Goal: Task Accomplishment & Management: Manage account settings

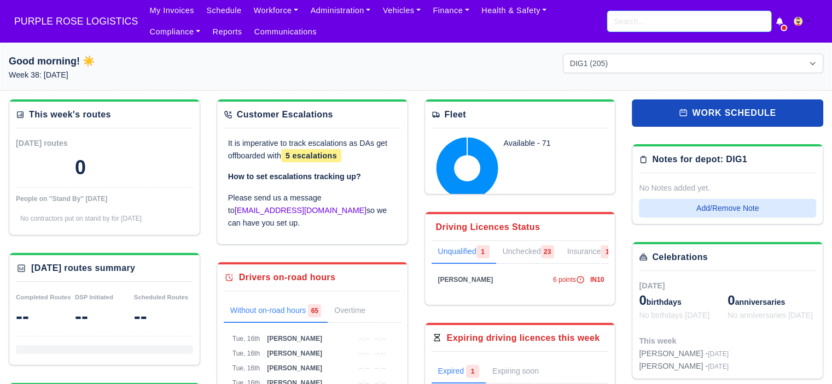
click at [668, 25] on input "search" at bounding box center [689, 21] width 164 height 21
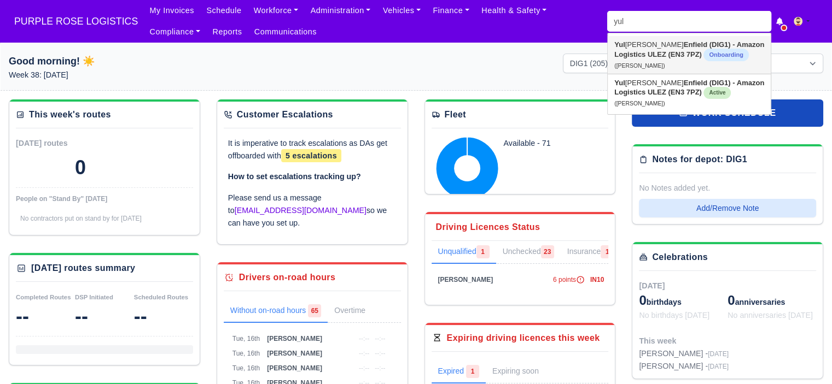
click at [687, 58] on strong "Enfield (DIG1) - Amazon Logistics ULEZ (EN3 7PZ)" at bounding box center [689, 49] width 150 height 18
type input "[PERSON_NAME]"
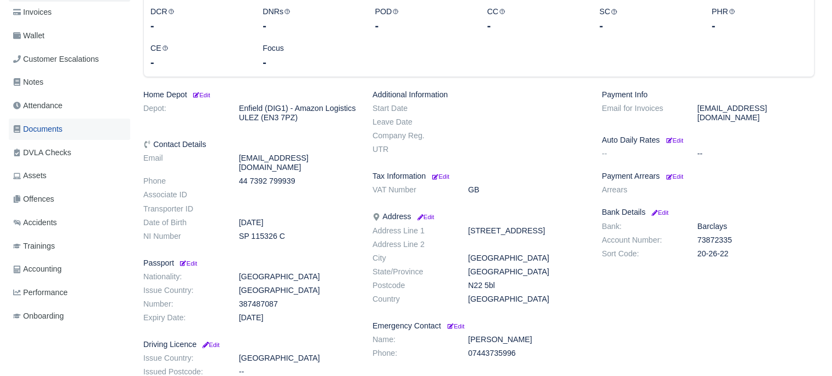
scroll to position [142, 0]
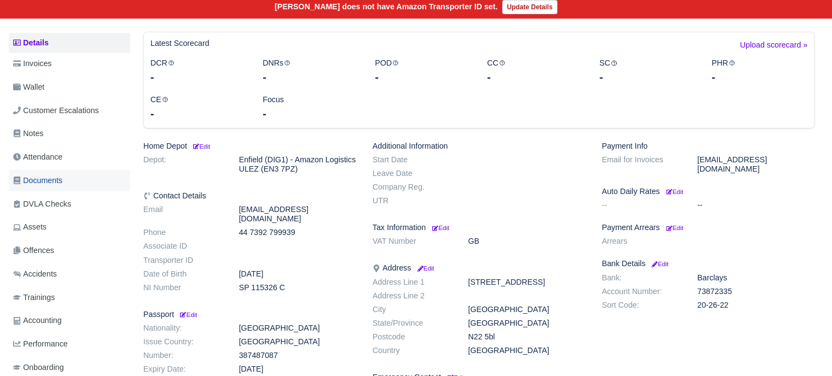
click at [47, 184] on span "Documents" at bounding box center [37, 180] width 49 height 13
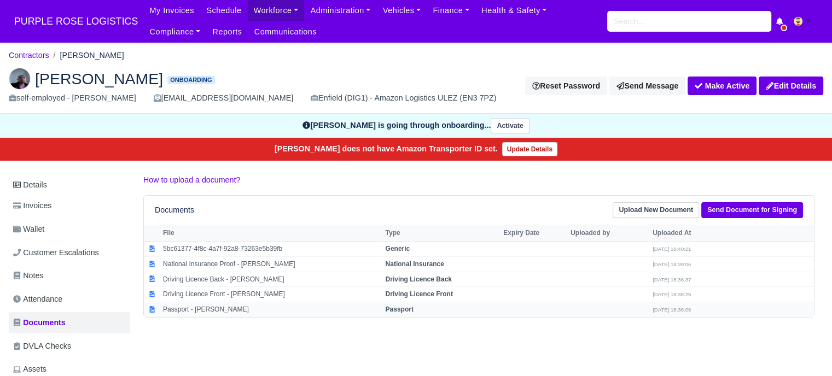
click at [385, 310] on strong "Passport" at bounding box center [399, 310] width 28 height 8
select select "passport"
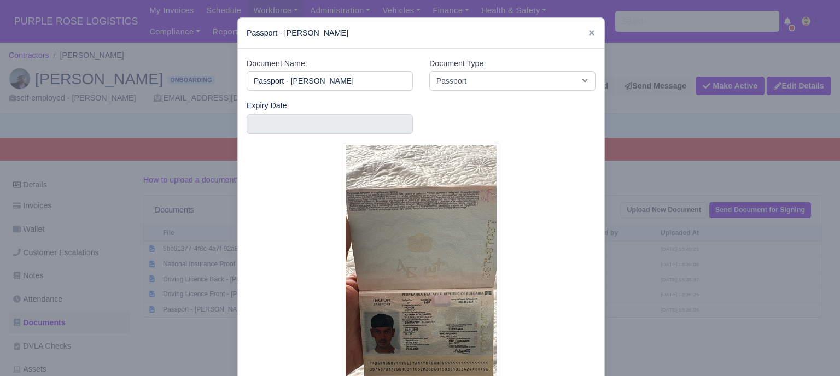
click at [669, 250] on div at bounding box center [420, 188] width 840 height 376
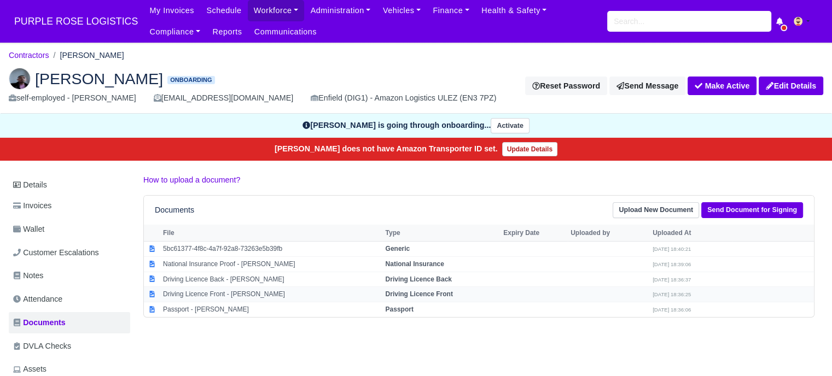
click at [447, 293] on td "Driving Licence Front" at bounding box center [441, 294] width 118 height 15
select select "driving-licence-front"
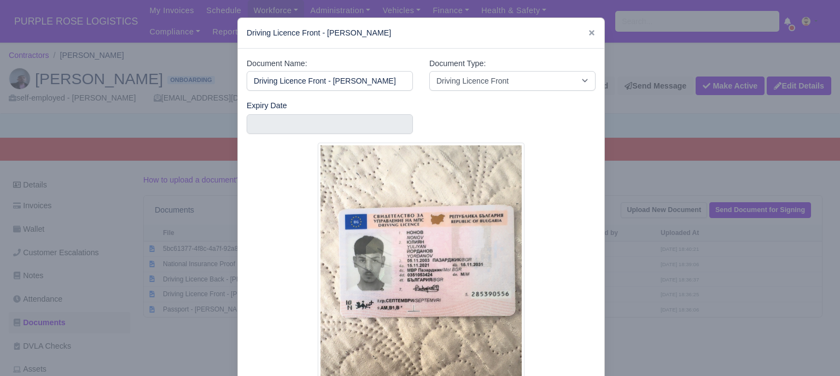
click at [424, 263] on img at bounding box center [421, 279] width 207 height 273
click at [379, 123] on input "text" at bounding box center [330, 124] width 166 height 20
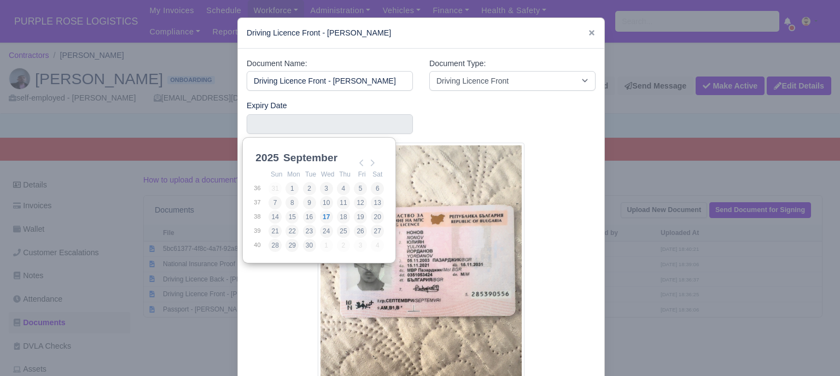
click at [266, 155] on select "2025 2026 2027 2028 2029 2030 2031 2032 2033 2034 2035 2036 2037 2038 2039 2040…" at bounding box center [277, 164] width 49 height 23
click at [334, 161] on select "January February March April May June July August September October November De…" at bounding box center [317, 164] width 73 height 23
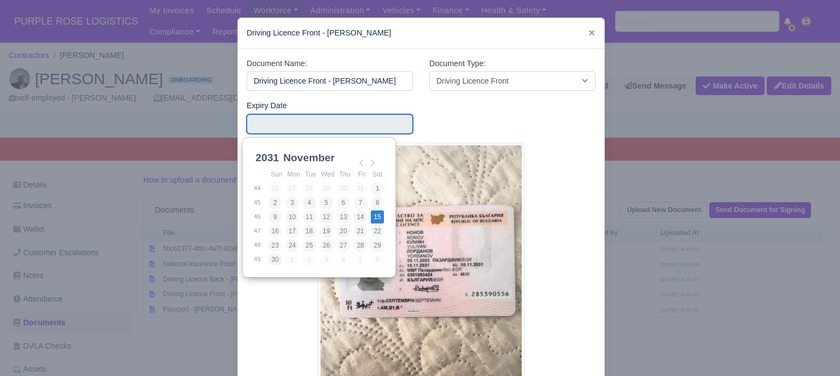
type input "2031-11-15"
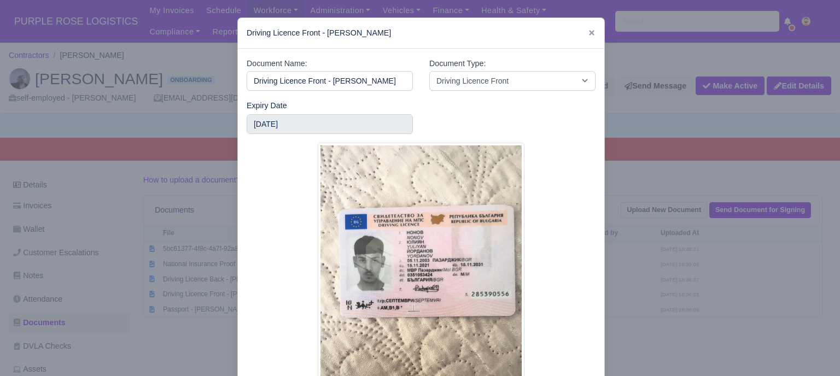
scroll to position [104, 0]
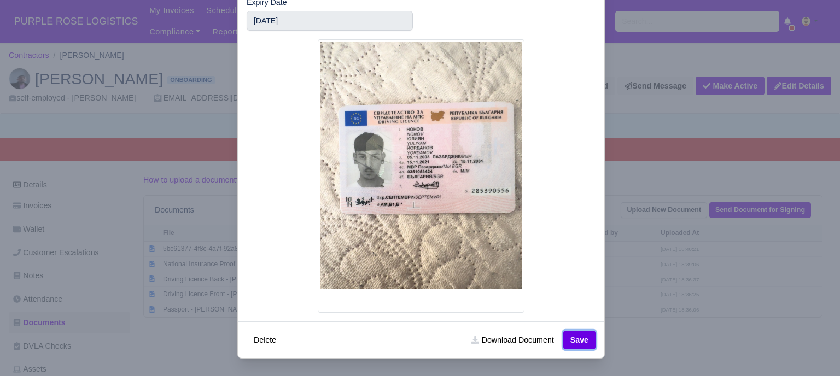
click at [582, 347] on button "Save" at bounding box center [579, 340] width 32 height 19
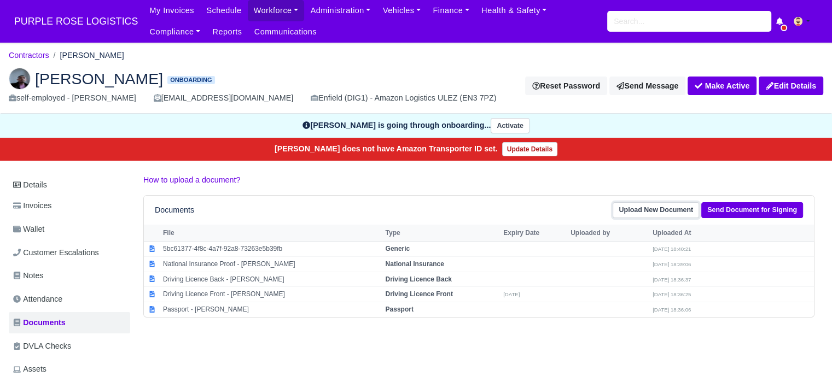
click at [684, 210] on link "Upload New Document" at bounding box center [656, 210] width 86 height 16
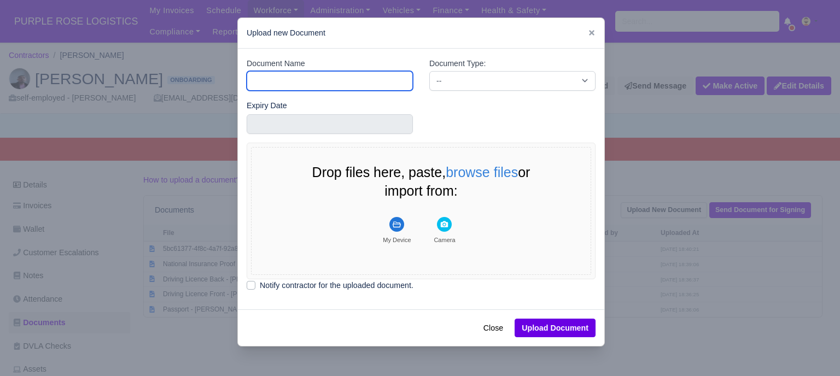
click at [346, 83] on input "Document Name" at bounding box center [330, 81] width 166 height 20
type input "RTW"
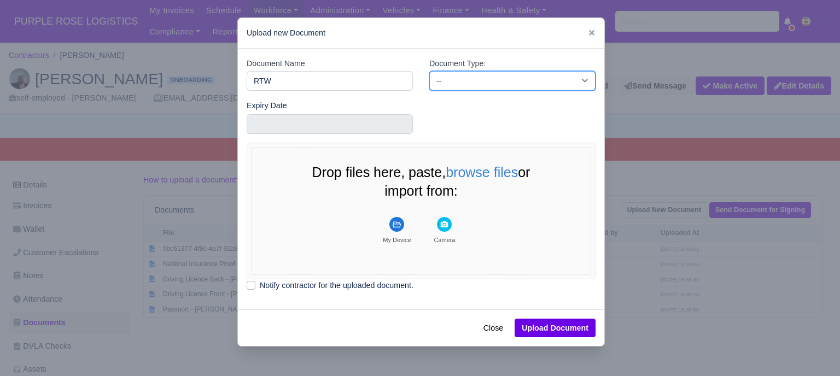
click at [457, 83] on select "-- Accounting Engagement Letter Age Verification Confirmation Background Check …" at bounding box center [512, 81] width 166 height 20
select select "right-to-work"
click at [429, 71] on select "-- Accounting Engagement Letter Age Verification Confirmation Background Check …" at bounding box center [512, 81] width 166 height 20
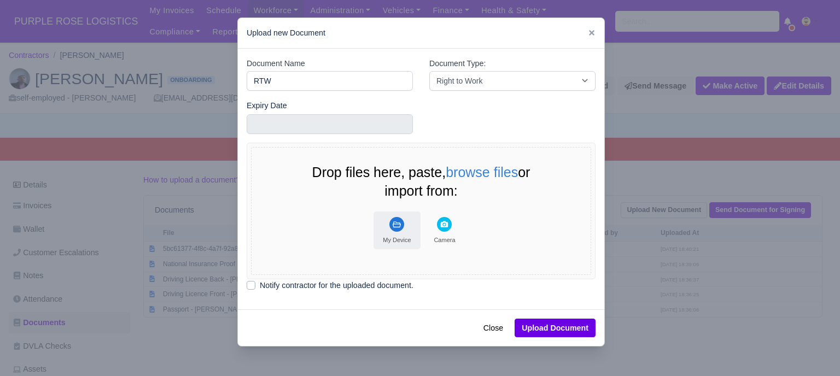
click at [396, 223] on rect "File Uploader" at bounding box center [396, 224] width 15 height 15
click at [395, 222] on rect "File Uploader" at bounding box center [396, 224] width 15 height 15
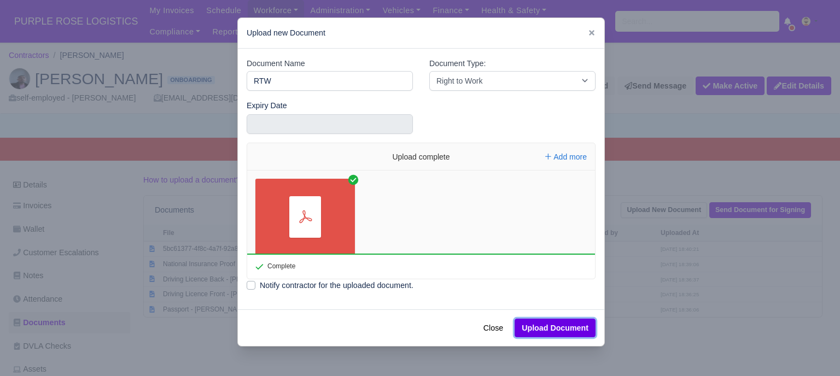
click at [559, 326] on button "Upload Document" at bounding box center [555, 328] width 81 height 19
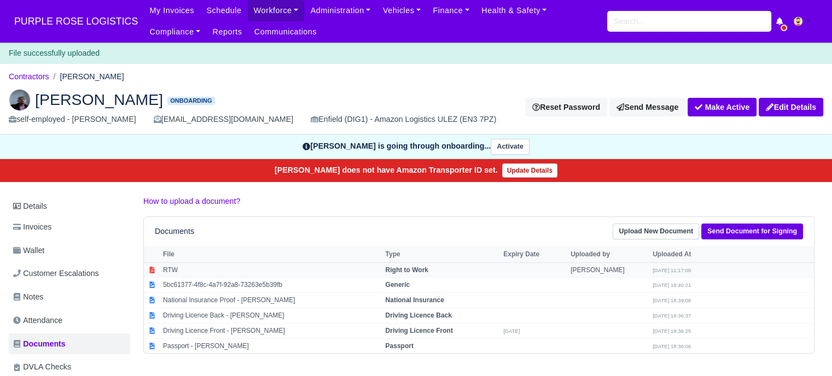
click at [414, 271] on strong "Right to Work" at bounding box center [406, 270] width 43 height 8
select select "right-to-work"
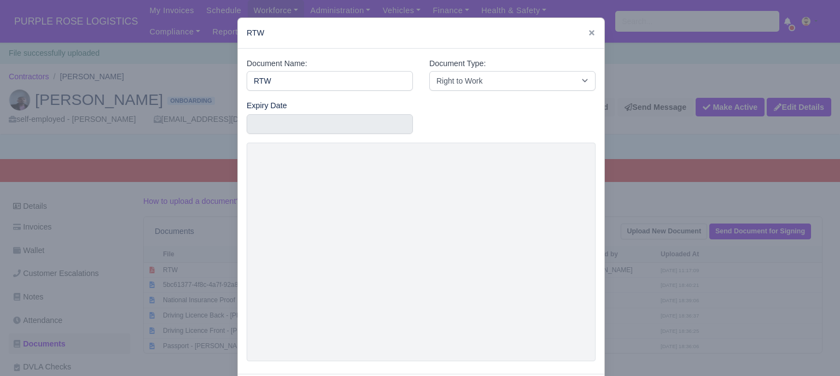
click at [607, 210] on div at bounding box center [420, 188] width 840 height 376
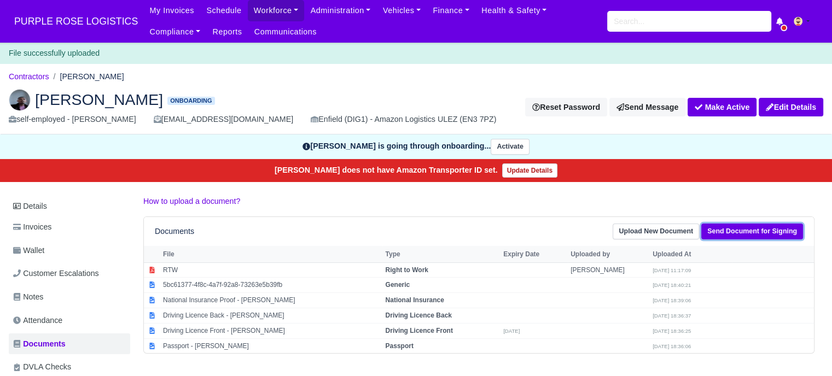
click at [740, 225] on link "Send Document for Signing" at bounding box center [752, 232] width 102 height 16
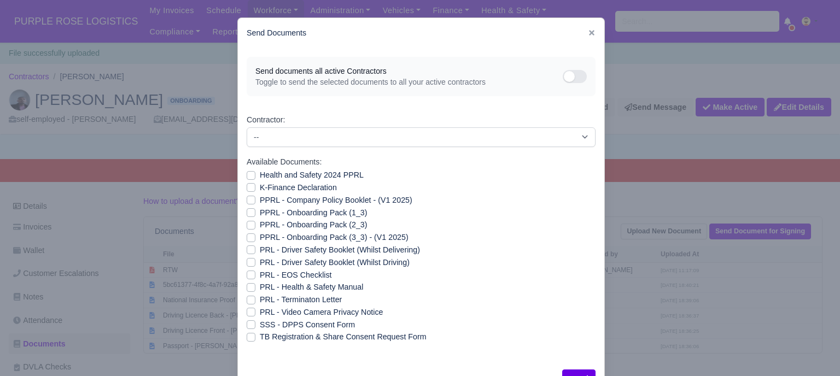
click at [251, 173] on div "Health and Safety 2024 PPRL" at bounding box center [421, 175] width 349 height 13
drag, startPoint x: 251, startPoint y: 188, endPoint x: 248, endPoint y: 193, distance: 5.6
click at [250, 188] on div "K-Finance Declaration" at bounding box center [421, 188] width 349 height 13
click at [260, 178] on label "Health and Safety 2024 PPRL" at bounding box center [312, 175] width 104 height 13
click at [247, 178] on input "Health and Safety 2024 PPRL" at bounding box center [251, 173] width 9 height 9
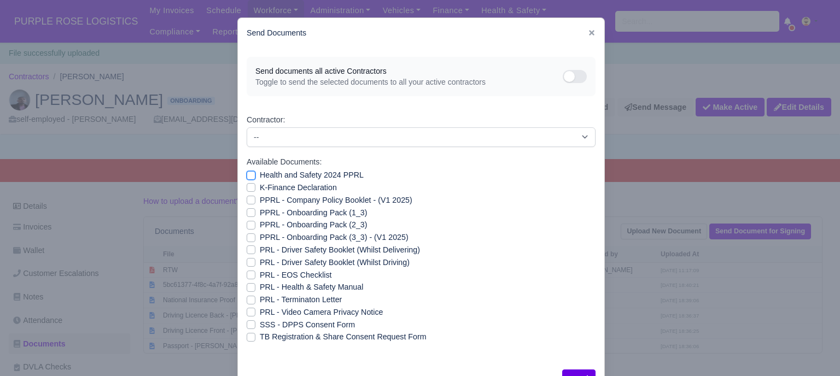
checkbox input "true"
click at [260, 188] on label "K-Finance Declaration" at bounding box center [298, 188] width 77 height 13
click at [248, 188] on input "K-Finance Declaration" at bounding box center [251, 186] width 9 height 9
checkbox input "true"
click at [260, 199] on label "PPRL - Company Policy Booklet - (V1 2025)" at bounding box center [336, 200] width 153 height 13
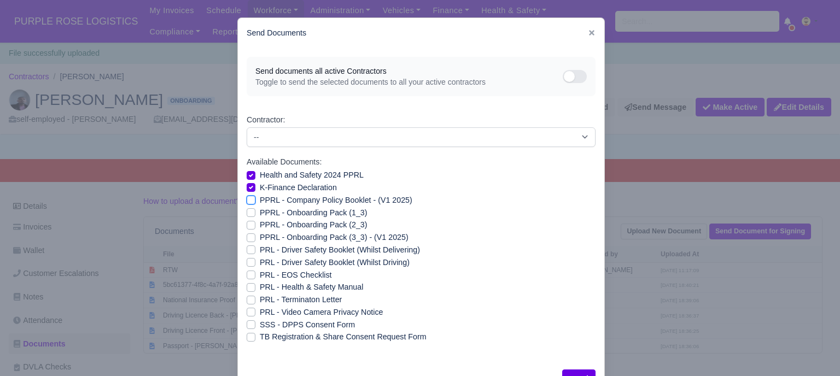
click at [247, 199] on input "PPRL - Company Policy Booklet - (V1 2025)" at bounding box center [251, 198] width 9 height 9
checkbox input "true"
click at [260, 212] on label "PPRL - Onboarding Pack (1_3)" at bounding box center [313, 213] width 107 height 13
click at [247, 212] on input "PPRL - Onboarding Pack (1_3)" at bounding box center [251, 211] width 9 height 9
checkbox input "true"
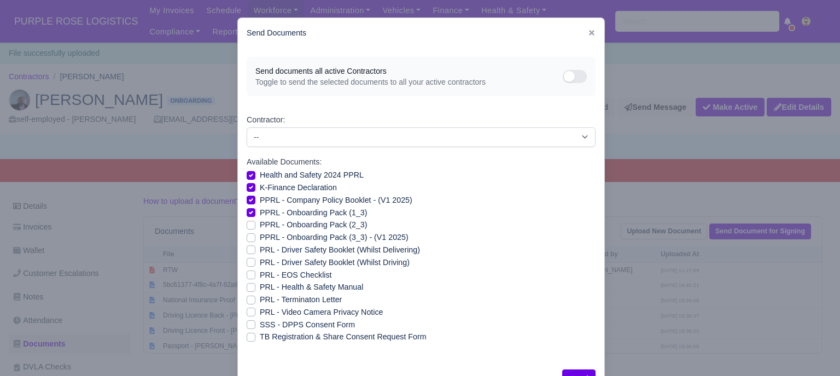
drag, startPoint x: 247, startPoint y: 225, endPoint x: 245, endPoint y: 232, distance: 7.4
click at [260, 226] on label "PPRL - Onboarding Pack (2_3)" at bounding box center [313, 225] width 107 height 13
click at [247, 226] on input "PPRL - Onboarding Pack (2_3)" at bounding box center [251, 223] width 9 height 9
checkbox input "true"
click at [260, 238] on label "PPRL - Onboarding Pack (3_3) - (V1 2025)" at bounding box center [334, 237] width 149 height 13
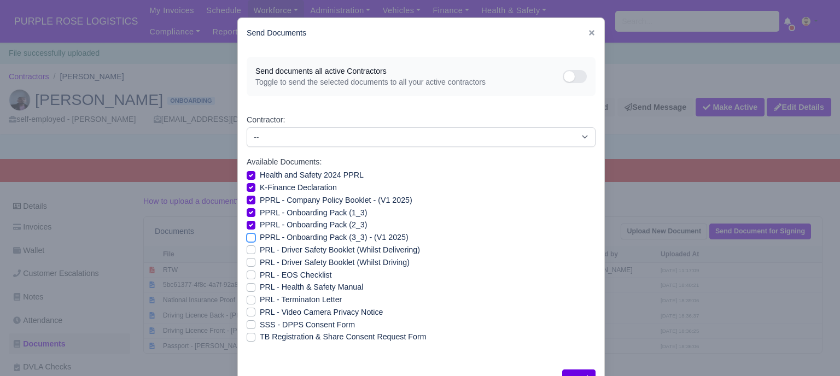
click at [247, 238] on input "PPRL - Onboarding Pack (3_3) - (V1 2025)" at bounding box center [251, 235] width 9 height 9
checkbox input "true"
click at [260, 249] on label "PRL - Driver Safety Booklet (Whilst Delivering)" at bounding box center [340, 250] width 160 height 13
click at [248, 249] on input "PRL - Driver Safety Booklet (Whilst Delivering)" at bounding box center [251, 248] width 9 height 9
checkbox input "true"
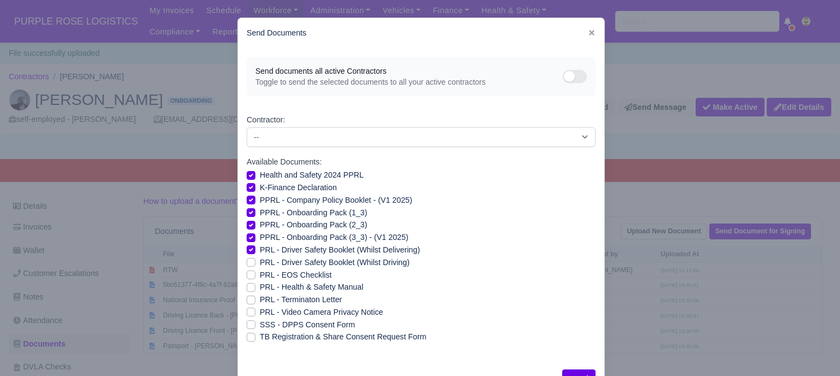
drag, startPoint x: 248, startPoint y: 260, endPoint x: 253, endPoint y: 284, distance: 24.7
click at [260, 260] on label "PRL - Driver Safety Booklet (Whilst Driving)" at bounding box center [335, 262] width 150 height 13
click at [247, 260] on input "PRL - Driver Safety Booklet (Whilst Driving)" at bounding box center [251, 260] width 9 height 9
checkbox input "true"
click at [260, 288] on label "PRL - Health & Safety Manual" at bounding box center [311, 287] width 103 height 13
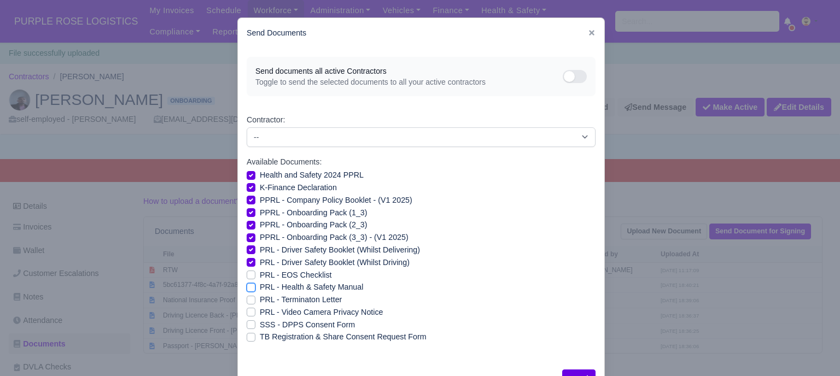
click at [248, 288] on input "PRL - Health & Safety Manual" at bounding box center [251, 285] width 9 height 9
checkbox input "true"
click at [260, 308] on label "PRL - Video Camera Privacy Notice" at bounding box center [321, 312] width 123 height 13
click at [247, 308] on input "PRL - Video Camera Privacy Notice" at bounding box center [251, 310] width 9 height 9
checkbox input "true"
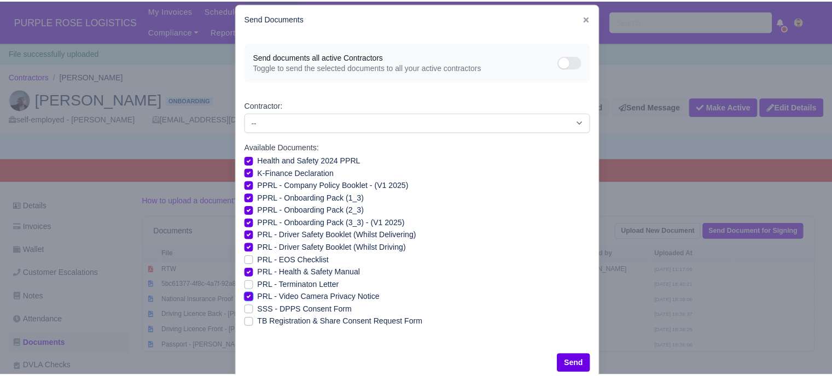
scroll to position [39, 0]
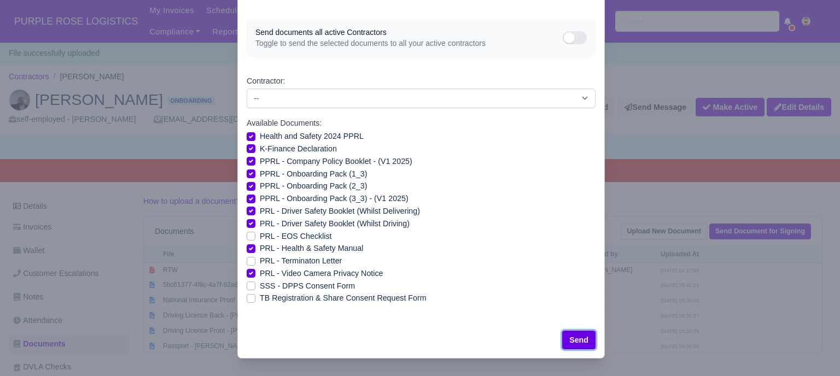
click at [571, 336] on button "Send" at bounding box center [578, 340] width 33 height 19
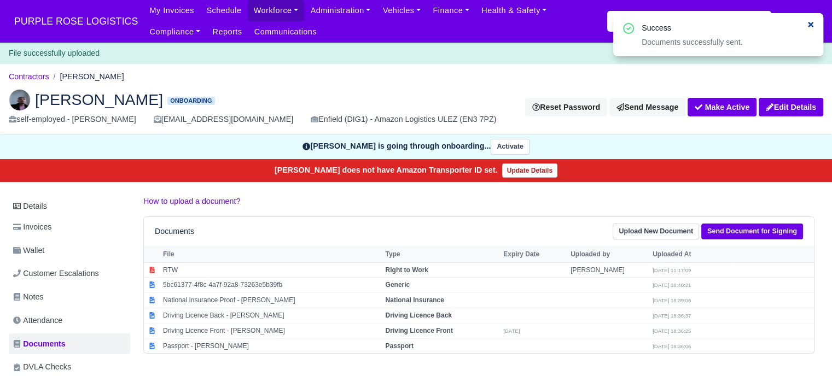
click at [809, 26] on icon at bounding box center [810, 24] width 5 height 5
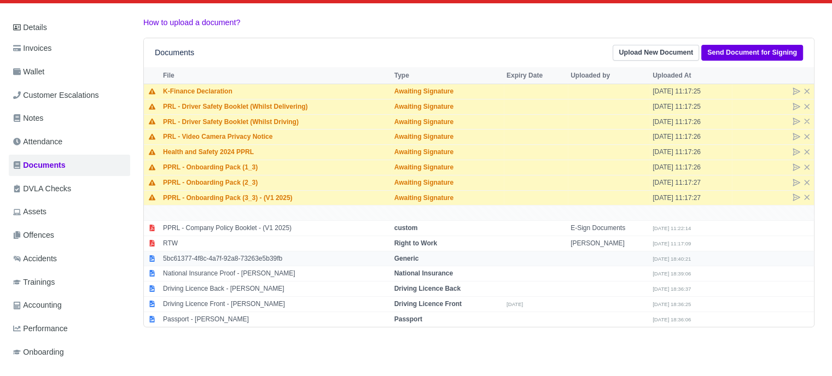
scroll to position [164, 0]
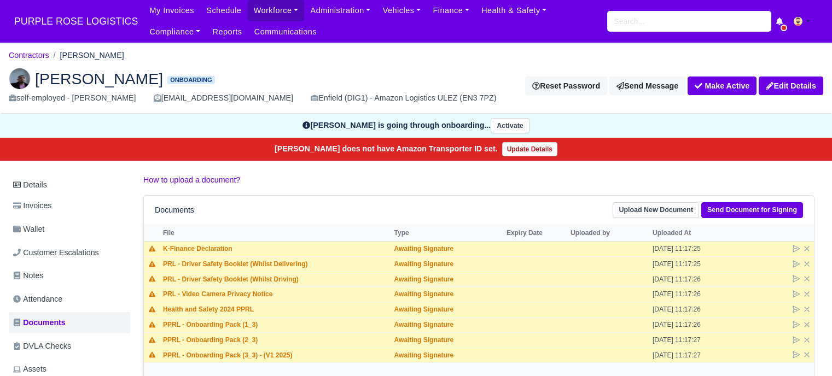
scroll to position [164, 0]
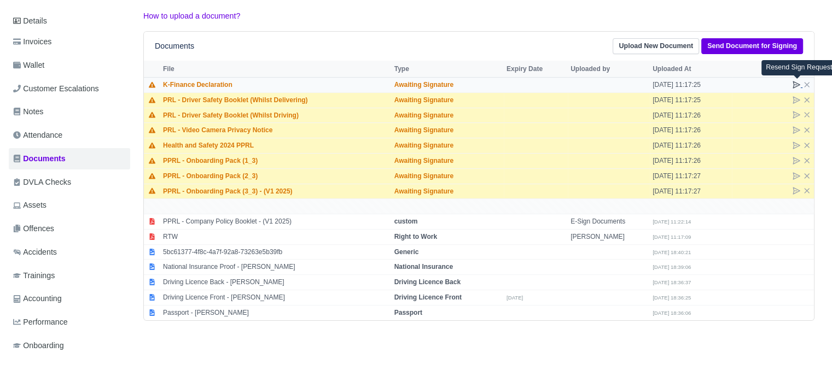
click at [794, 85] on icon at bounding box center [796, 84] width 7 height 7
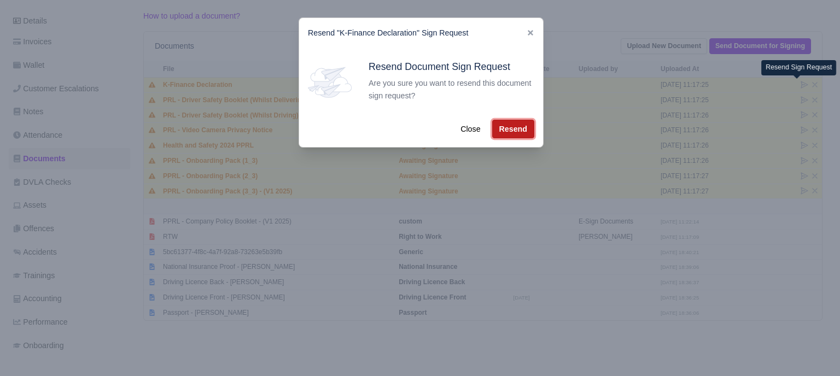
click at [492, 133] on button "Resend" at bounding box center [513, 129] width 42 height 19
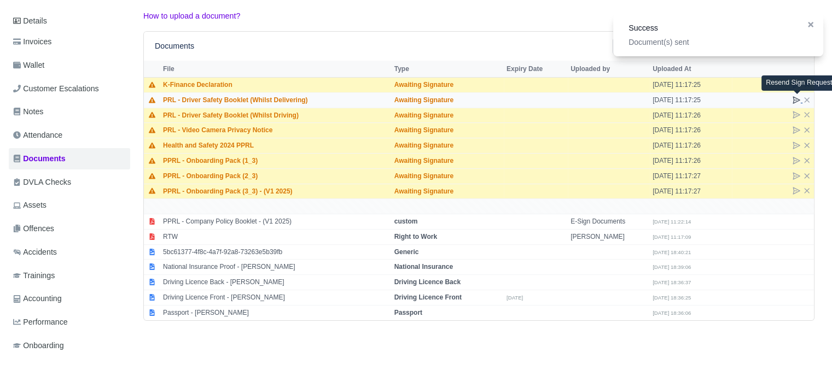
click at [798, 101] on icon at bounding box center [796, 100] width 9 height 9
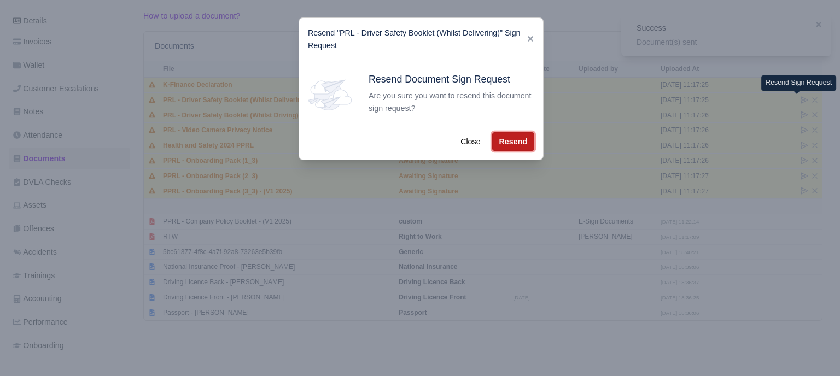
drag, startPoint x: 512, startPoint y: 144, endPoint x: 540, endPoint y: 141, distance: 28.6
click at [512, 144] on button "Resend" at bounding box center [513, 141] width 42 height 19
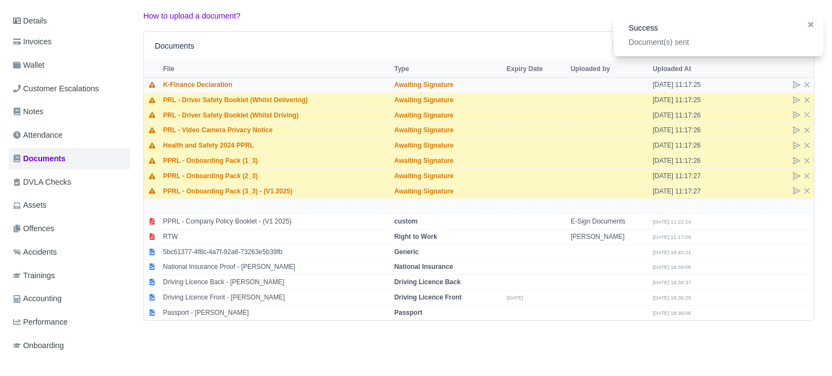
click at [812, 78] on td at bounding box center [773, 84] width 82 height 15
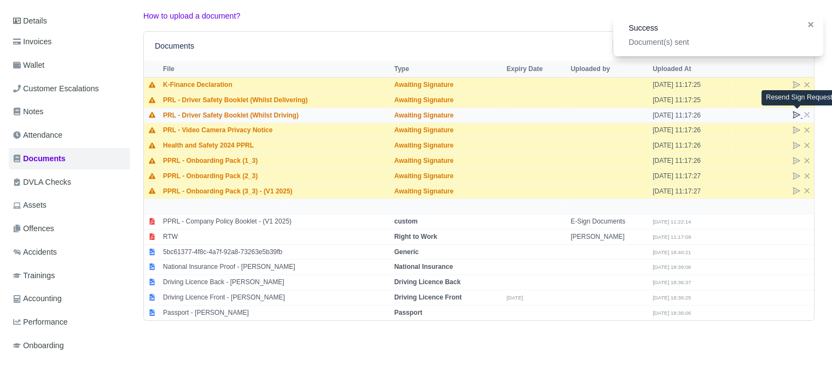
click at [796, 115] on icon at bounding box center [796, 114] width 9 height 9
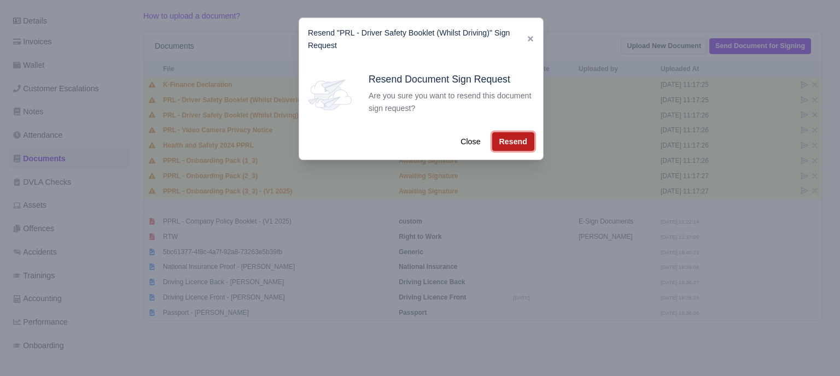
drag, startPoint x: 506, startPoint y: 140, endPoint x: 604, endPoint y: 136, distance: 97.4
click at [506, 140] on button "Resend" at bounding box center [513, 141] width 42 height 19
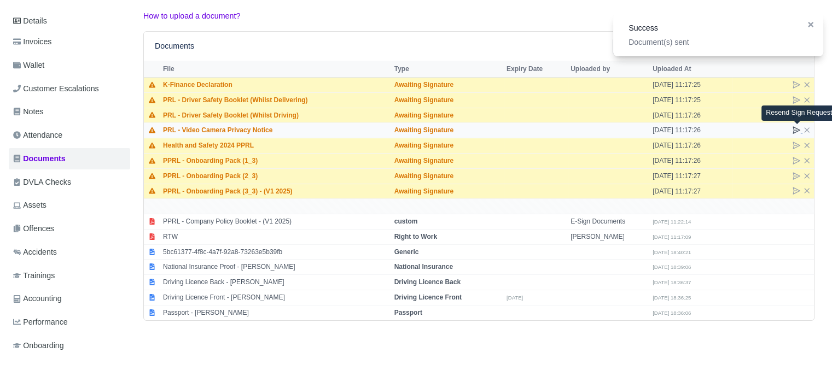
click at [797, 130] on icon at bounding box center [796, 130] width 9 height 9
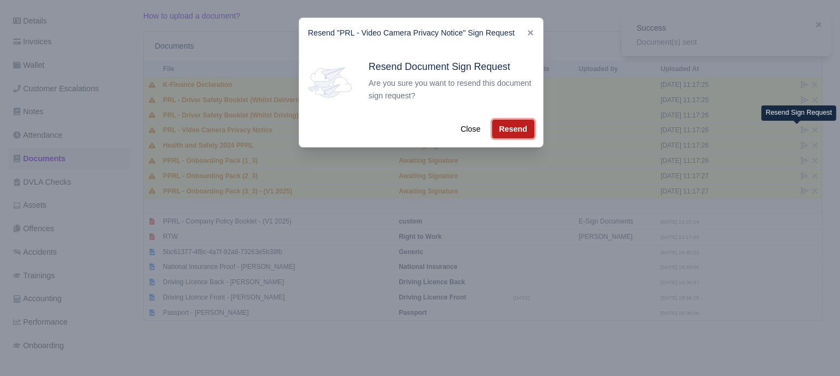
click at [527, 132] on button "Resend" at bounding box center [513, 129] width 42 height 19
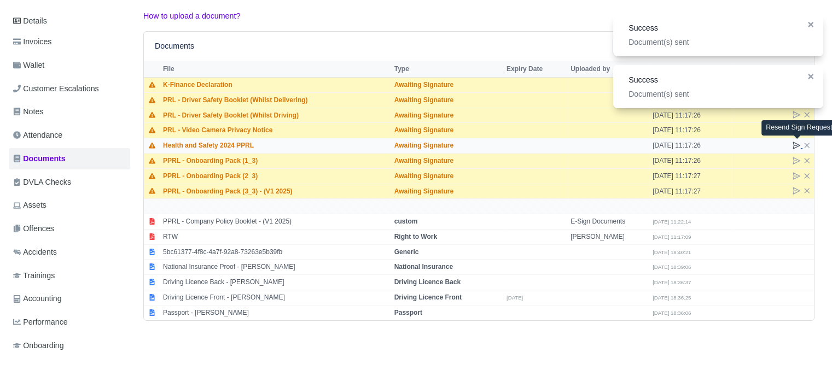
click at [797, 144] on icon at bounding box center [796, 145] width 9 height 9
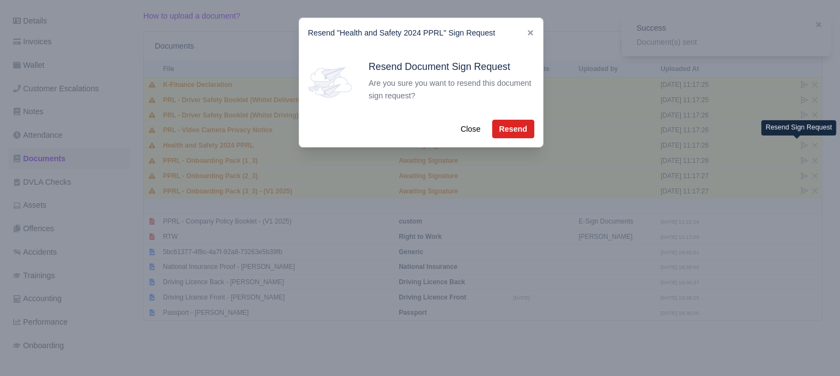
click at [536, 131] on div "Close Resend" at bounding box center [421, 129] width 244 height 36
click at [525, 131] on button "Resend" at bounding box center [513, 129] width 42 height 19
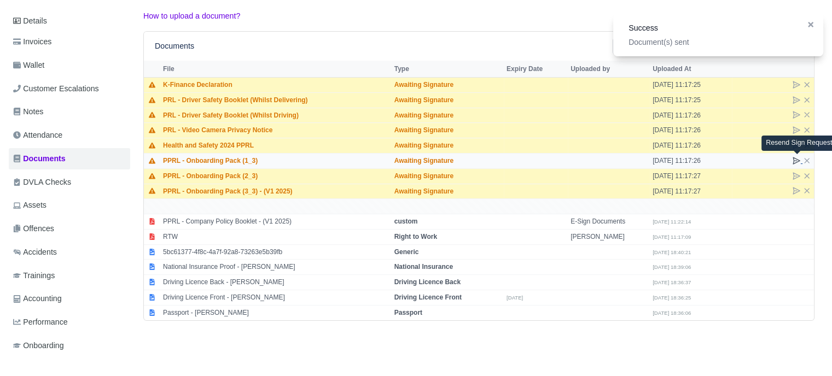
click at [796, 163] on icon at bounding box center [796, 160] width 9 height 9
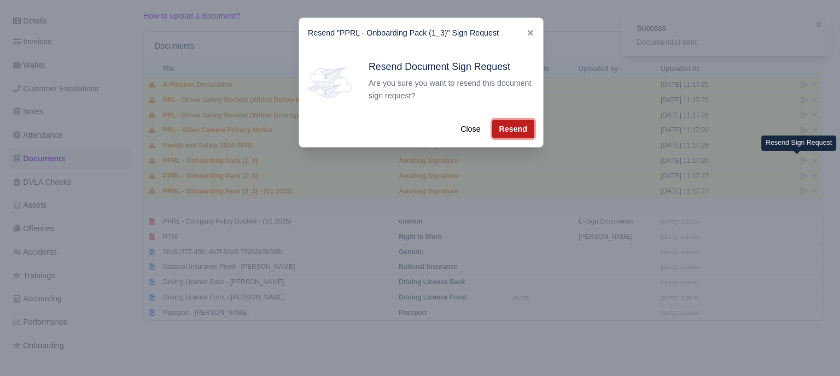
click at [514, 130] on button "Resend" at bounding box center [513, 129] width 42 height 19
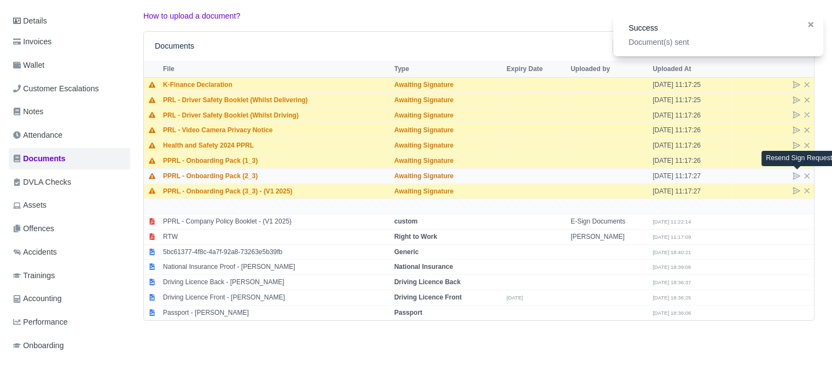
drag, startPoint x: 796, startPoint y: 175, endPoint x: 785, endPoint y: 174, distance: 11.5
click at [796, 175] on icon at bounding box center [796, 176] width 9 height 9
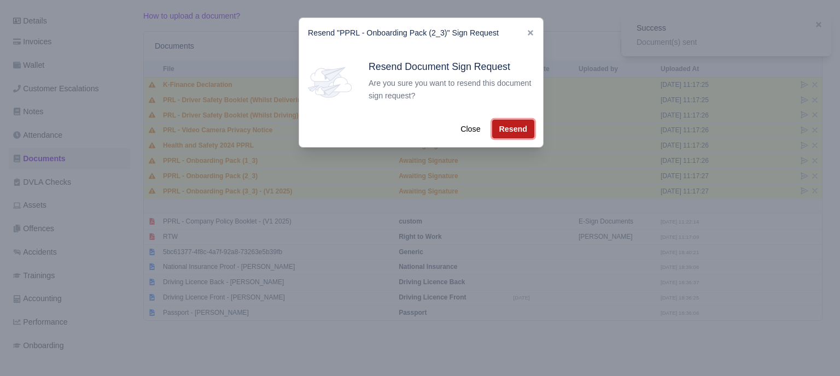
click at [515, 126] on button "Resend" at bounding box center [513, 129] width 42 height 19
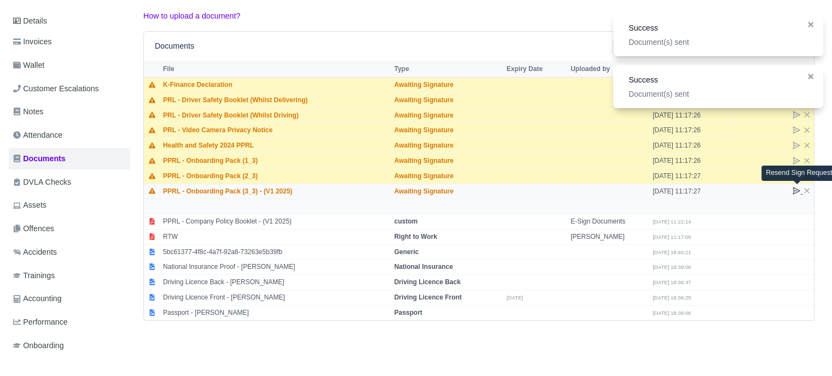
click at [795, 187] on icon at bounding box center [796, 190] width 9 height 9
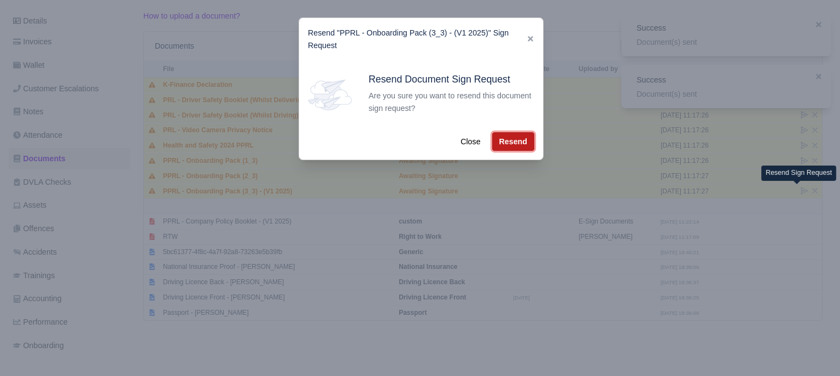
click at [515, 141] on button "Resend" at bounding box center [513, 141] width 42 height 19
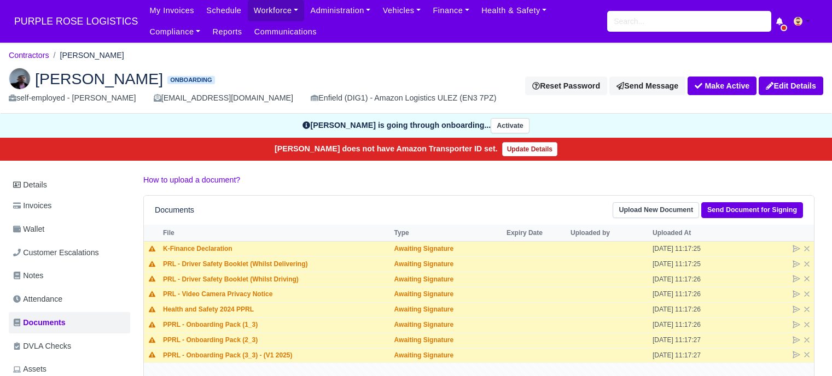
scroll to position [164, 0]
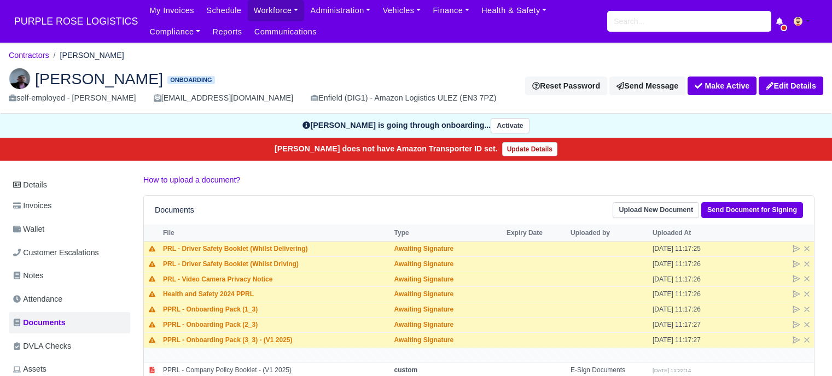
scroll to position [164, 0]
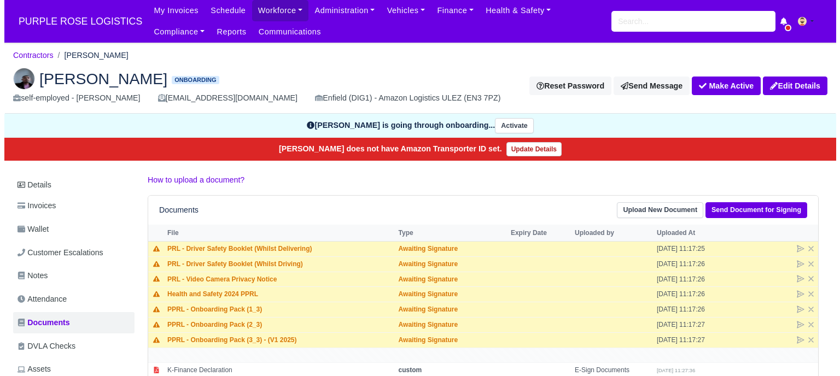
scroll to position [164, 0]
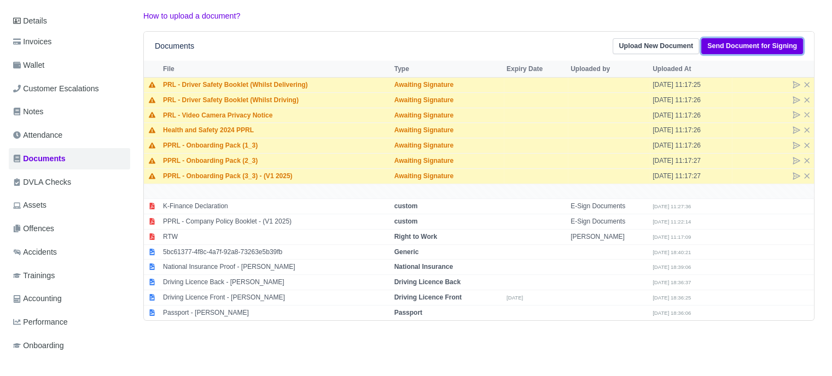
click at [755, 40] on link "Send Document for Signing" at bounding box center [752, 46] width 102 height 16
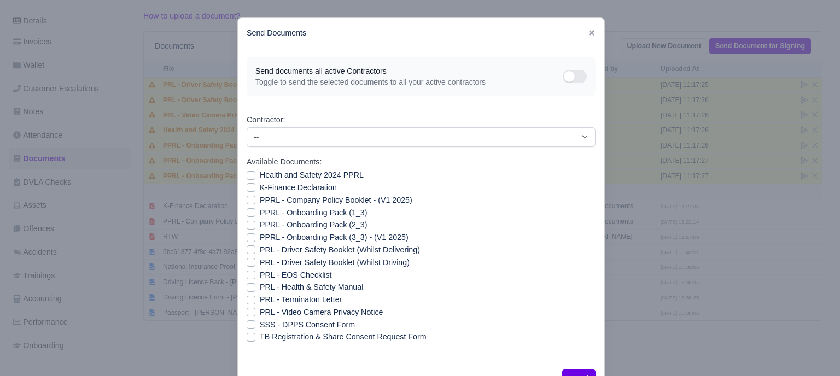
click at [260, 311] on label "PRL - Video Camera Privacy Notice" at bounding box center [321, 312] width 123 height 13
click at [247, 311] on input "PRL - Video Camera Privacy Notice" at bounding box center [251, 310] width 9 height 9
checkbox input "true"
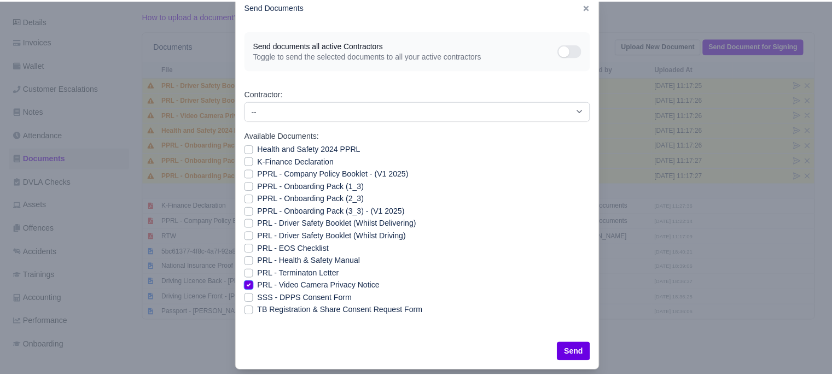
scroll to position [39, 0]
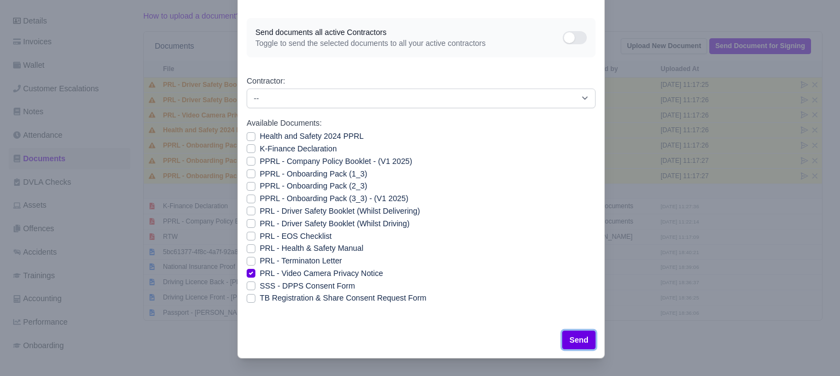
click at [584, 337] on button "Send" at bounding box center [578, 340] width 33 height 19
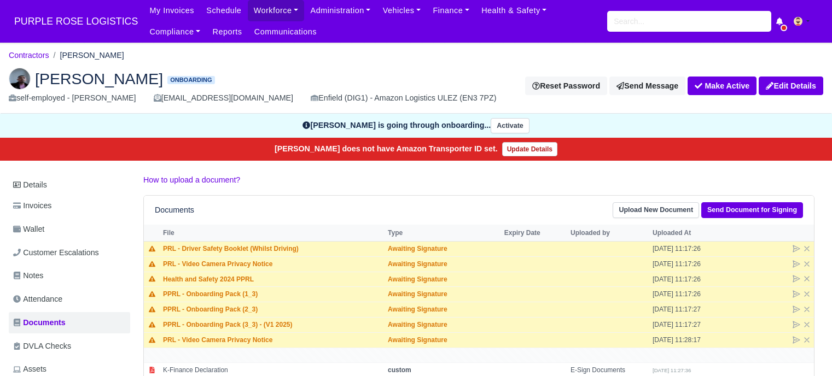
scroll to position [164, 0]
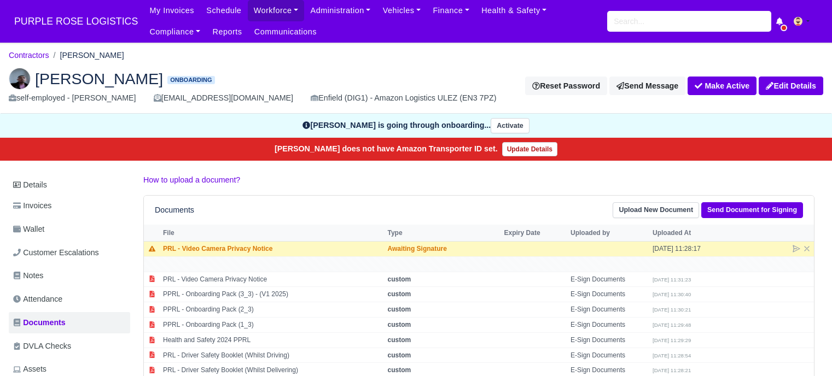
scroll to position [164, 0]
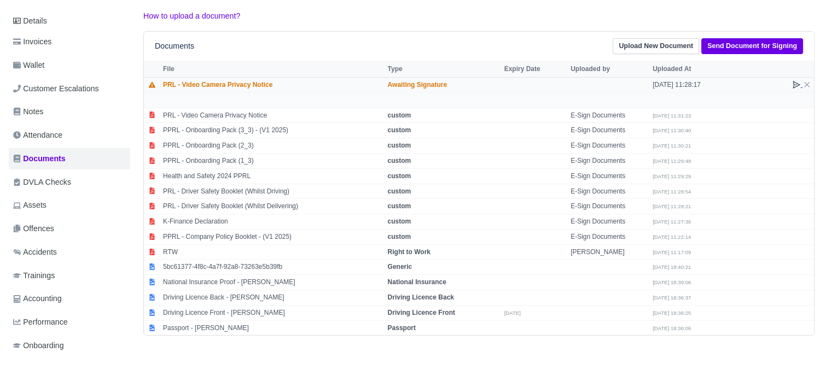
click at [796, 85] on icon at bounding box center [796, 84] width 7 height 7
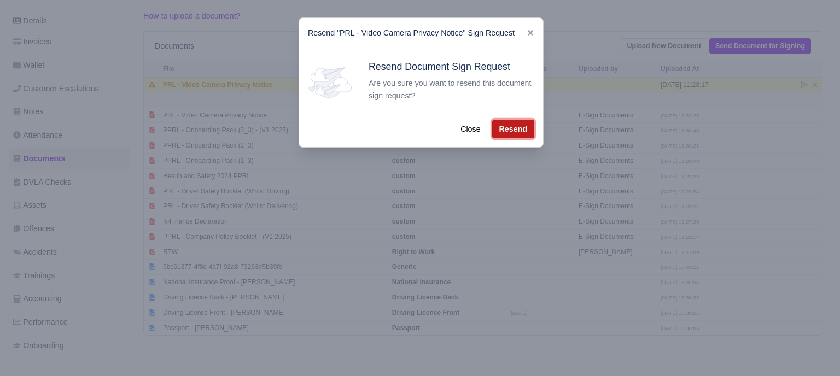
click at [505, 132] on button "Resend" at bounding box center [513, 129] width 42 height 19
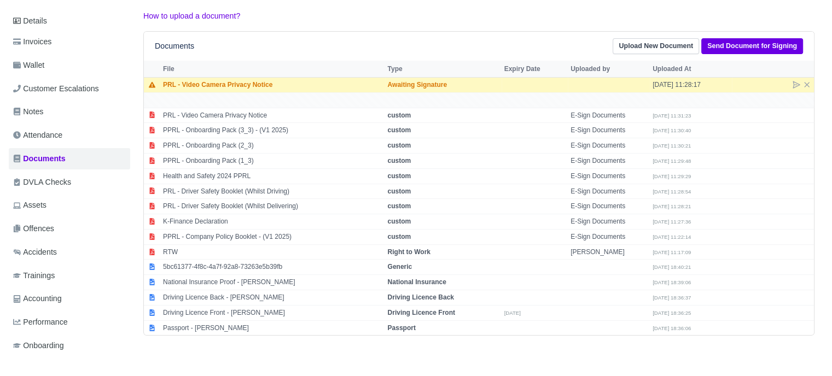
scroll to position [164, 0]
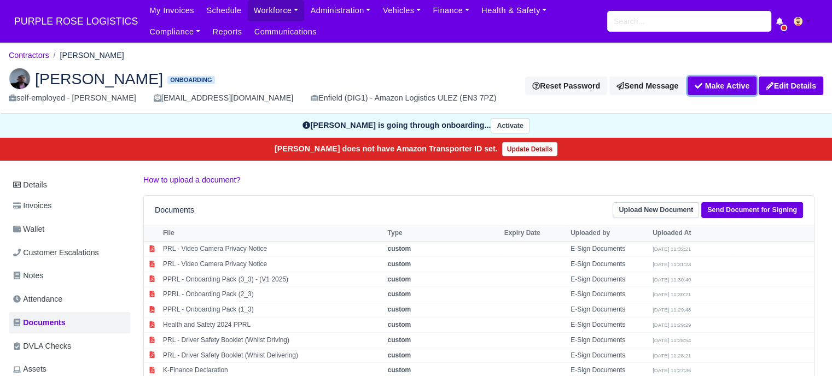
click at [726, 84] on button "Make Active" at bounding box center [721, 86] width 69 height 19
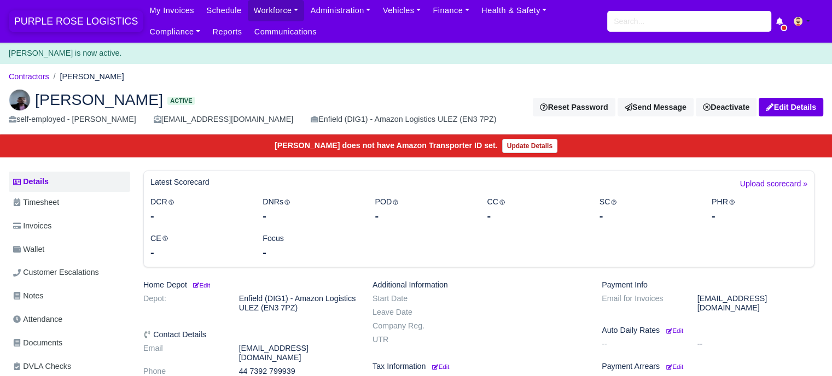
click at [65, 21] on span "PURPLE ROSE LOGISTICS" at bounding box center [76, 21] width 135 height 22
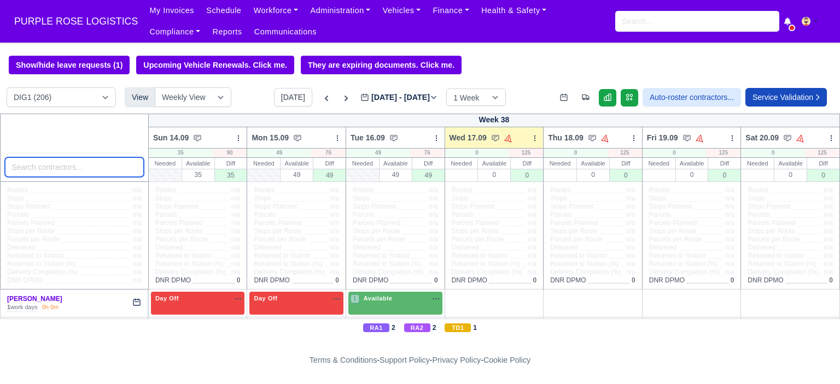
click at [66, 169] on input "search" at bounding box center [74, 168] width 139 height 20
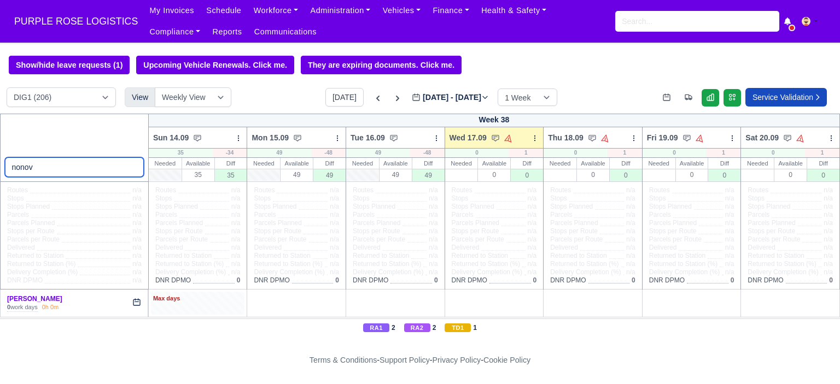
type input "nonov"
click at [213, 302] on div "Max days" at bounding box center [198, 299] width 90 height 10
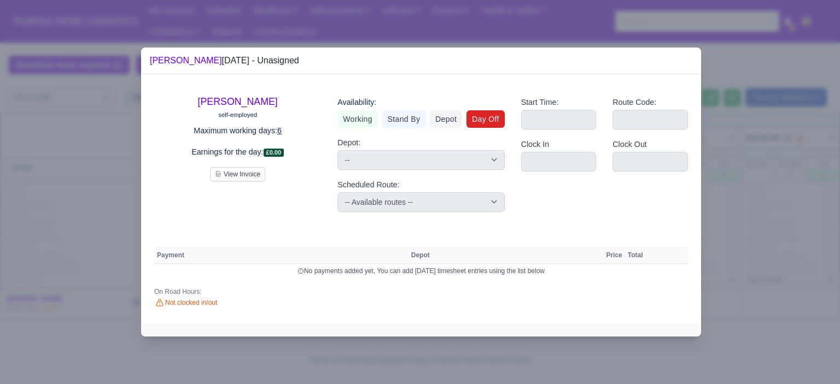
click at [481, 124] on link "Day Off" at bounding box center [486, 119] width 38 height 18
select select
select select "na"
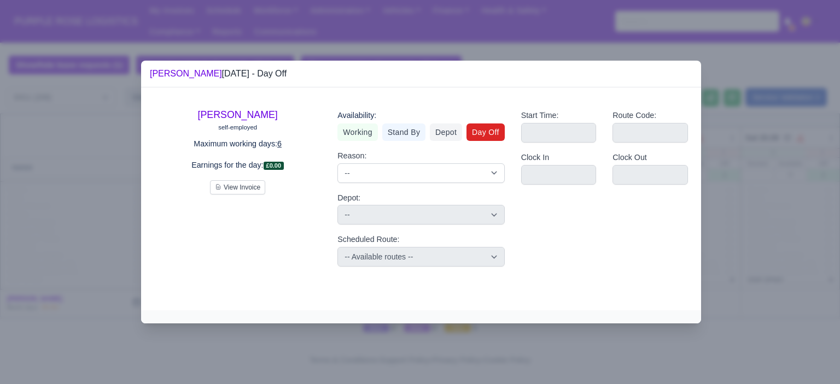
click at [733, 156] on div at bounding box center [420, 192] width 840 height 384
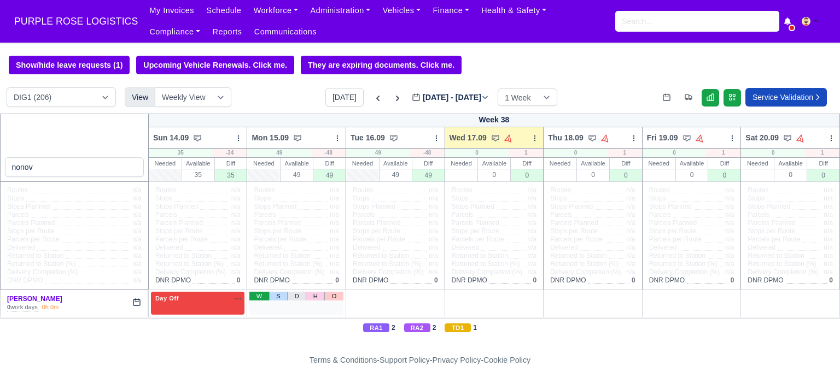
click at [256, 298] on link "W" at bounding box center [258, 296] width 19 height 9
click at [302, 304] on div "1 Available na" at bounding box center [297, 298] width 90 height 9
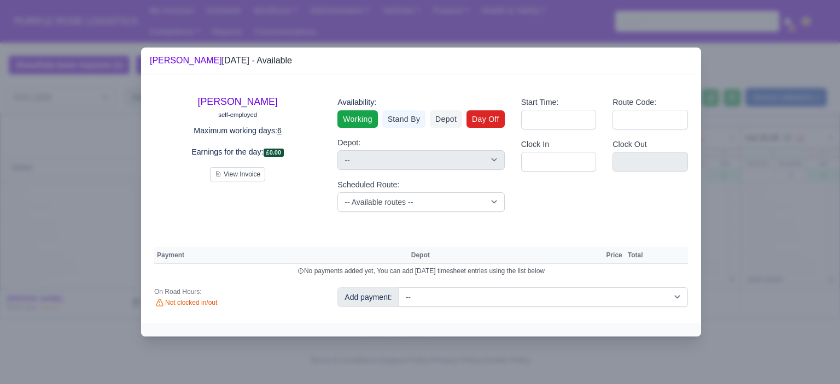
click at [486, 118] on link "Day Off" at bounding box center [486, 119] width 38 height 18
select select
select select "na"
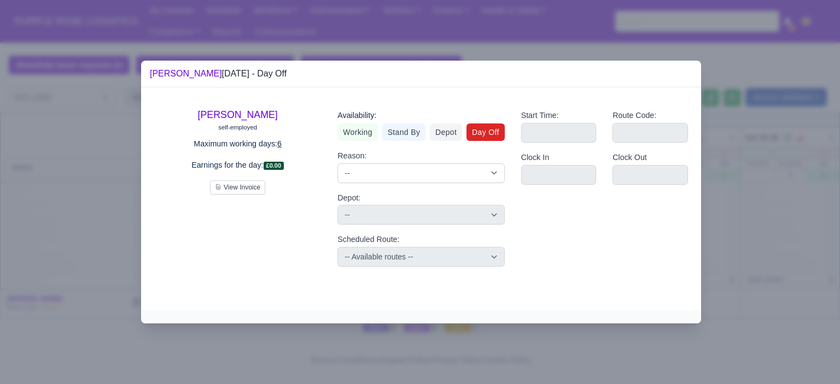
click at [757, 114] on div at bounding box center [420, 192] width 840 height 384
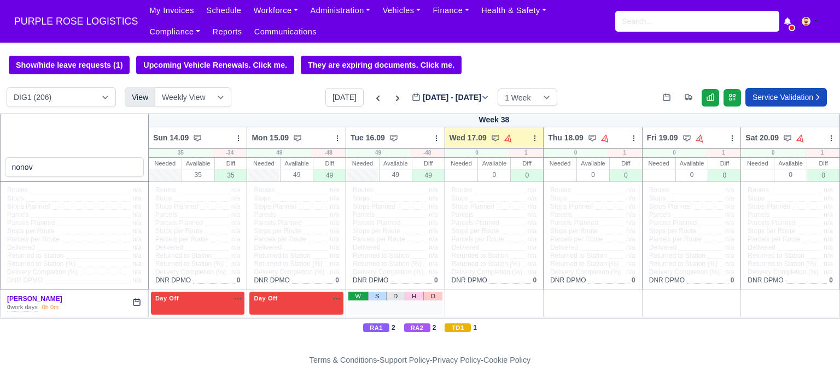
click at [355, 297] on link "W" at bounding box center [357, 296] width 19 height 9
click at [398, 296] on div "1 Available na" at bounding box center [396, 298] width 90 height 9
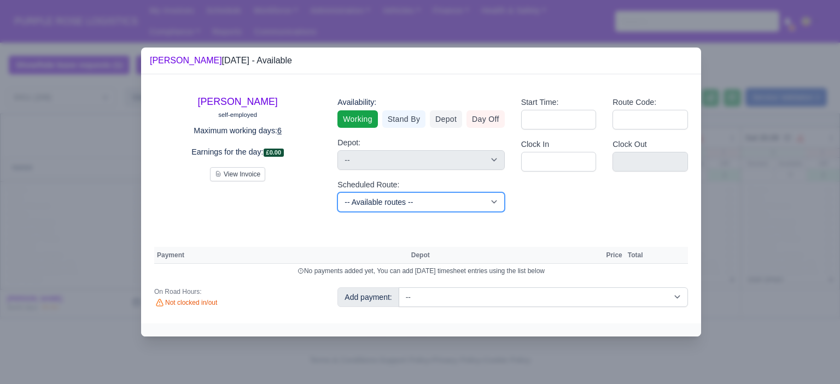
click at [425, 197] on select "-- Available routes -- Standard Parcel - Block of 6 Hours - (SD6) AmFlex RTS Ve…" at bounding box center [420, 203] width 167 height 20
select select "6"
click at [337, 193] on select "-- Available routes -- Standard Parcel - Block of 6 Hours - (SD6) AmFlex RTS Ve…" at bounding box center [420, 203] width 167 height 20
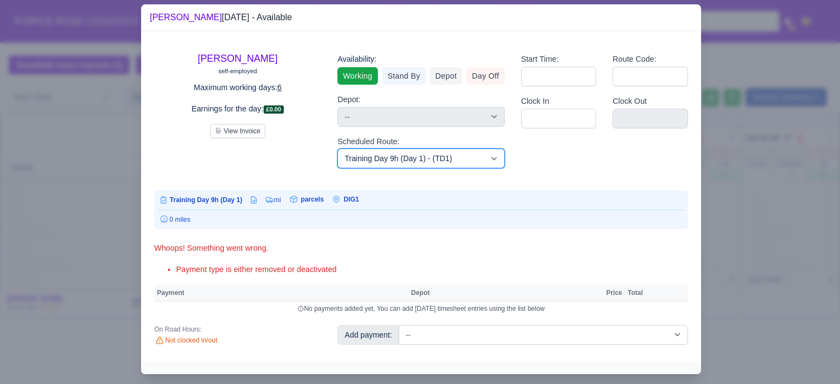
scroll to position [21, 0]
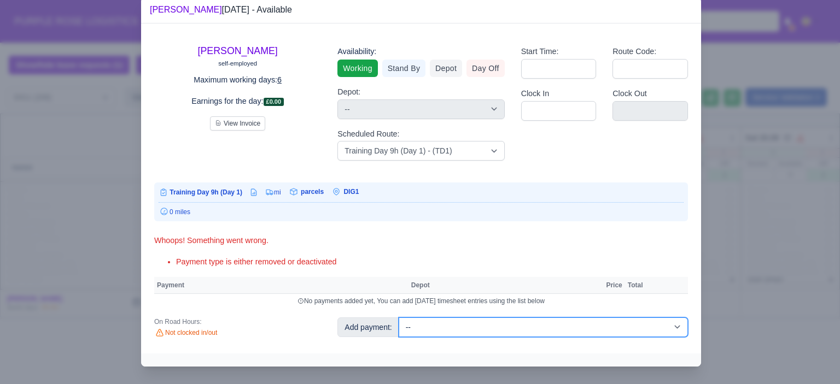
click at [543, 324] on select "-- Additional Hour Support (£14.50) Additional Hour Support (Walkers) (£13.50) …" at bounding box center [543, 328] width 289 height 20
select select "103"
click at [399, 318] on select "-- Additional Hour Support (£14.50) Additional Hour Support (Walkers) (£13.50) …" at bounding box center [543, 328] width 289 height 20
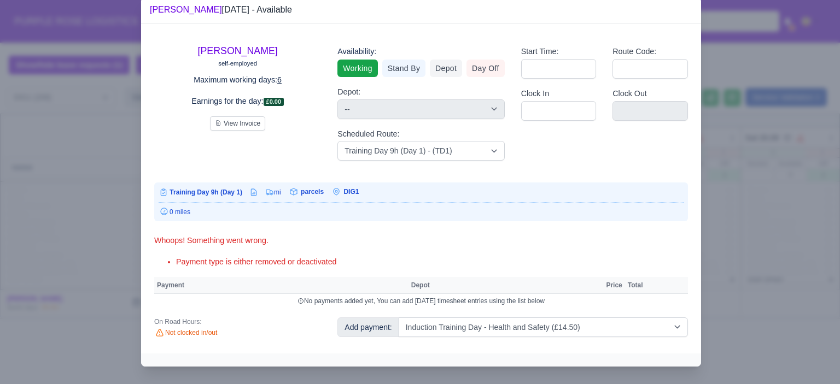
select select "1"
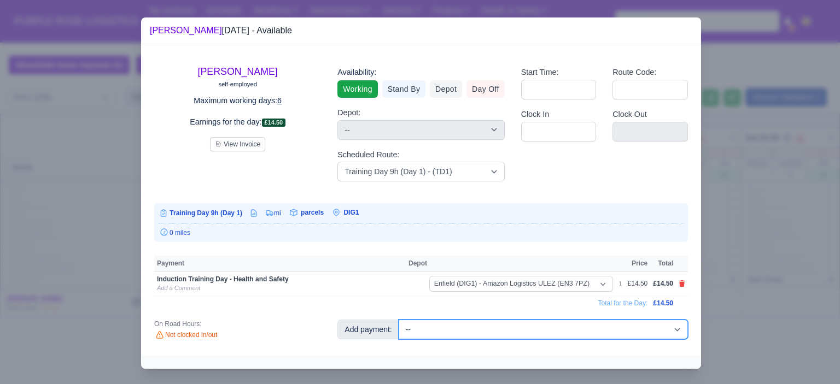
click at [557, 329] on select "-- Additional Hour Support (£14.50) Additional Hour Support (Walkers) (£13.50) …" at bounding box center [543, 330] width 289 height 20
select select "85"
click at [399, 320] on select "-- Additional Hour Support (£14.50) Additional Hour Support (Walkers) (£13.50) …" at bounding box center [543, 330] width 289 height 20
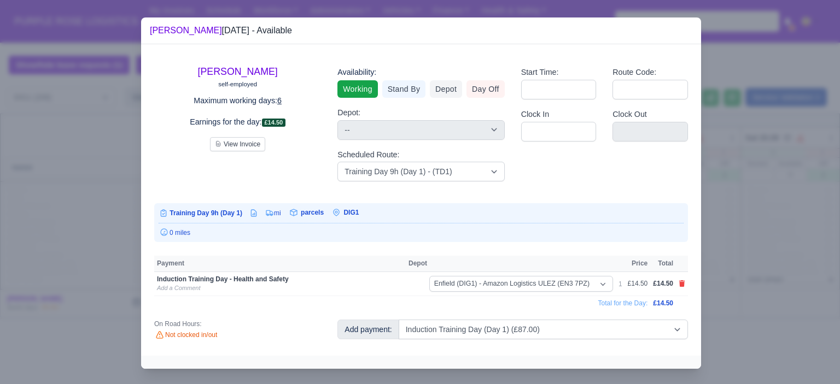
select select "1"
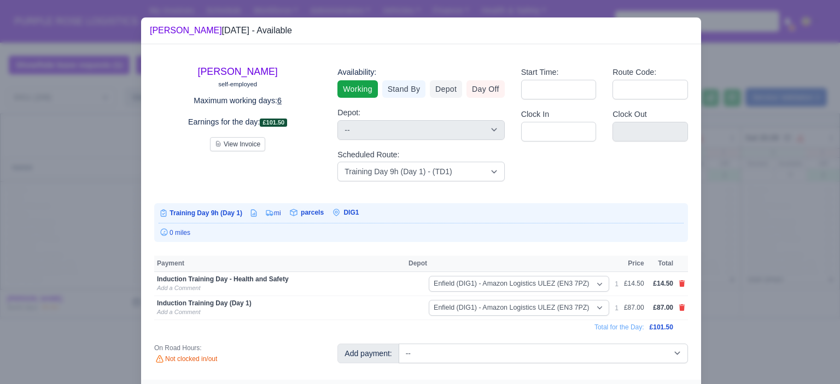
click at [734, 285] on div at bounding box center [420, 192] width 840 height 384
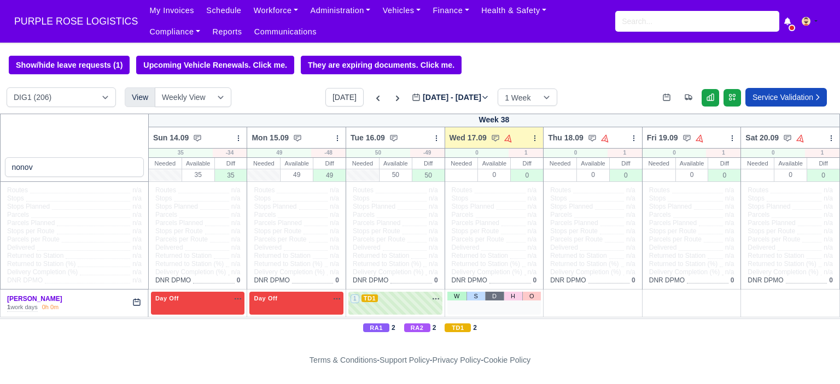
click at [492, 301] on div "W S D H O" at bounding box center [494, 303] width 94 height 22
click at [526, 297] on link "O" at bounding box center [531, 296] width 19 height 9
click at [690, 21] on input "search" at bounding box center [697, 21] width 164 height 21
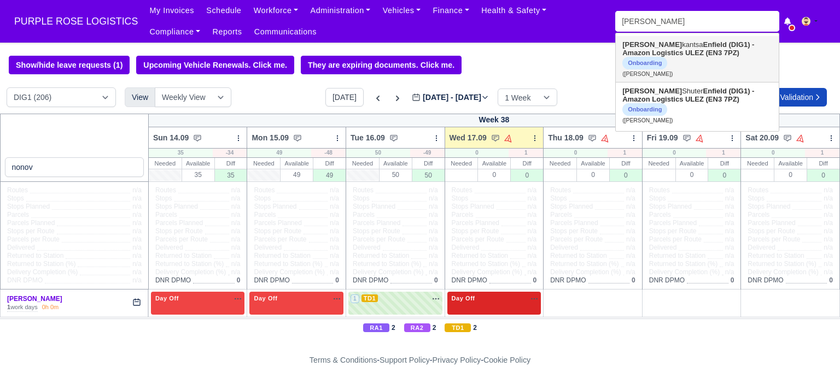
click at [699, 53] on strong "Enfield (DIG1) - Amazon Logistics ULEZ (EN3 7PZ)" at bounding box center [688, 48] width 132 height 16
type input "[PERSON_NAME]"
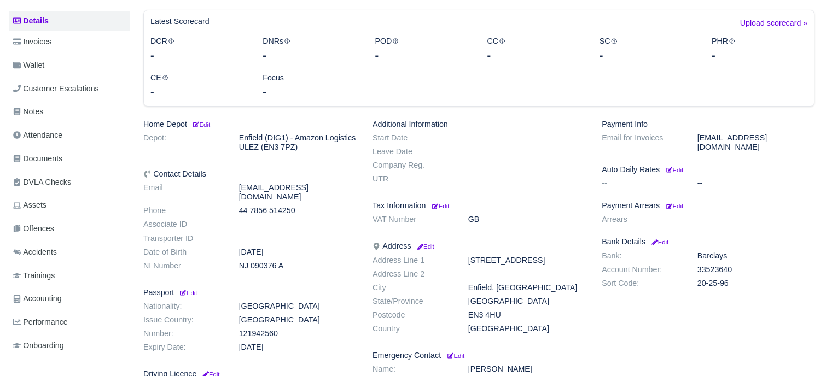
scroll to position [164, 0]
click at [45, 159] on span "Documents" at bounding box center [37, 159] width 49 height 13
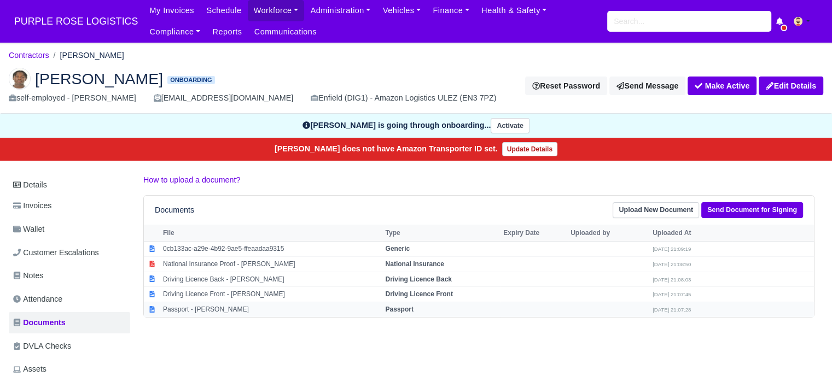
click at [392, 302] on td "Passport" at bounding box center [441, 309] width 118 height 15
select select "passport"
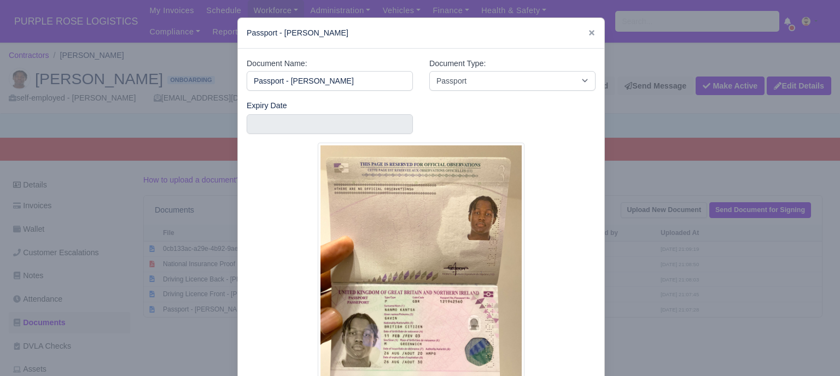
click at [660, 252] on div at bounding box center [420, 188] width 840 height 376
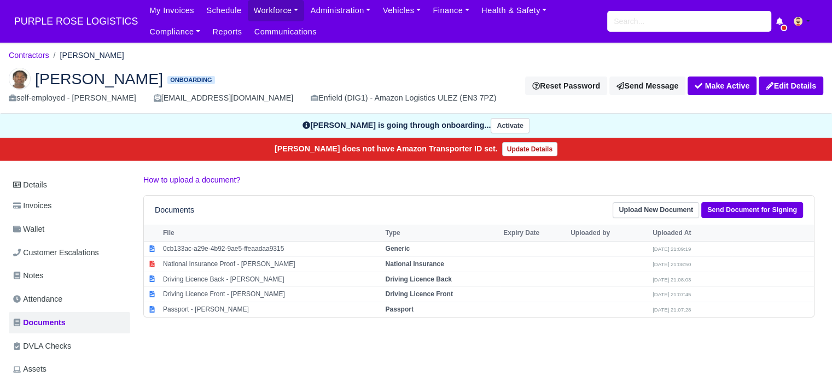
click at [744, 218] on div "Documents Upload New Document Send Document for Signing" at bounding box center [479, 210] width 670 height 29
click at [747, 213] on link "Send Document for Signing" at bounding box center [752, 210] width 102 height 16
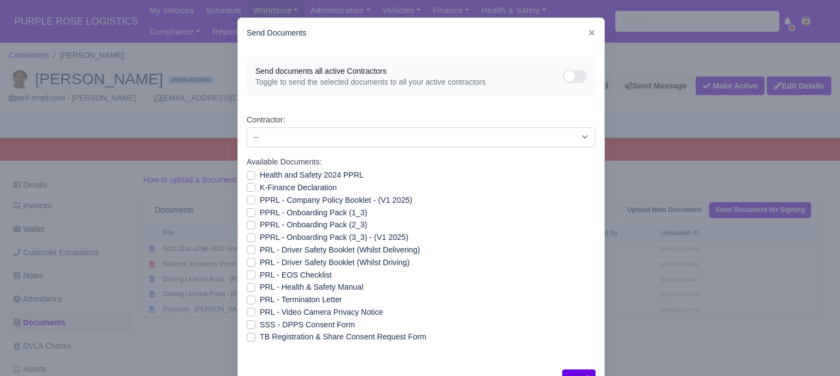
click at [260, 177] on label "Health and Safety 2024 PPRL" at bounding box center [312, 175] width 104 height 13
click at [248, 177] on input "Health and Safety 2024 PPRL" at bounding box center [251, 173] width 9 height 9
checkbox input "true"
drag, startPoint x: 247, startPoint y: 188, endPoint x: 247, endPoint y: 195, distance: 7.7
click at [260, 188] on label "K-Finance Declaration" at bounding box center [298, 188] width 77 height 13
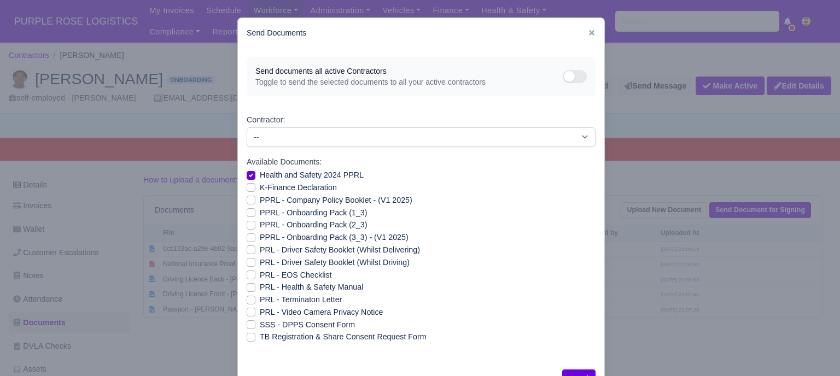
click at [247, 188] on input "K-Finance Declaration" at bounding box center [251, 186] width 9 height 9
checkbox input "true"
click at [260, 200] on label "PPRL - Company Policy Booklet - (V1 2025)" at bounding box center [336, 200] width 153 height 13
click at [247, 200] on input "PPRL - Company Policy Booklet - (V1 2025)" at bounding box center [251, 198] width 9 height 9
checkbox input "true"
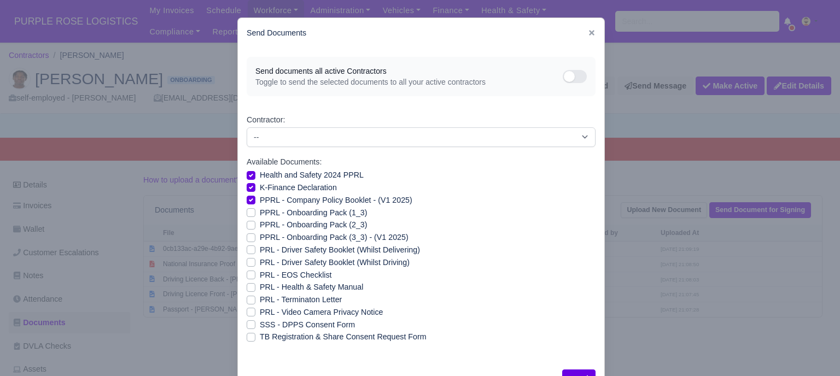
click at [260, 215] on label "PPRL - Onboarding Pack (1_3)" at bounding box center [313, 213] width 107 height 13
click at [247, 215] on input "PPRL - Onboarding Pack (1_3)" at bounding box center [251, 211] width 9 height 9
checkbox input "true"
drag, startPoint x: 247, startPoint y: 225, endPoint x: 245, endPoint y: 233, distance: 8.4
click at [260, 226] on label "PPRL - Onboarding Pack (2_3)" at bounding box center [313, 225] width 107 height 13
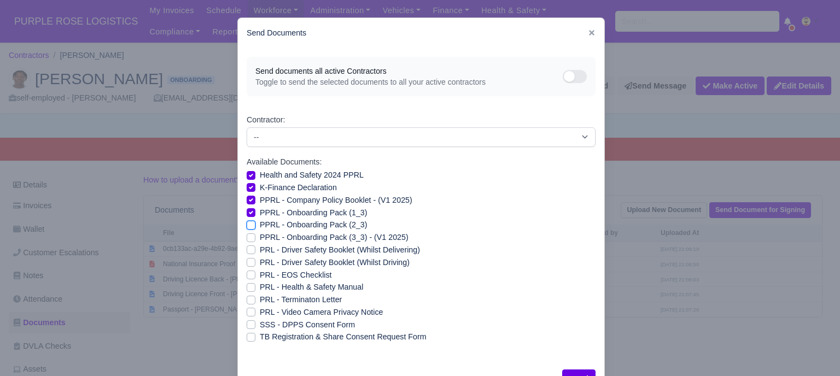
click at [247, 226] on input "PPRL - Onboarding Pack (2_3)" at bounding box center [251, 223] width 9 height 9
checkbox input "true"
click at [260, 236] on label "PPRL - Onboarding Pack (3_3) - (V1 2025)" at bounding box center [334, 237] width 149 height 13
click at [247, 236] on input "PPRL - Onboarding Pack (3_3) - (V1 2025)" at bounding box center [251, 235] width 9 height 9
checkbox input "true"
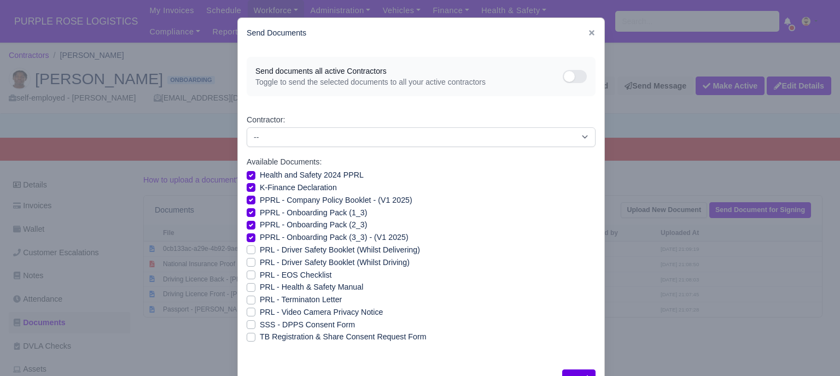
click at [260, 286] on label "PRL - Health & Safety Manual" at bounding box center [311, 287] width 103 height 13
click at [250, 286] on input "PRL - Health & Safety Manual" at bounding box center [251, 285] width 9 height 9
checkbox input "true"
click at [260, 314] on label "PRL - Video Camera Privacy Notice" at bounding box center [321, 312] width 123 height 13
click at [248, 314] on input "PRL - Video Camera Privacy Notice" at bounding box center [251, 310] width 9 height 9
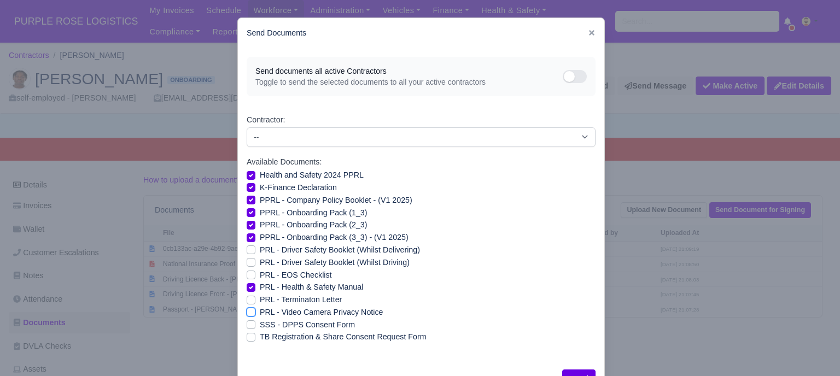
checkbox input "true"
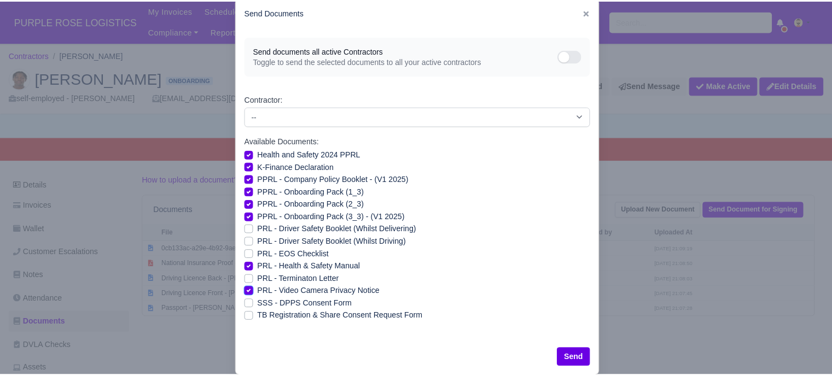
scroll to position [39, 0]
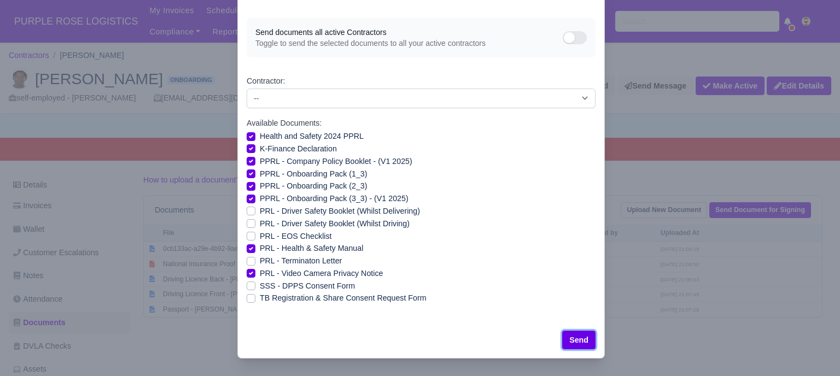
click at [580, 336] on button "Send" at bounding box center [578, 340] width 33 height 19
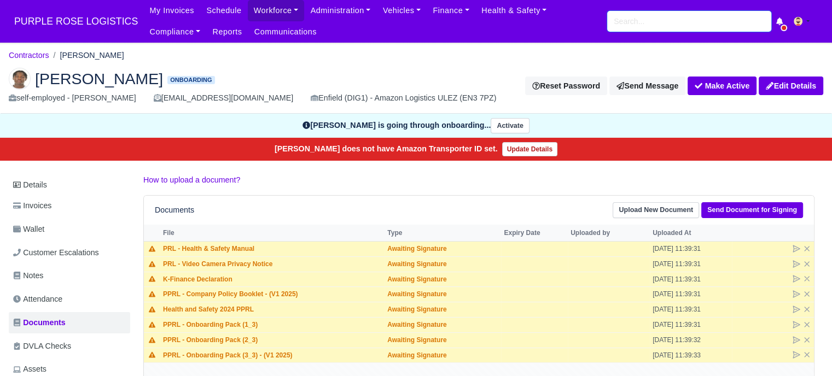
click at [639, 27] on input "search" at bounding box center [689, 21] width 164 height 21
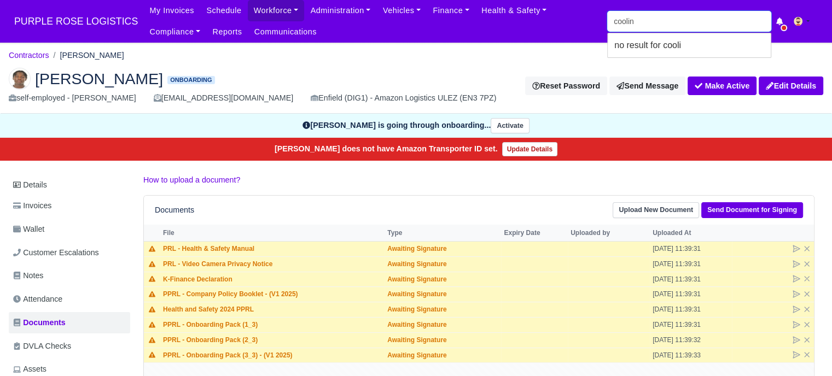
type input "cooling"
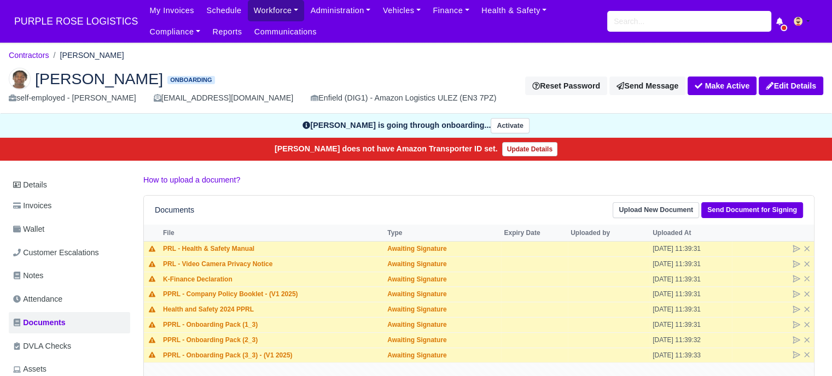
click at [265, 8] on link "Workforce" at bounding box center [276, 10] width 57 height 21
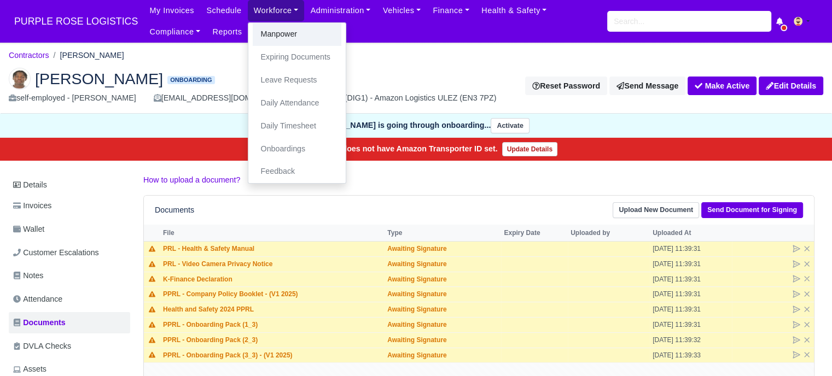
click at [271, 39] on link "Manpower" at bounding box center [297, 34] width 89 height 23
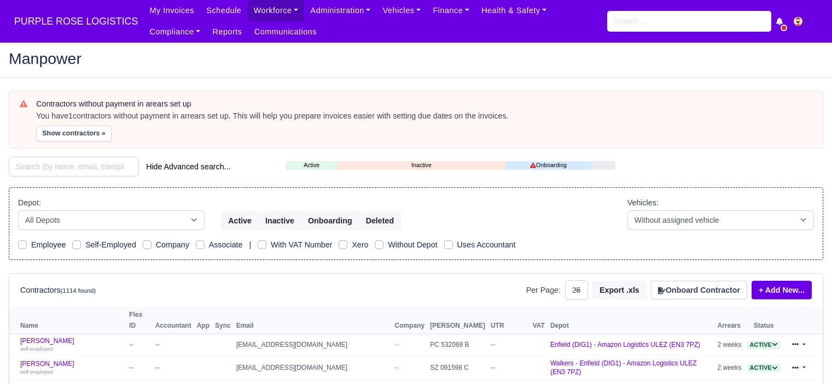
select select "25"
click at [698, 298] on button "Onboard Contractor" at bounding box center [699, 290] width 96 height 19
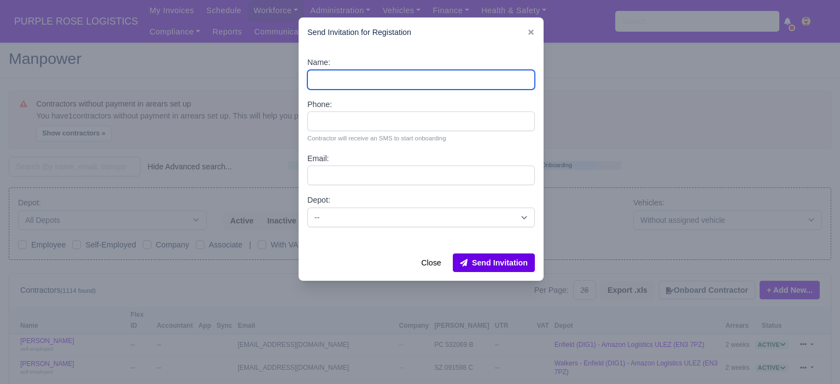
click at [328, 73] on input "Name:" at bounding box center [421, 80] width 228 height 20
paste input "George Cooling"
type input "George Cooling"
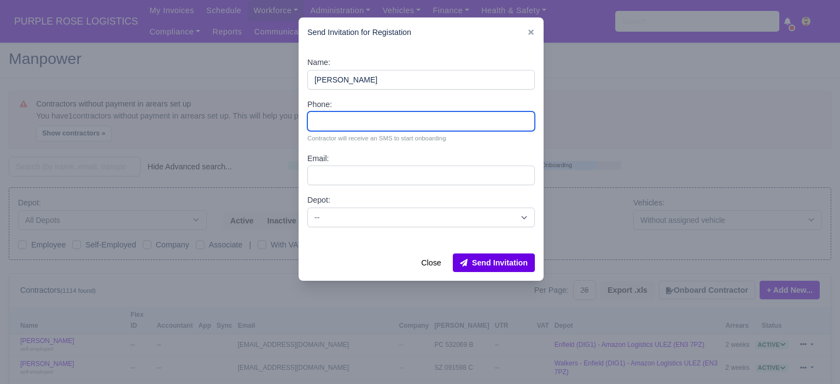
drag, startPoint x: 365, startPoint y: 121, endPoint x: 362, endPoint y: 112, distance: 9.2
click at [365, 121] on input "Phone:" at bounding box center [421, 122] width 228 height 20
paste input "44 7530 975625"
type input "44 7530 975625"
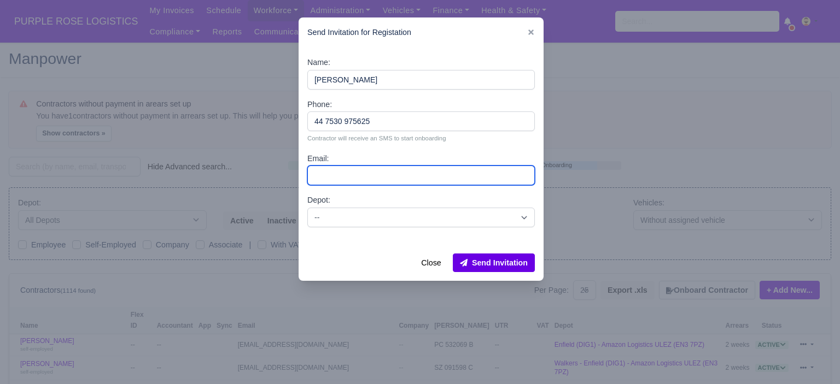
click at [392, 173] on input "Email:" at bounding box center [421, 176] width 228 height 20
paste input "gcooling48@gmail.com"
type input "gcooling48@gmail.com"
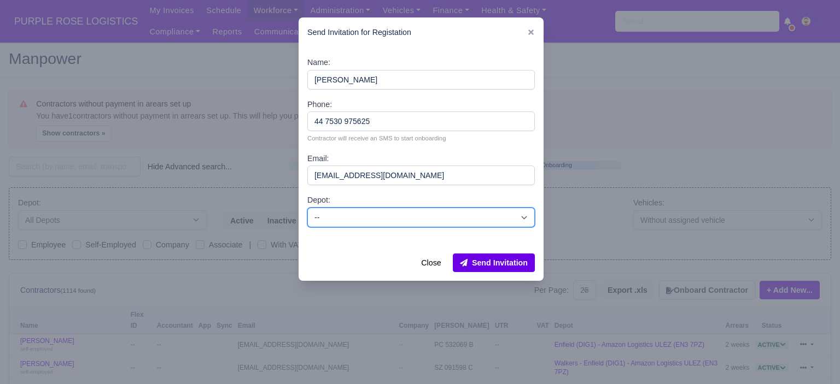
drag, startPoint x: 429, startPoint y: 219, endPoint x: 431, endPoint y: 227, distance: 8.5
click at [429, 219] on select "-- Enfield (DIG1) - Amazon Logistics ULEZ (EN3 7PZ) Harlow (DHW1) - Amazon Logi…" at bounding box center [421, 218] width 228 height 20
select select "5"
click at [307, 208] on select "-- Enfield (DIG1) - Amazon Logistics ULEZ (EN3 7PZ) Harlow (DHW1) - Amazon Logi…" at bounding box center [421, 218] width 228 height 20
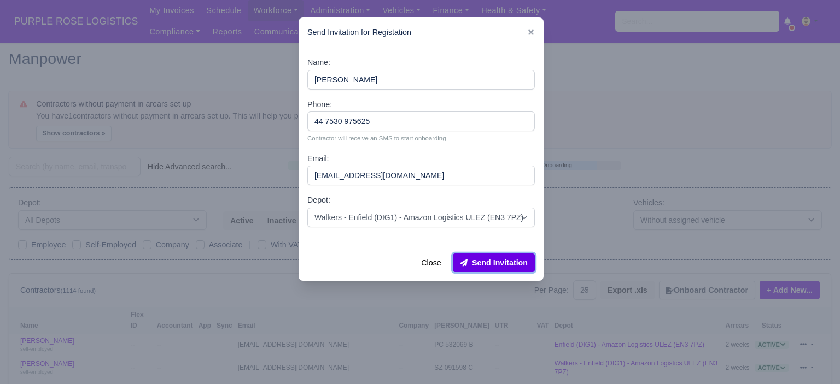
click at [492, 261] on button "Send Invitation" at bounding box center [494, 263] width 82 height 19
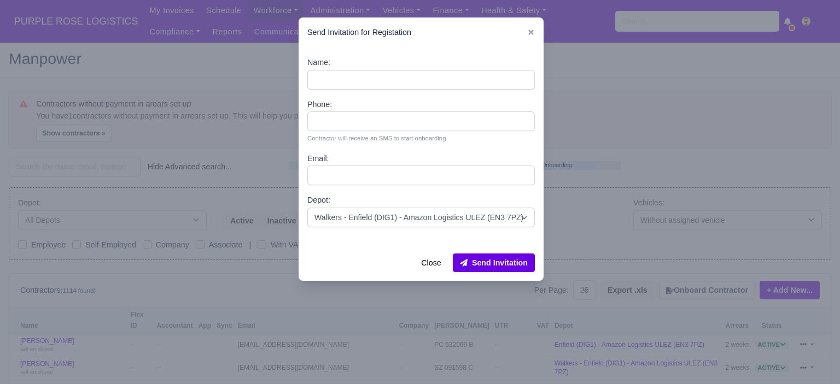
click at [639, 22] on div at bounding box center [420, 192] width 840 height 384
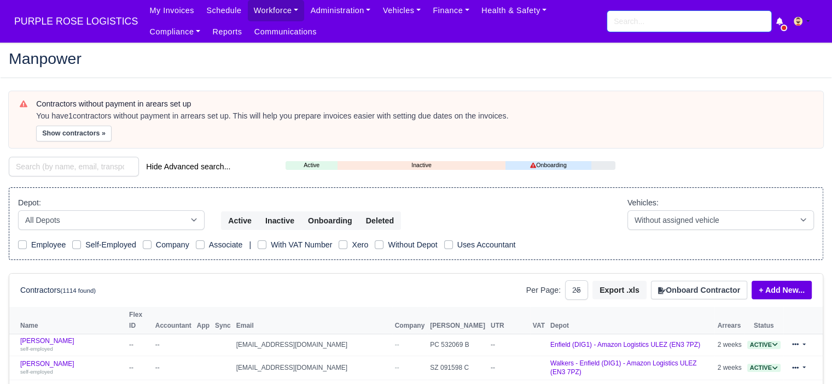
click at [643, 31] on input "search" at bounding box center [689, 21] width 164 height 21
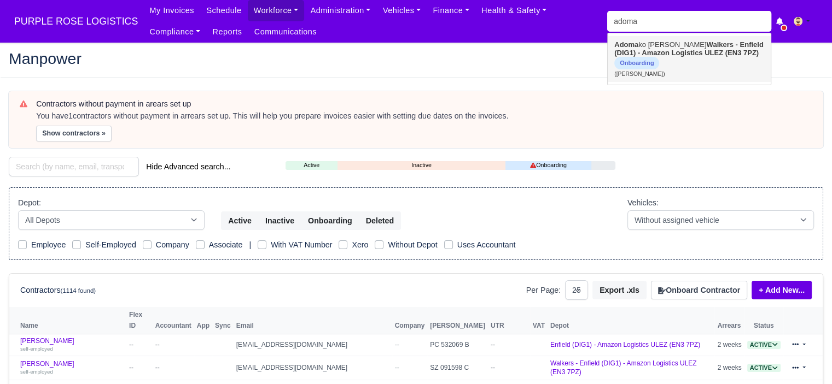
click at [645, 51] on strong "Walkers - Enfield (DIG1) - Amazon Logistics ULEZ (EN3 7PZ)" at bounding box center [688, 48] width 149 height 16
type input "[PERSON_NAME]"
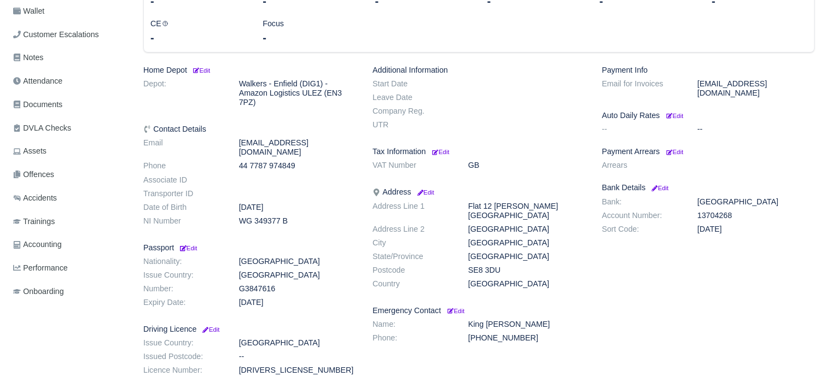
scroll to position [219, 0]
click at [62, 105] on span "Documents" at bounding box center [37, 104] width 49 height 13
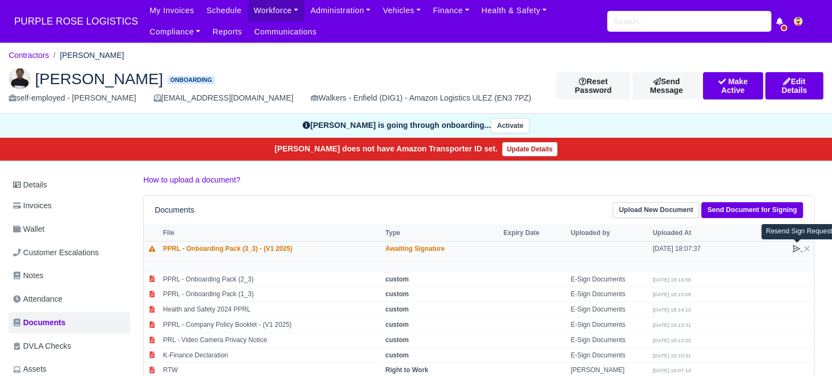
click at [794, 248] on icon at bounding box center [796, 249] width 7 height 7
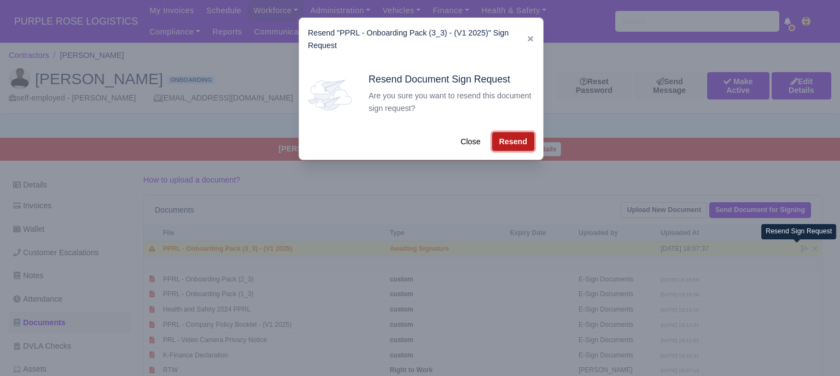
click at [510, 144] on button "Resend" at bounding box center [513, 141] width 42 height 19
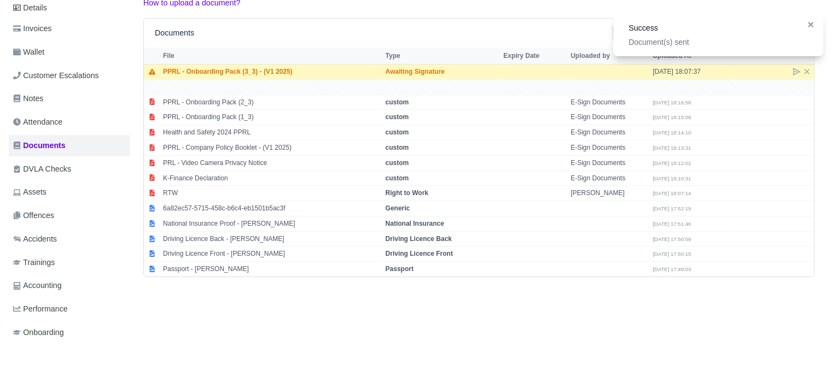
scroll to position [158, 0]
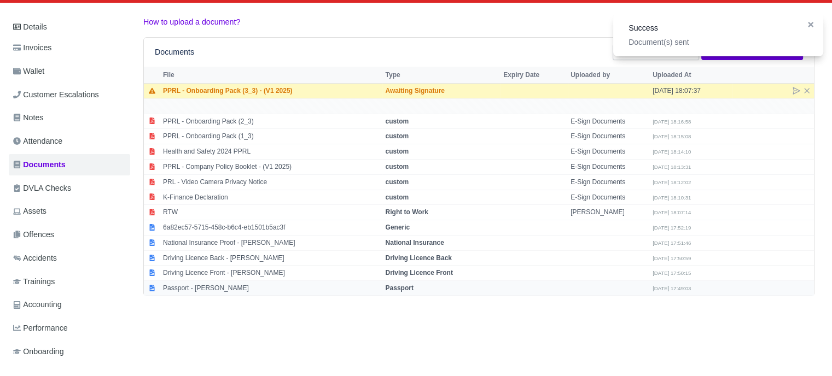
click at [409, 284] on strong "Passport" at bounding box center [399, 288] width 28 height 8
select select "passport"
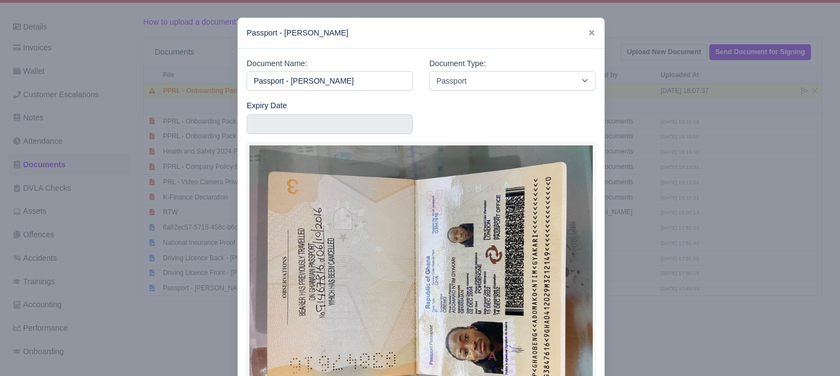
click at [656, 178] on div at bounding box center [420, 188] width 840 height 376
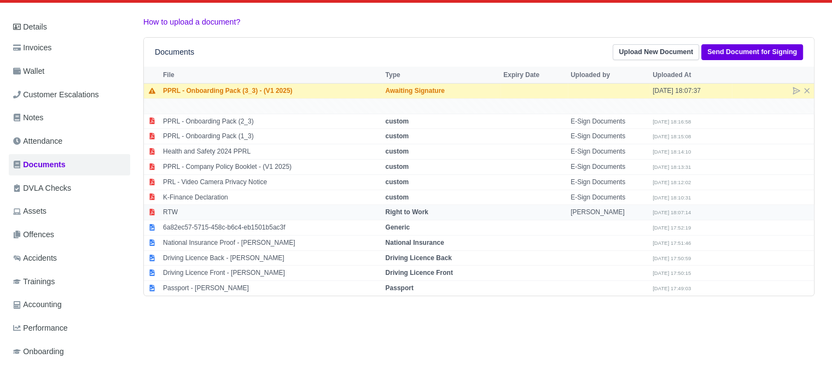
click at [396, 208] on strong "Right to Work" at bounding box center [406, 212] width 43 height 8
select select "right-to-work"
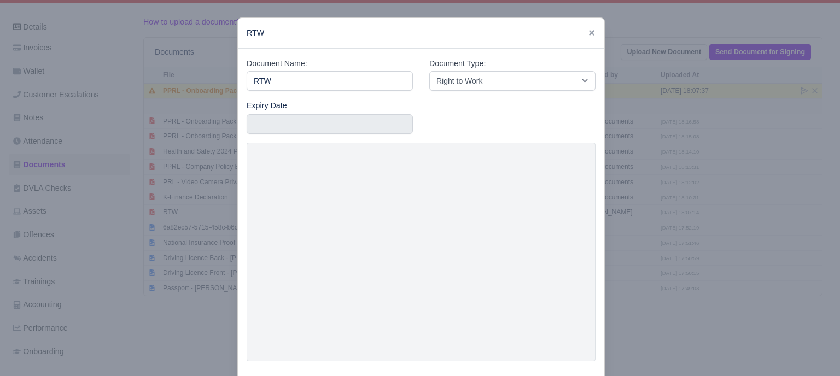
click at [665, 208] on div at bounding box center [420, 188] width 840 height 376
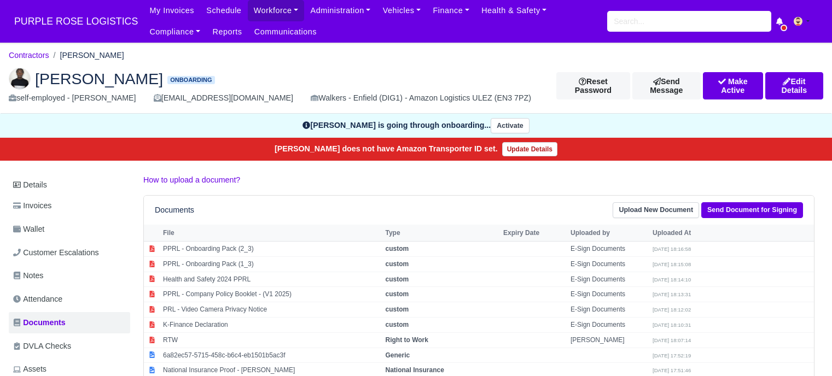
scroll to position [158, 0]
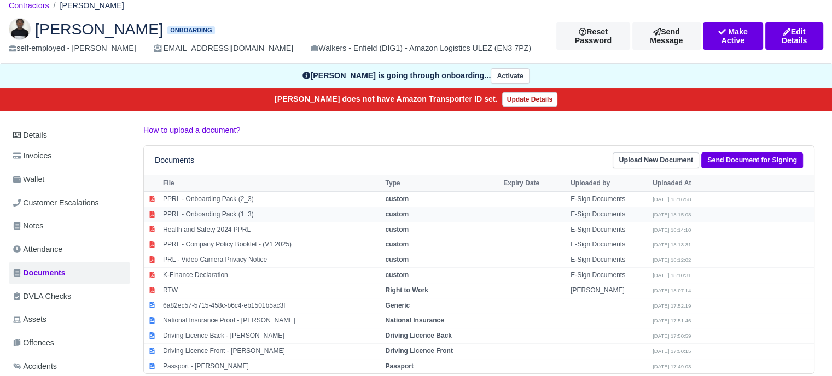
scroll to position [109, 0]
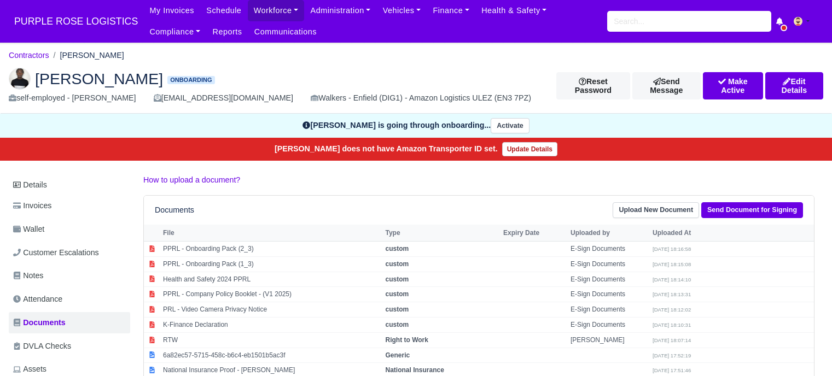
scroll to position [109, 0]
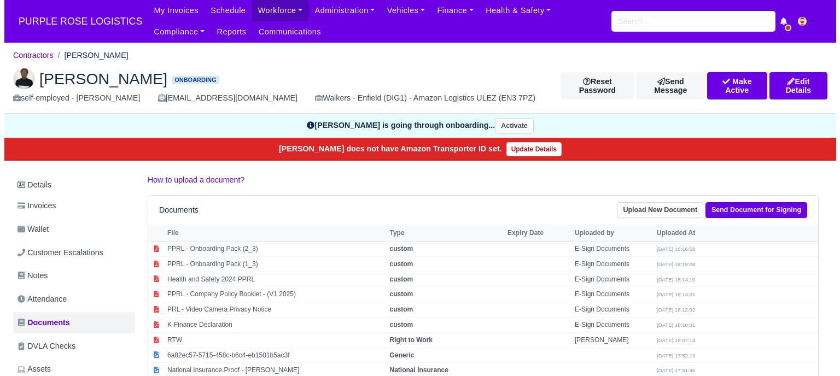
scroll to position [109, 0]
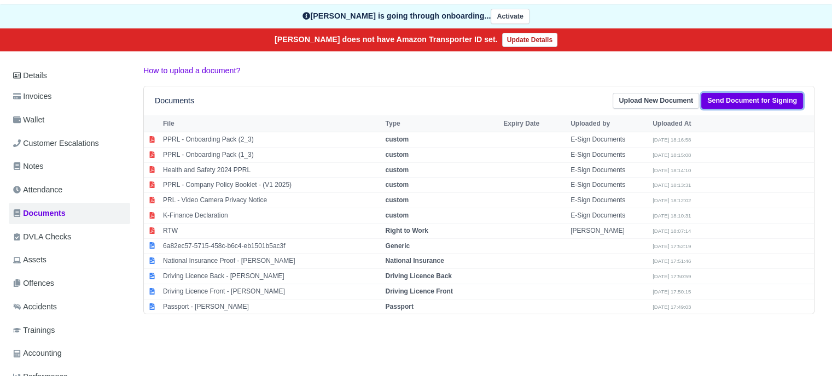
click at [771, 102] on link "Send Document for Signing" at bounding box center [752, 101] width 102 height 16
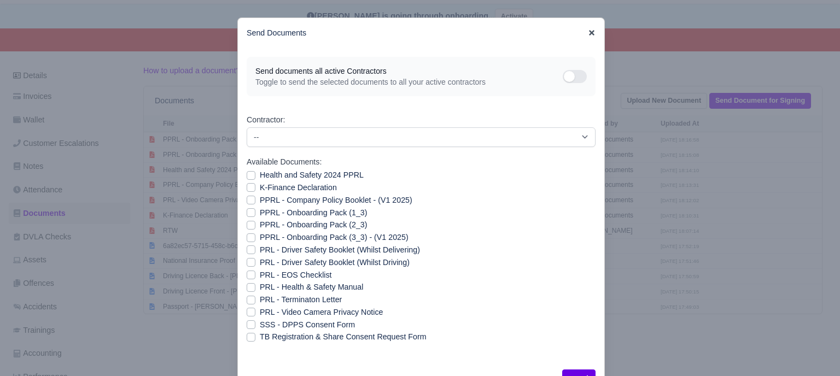
click at [589, 33] on icon at bounding box center [592, 33] width 8 height 8
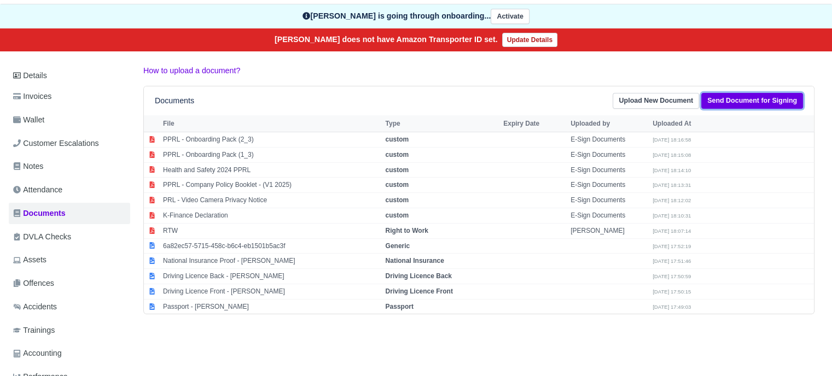
click at [733, 101] on link "Send Document for Signing" at bounding box center [752, 101] width 102 height 16
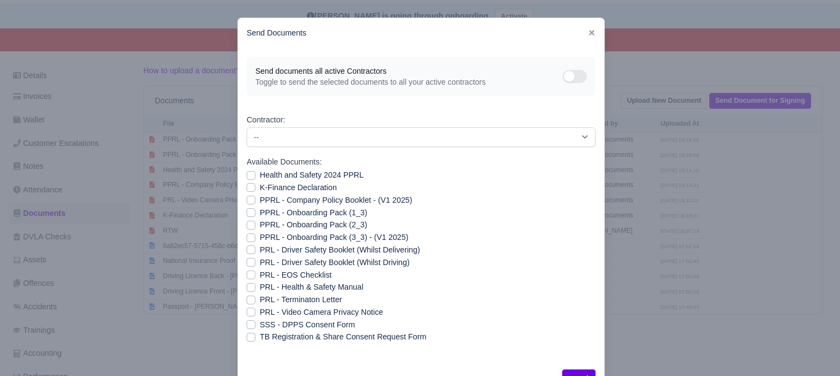
click at [260, 237] on label "PPRL - Onboarding Pack (3_3) - (V1 2025)" at bounding box center [334, 237] width 149 height 13
click at [248, 237] on input "PPRL - Onboarding Pack (3_3) - (V1 2025)" at bounding box center [251, 235] width 9 height 9
checkbox input "true"
click at [260, 311] on label "PRL - Video Camera Privacy Notice" at bounding box center [321, 312] width 123 height 13
click at [248, 311] on input "PRL - Video Camera Privacy Notice" at bounding box center [251, 310] width 9 height 9
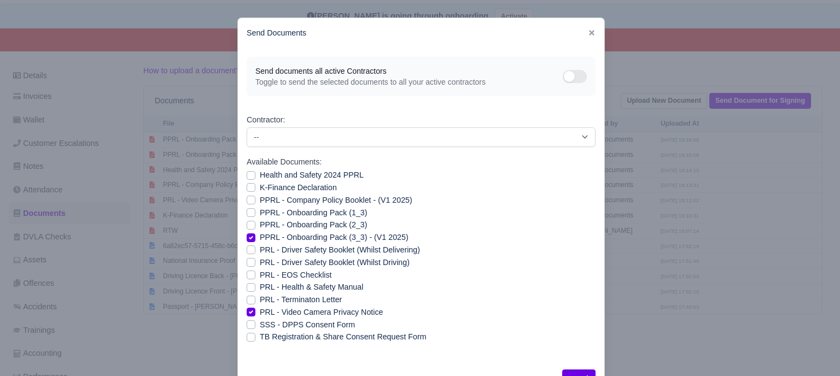
click at [260, 311] on label "PRL - Video Camera Privacy Notice" at bounding box center [321, 312] width 123 height 13
click at [248, 311] on input "PRL - Video Camera Privacy Notice" at bounding box center [251, 310] width 9 height 9
checkbox input "false"
click at [260, 287] on label "PRL - Health & Safety Manual" at bounding box center [311, 287] width 103 height 13
click at [248, 287] on input "PRL - Health & Safety Manual" at bounding box center [251, 285] width 9 height 9
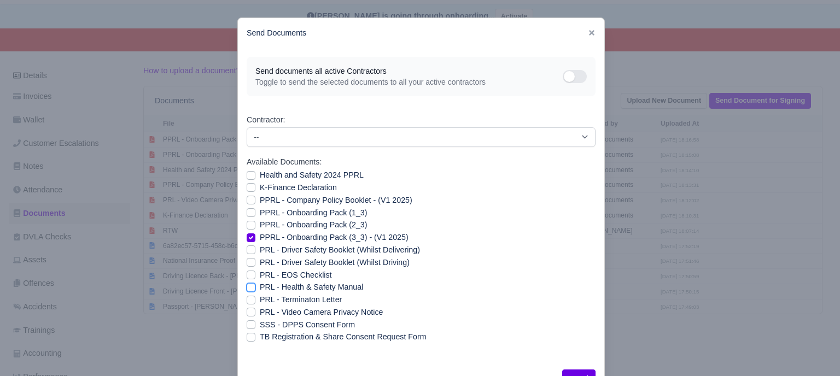
checkbox input "true"
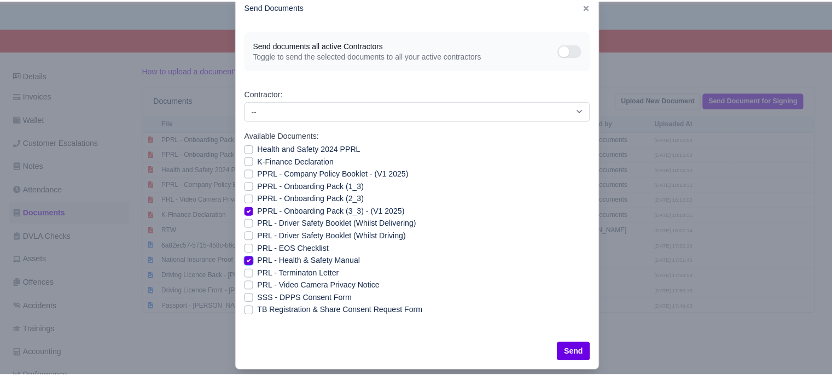
scroll to position [39, 0]
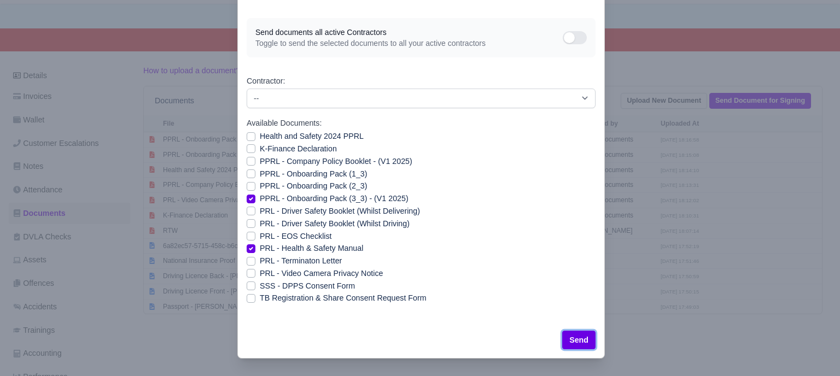
click at [571, 343] on button "Send" at bounding box center [578, 340] width 33 height 19
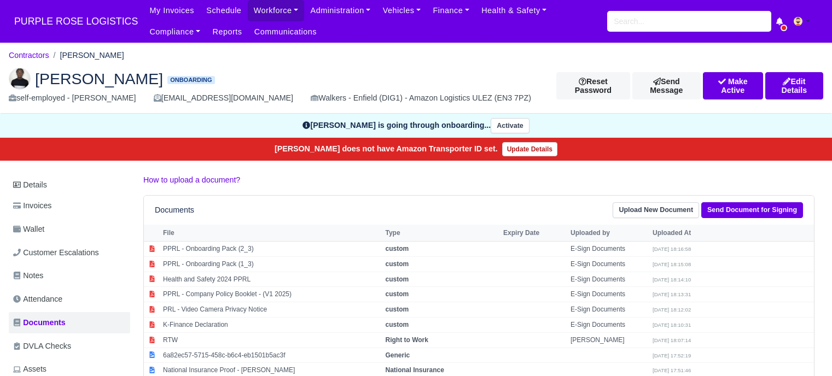
scroll to position [109, 0]
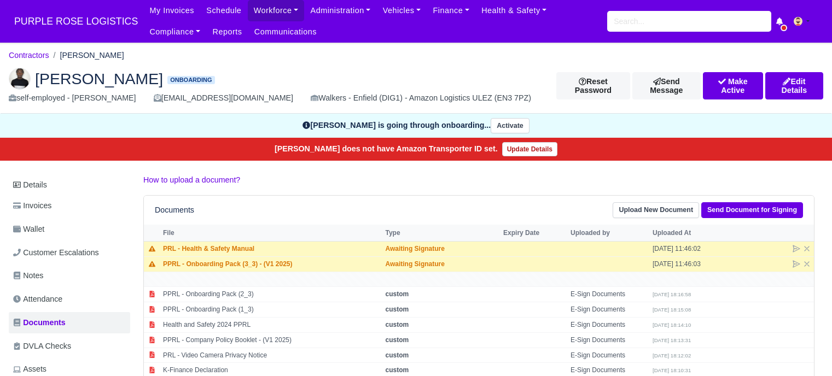
scroll to position [109, 0]
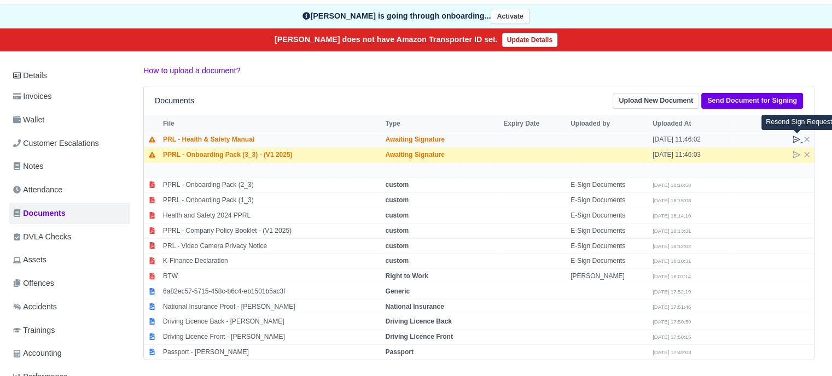
click at [796, 138] on icon at bounding box center [796, 139] width 7 height 7
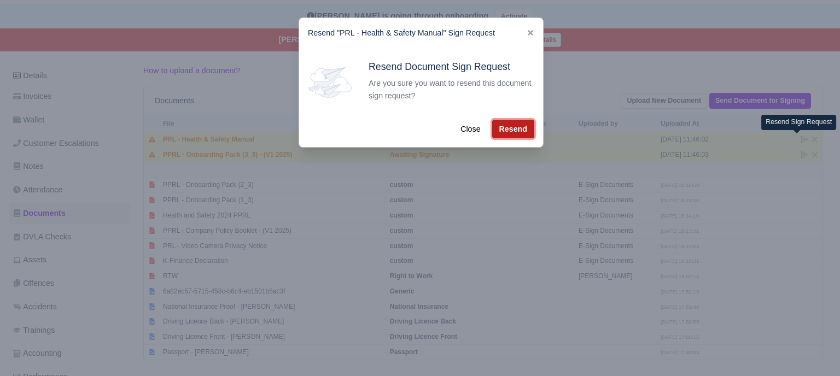
click at [525, 129] on button "Resend" at bounding box center [513, 129] width 42 height 19
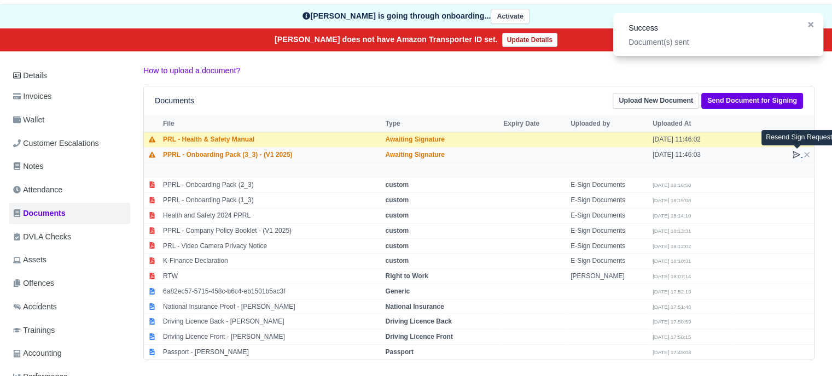
click at [796, 153] on icon at bounding box center [796, 154] width 9 height 9
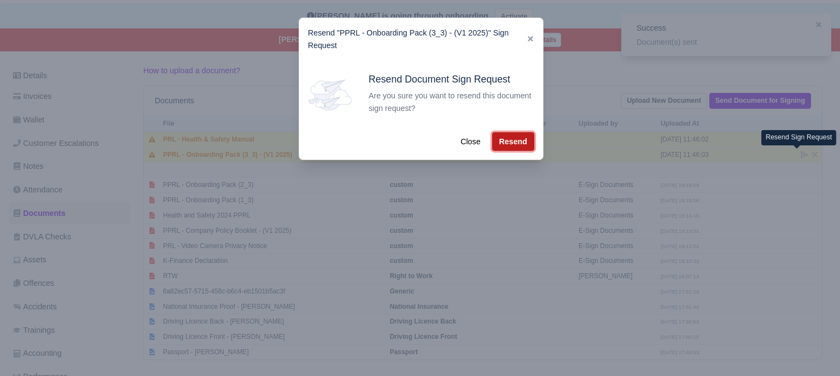
click at [521, 142] on button "Resend" at bounding box center [513, 141] width 42 height 19
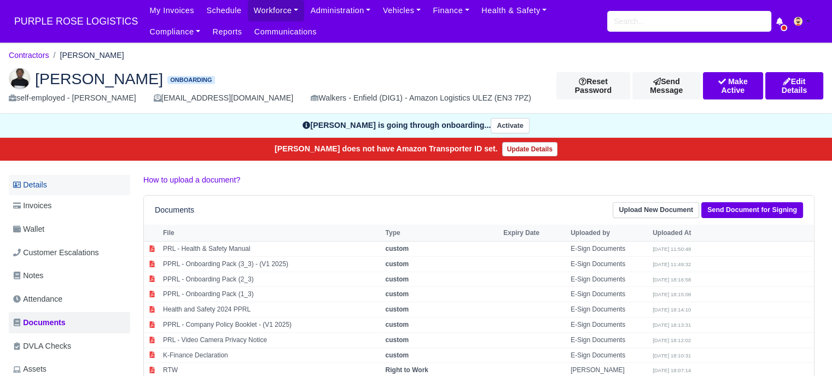
drag, startPoint x: 59, startPoint y: 186, endPoint x: 70, endPoint y: 193, distance: 13.0
click at [59, 185] on link "Details" at bounding box center [69, 185] width 121 height 20
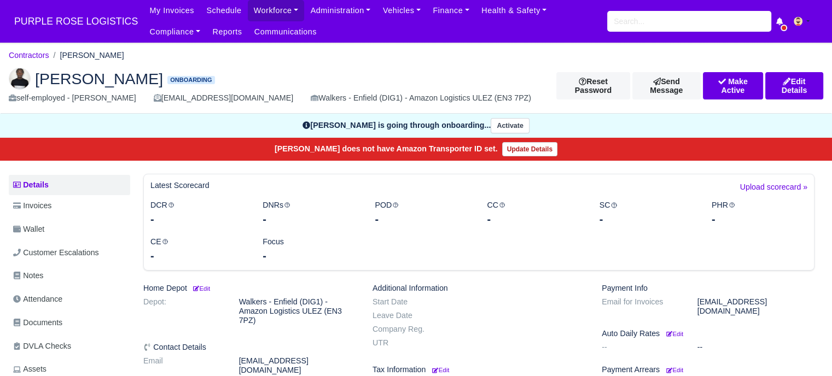
scroll to position [55, 0]
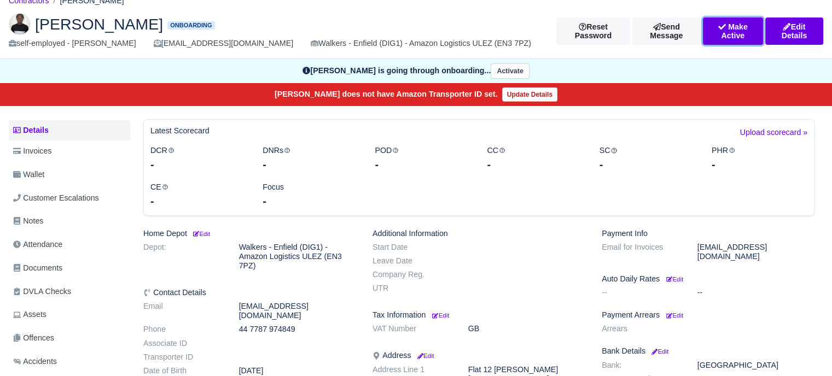
click at [736, 30] on button "Make Active" at bounding box center [733, 31] width 60 height 27
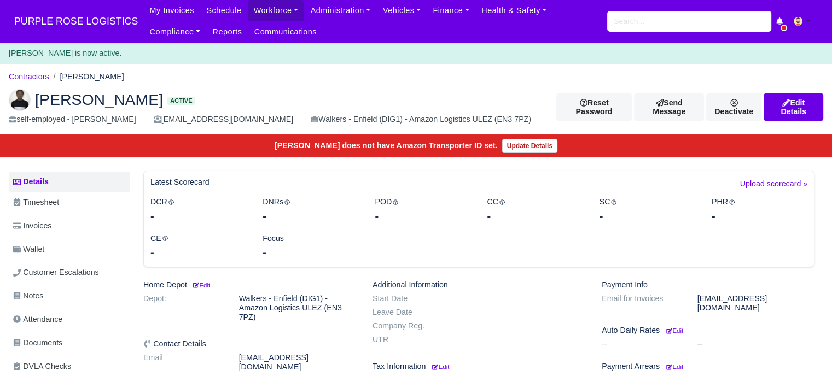
drag, startPoint x: 60, startPoint y: 34, endPoint x: 90, endPoint y: 32, distance: 29.7
click at [61, 34] on nav "PURPLE ROSE LOGISTICS My Invoices Schedule Workforce Manpower Expiring Document…" at bounding box center [416, 21] width 832 height 43
click at [108, 28] on span "PURPLE ROSE LOGISTICS" at bounding box center [76, 21] width 135 height 22
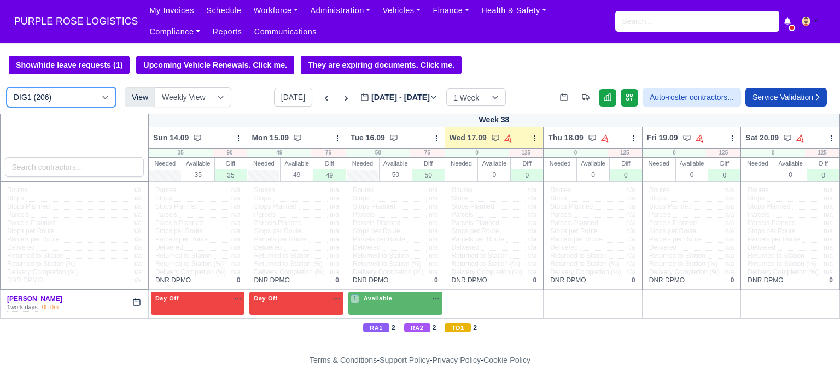
click at [59, 101] on select "DIG1 (206) DAK1 (1) GIMD (49)" at bounding box center [61, 98] width 109 height 20
select select "5"
click at [7, 89] on select "DIG1 (206) DAK1 (1) GIMD (49)" at bounding box center [61, 98] width 109 height 20
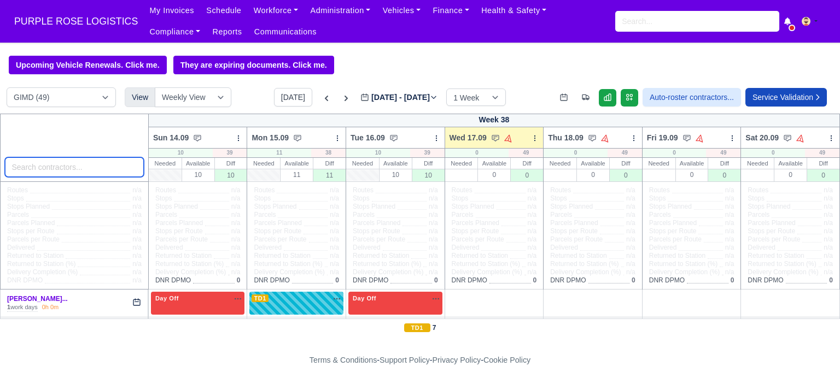
click at [68, 169] on input "search" at bounding box center [74, 168] width 139 height 20
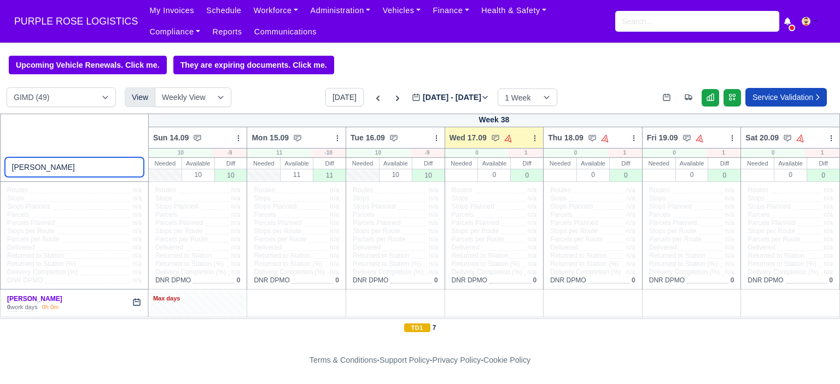
type input "adomako"
click at [191, 306] on div "Max days" at bounding box center [198, 303] width 94 height 22
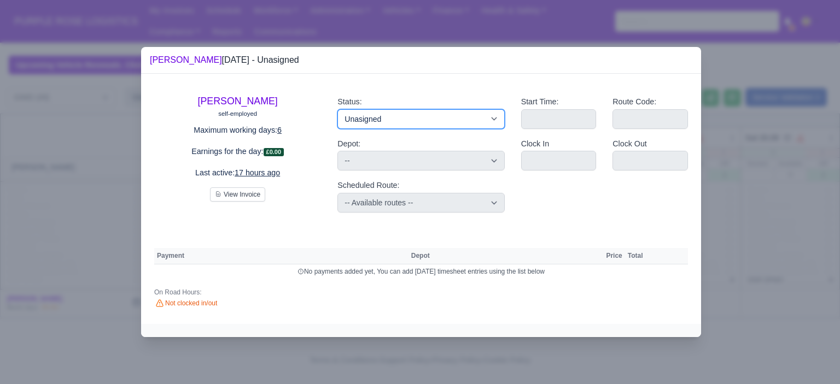
drag, startPoint x: 398, startPoint y: 115, endPoint x: 419, endPoint y: 126, distance: 24.0
click at [400, 116] on select "Available Day Off Stand By Holiday Other Depot In Office OSM Ridealong Nursery …" at bounding box center [420, 119] width 167 height 20
select select "Day Off"
click at [337, 109] on select "Available Day Off Stand By Holiday Other Depot In Office OSM Ridealong Nursery …" at bounding box center [420, 119] width 167 height 20
select select
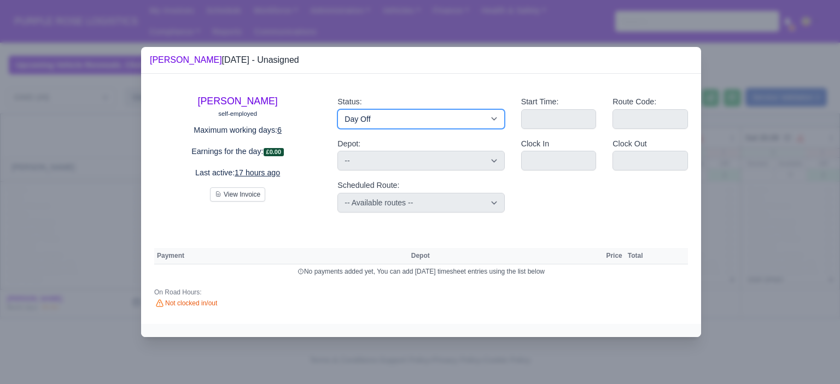
select select "na"
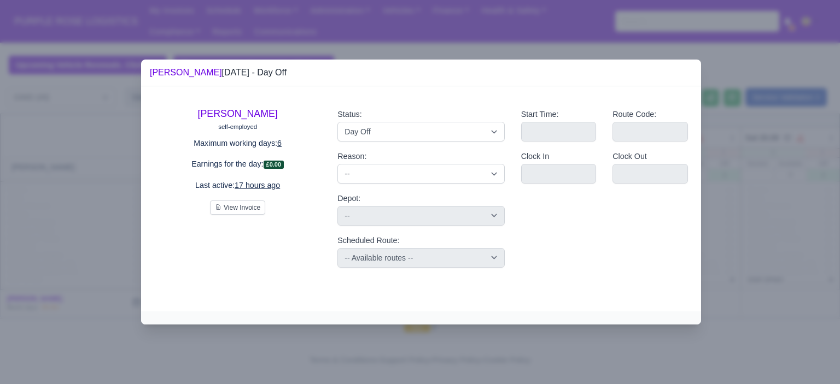
click at [737, 203] on div at bounding box center [420, 192] width 840 height 384
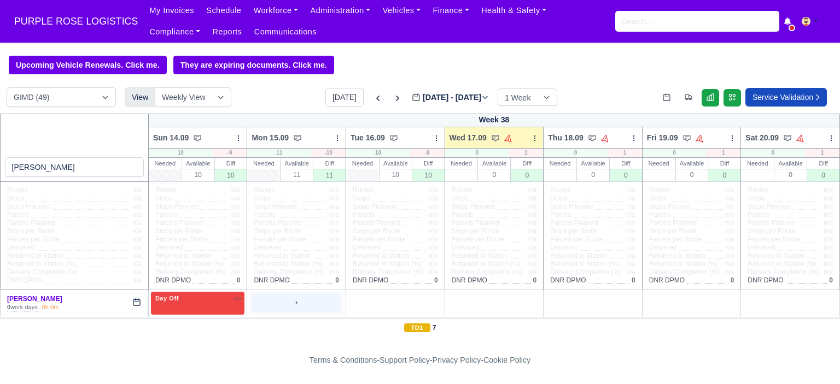
click at [287, 303] on div "+" at bounding box center [297, 303] width 90 height 18
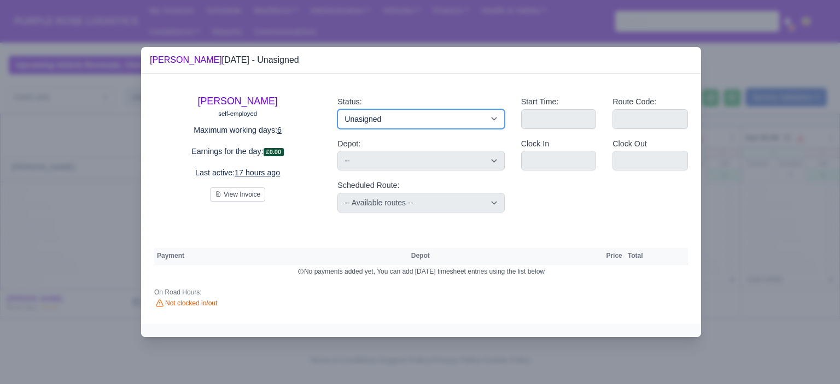
click at [411, 126] on select "Available Day Off Stand By Holiday Other Depot In Office OSM Ridealong Nursery …" at bounding box center [420, 119] width 167 height 20
select select "Day Off"
click at [337, 109] on select "Available Day Off Stand By Holiday Other Depot In Office OSM Ridealong Nursery …" at bounding box center [420, 119] width 167 height 20
select select
click at [713, 185] on div at bounding box center [420, 192] width 840 height 384
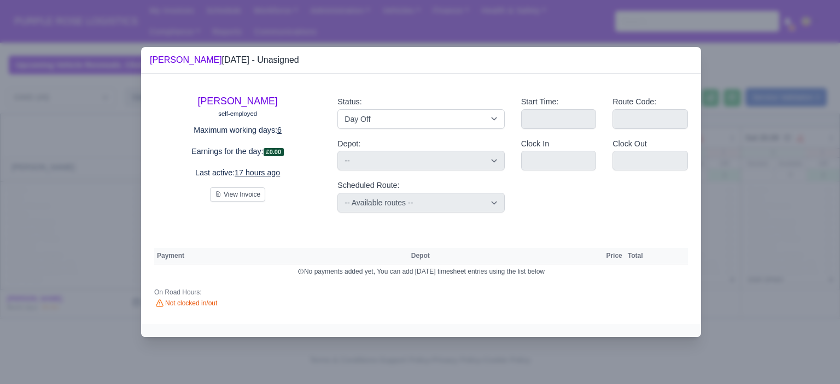
select select "na"
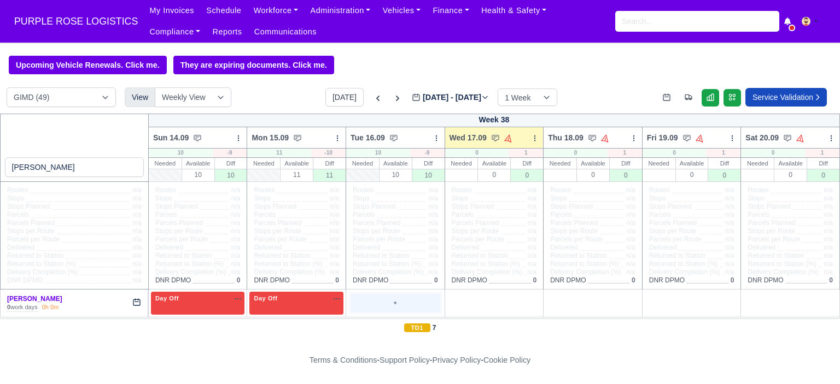
click at [389, 299] on div "+" at bounding box center [396, 303] width 90 height 18
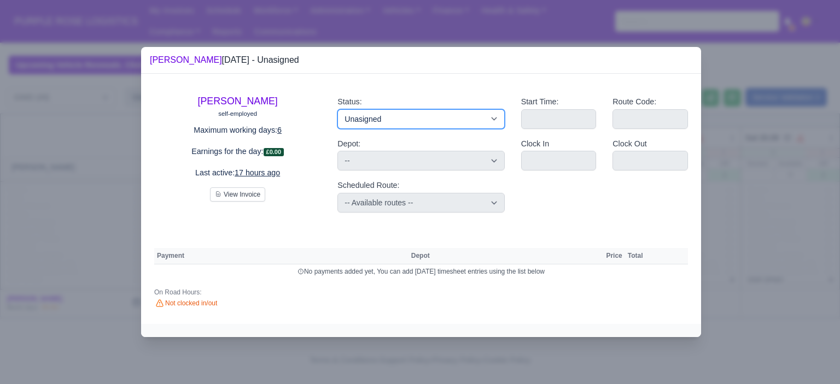
drag, startPoint x: 384, startPoint y: 122, endPoint x: 399, endPoint y: 120, distance: 14.9
click at [387, 120] on select "Available Day Off Stand By Holiday Other Depot In Office OSM Ridealong Nursery …" at bounding box center [420, 119] width 167 height 20
select select "Training"
click at [337, 109] on select "Available Day Off Stand By Holiday Other Depot In Office OSM Ridealong Nursery …" at bounding box center [420, 119] width 167 height 20
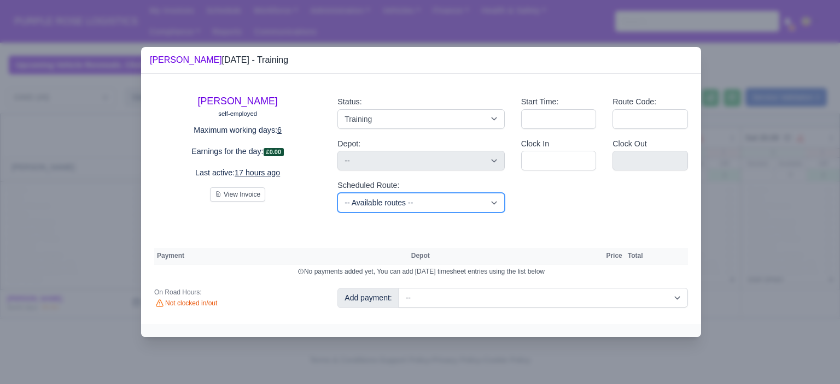
click at [434, 205] on select "-- Available routes -- Standard Parcel - Block of 6 Hours - (SD6) AmFlex RTS Ve…" at bounding box center [420, 203] width 167 height 20
select select "6"
click at [337, 193] on select "-- Available routes -- Standard Parcel - Block of 6 Hours - (SD6) AmFlex RTS Ve…" at bounding box center [420, 203] width 167 height 20
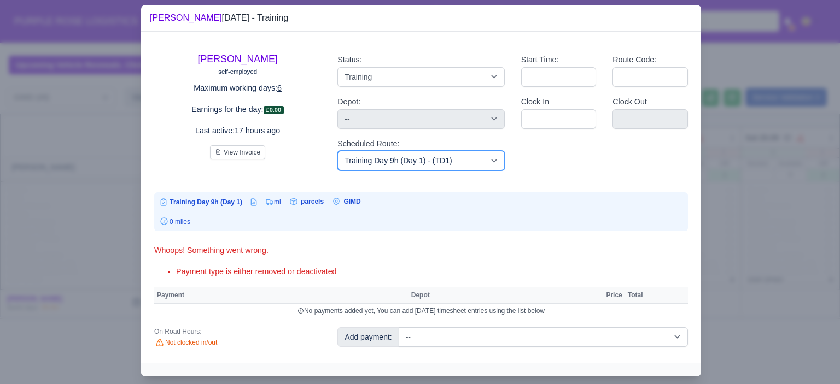
scroll to position [22, 0]
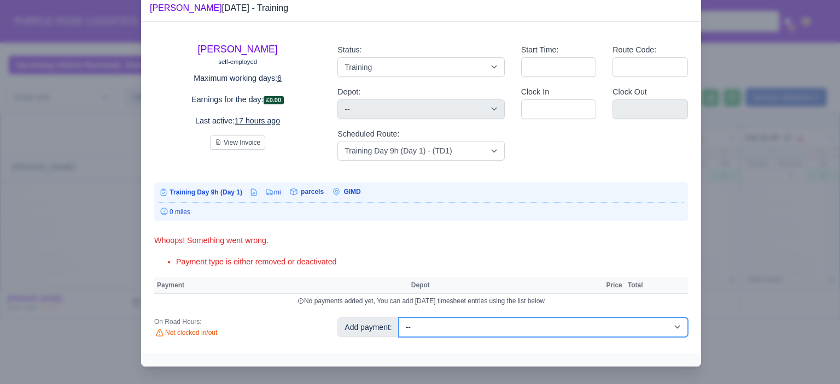
drag, startPoint x: 516, startPoint y: 328, endPoint x: 514, endPoint y: 322, distance: 6.6
click at [516, 328] on select "-- Additional Hour Support (£14.50) Additional Hour Support (Walkers) (£13.50) …" at bounding box center [543, 328] width 289 height 20
select select "104"
click at [399, 318] on select "-- Additional Hour Support (£14.50) Additional Hour Support (Walkers) (£13.50) …" at bounding box center [543, 328] width 289 height 20
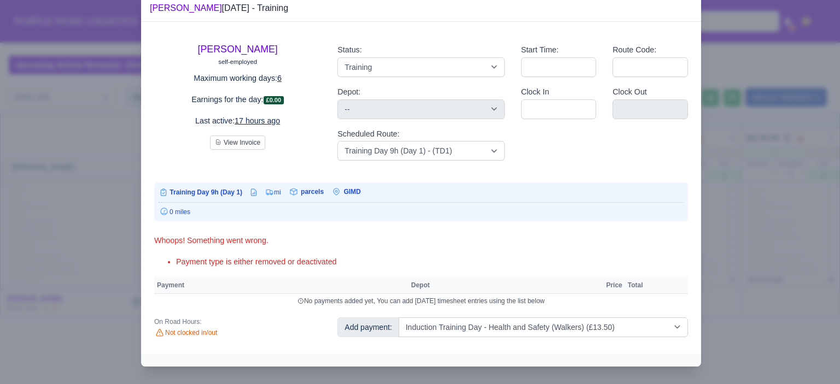
select select "5"
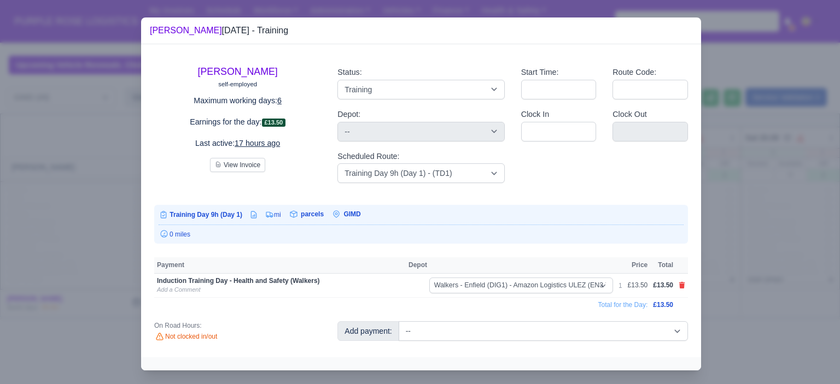
scroll to position [4, 0]
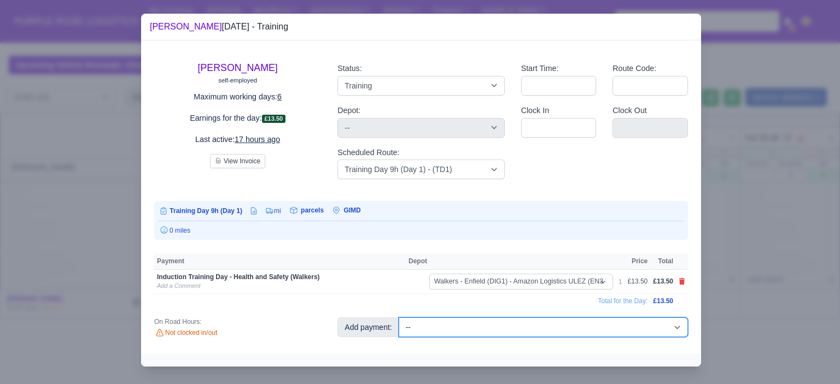
drag, startPoint x: 516, startPoint y: 327, endPoint x: 521, endPoint y: 294, distance: 33.7
click at [516, 327] on select "-- Additional Hour Support (£14.50) Additional Hour Support (Walkers) (£13.50) …" at bounding box center [543, 328] width 289 height 20
click at [511, 326] on select "-- Additional Hour Support (£14.50) Additional Hour Support (Walkers) (£13.50) …" at bounding box center [543, 328] width 289 height 20
select select "85"
click at [399, 318] on select "-- Additional Hour Support (£14.50) Additional Hour Support (Walkers) (£13.50) …" at bounding box center [543, 328] width 289 height 20
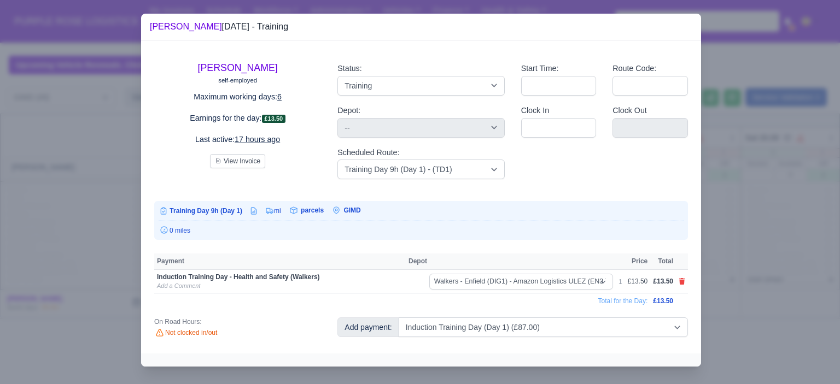
select select "5"
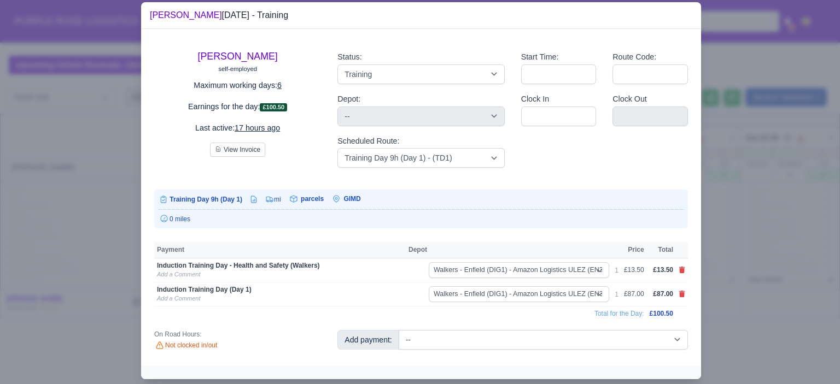
click at [753, 263] on div at bounding box center [420, 192] width 840 height 384
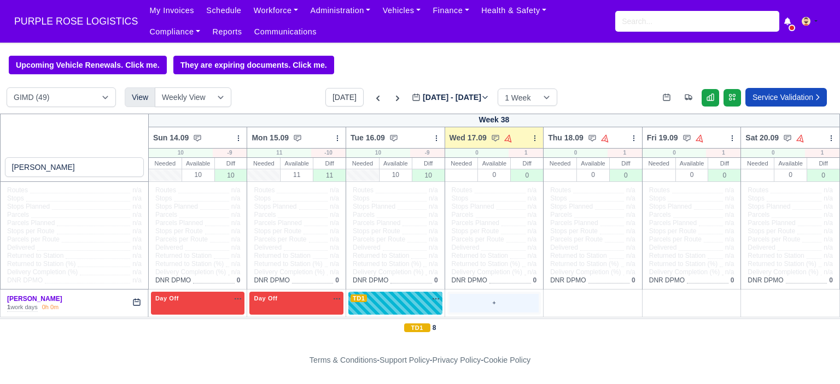
click at [480, 305] on div "+" at bounding box center [495, 303] width 90 height 18
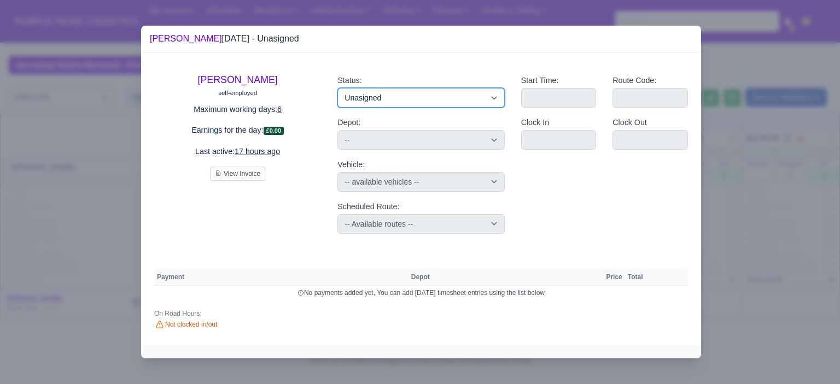
drag, startPoint x: 455, startPoint y: 98, endPoint x: 455, endPoint y: 104, distance: 6.0
click at [454, 98] on select "Available Day Off Stand By Holiday Other Depot In Office OSM Ridealong Nursery …" at bounding box center [420, 98] width 167 height 20
select select "Day Off"
click at [337, 88] on select "Available Day Off Stand By Holiday Other Depot In Office OSM Ridealong Nursery …" at bounding box center [420, 98] width 167 height 20
select select "na"
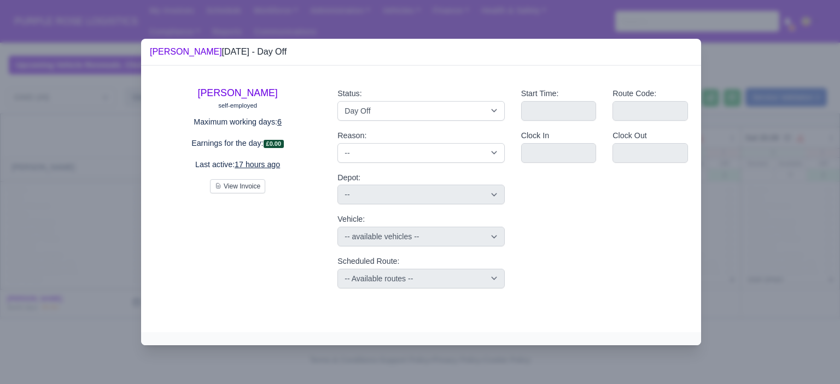
click at [766, 195] on div at bounding box center [420, 192] width 840 height 384
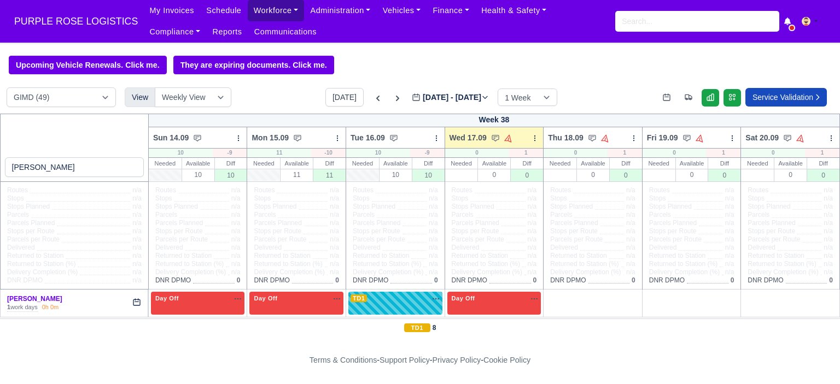
click at [260, 11] on link "Workforce" at bounding box center [276, 10] width 57 height 21
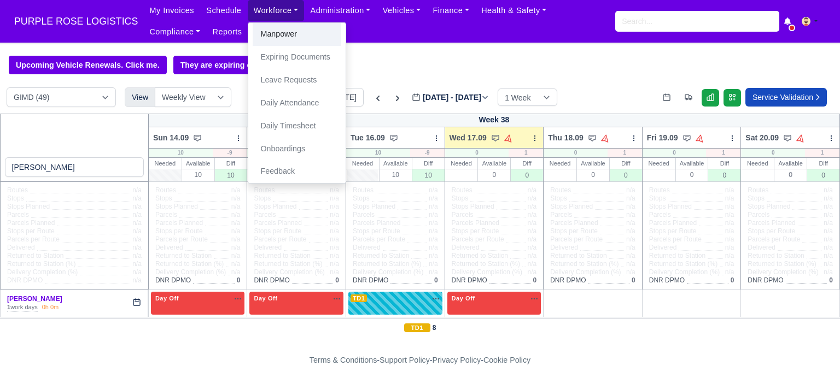
click at [289, 33] on link "Manpower" at bounding box center [297, 34] width 89 height 23
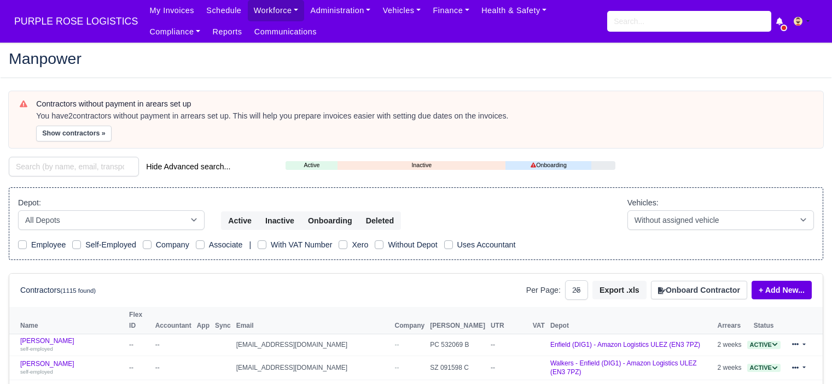
select select "25"
click at [620, 21] on input "search" at bounding box center [689, 21] width 164 height 21
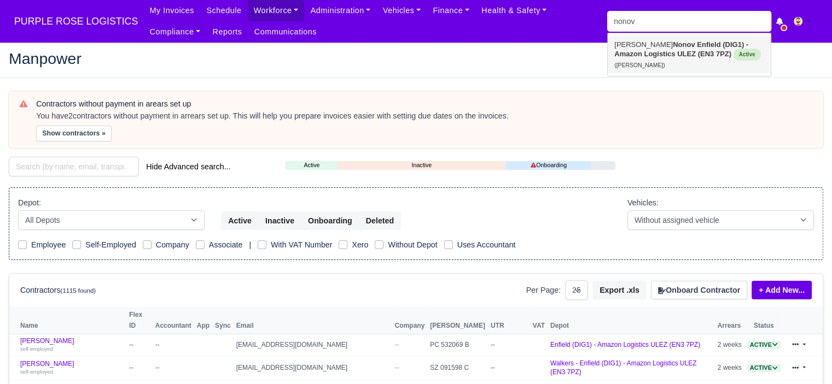
click at [673, 42] on strong "Nonov" at bounding box center [684, 44] width 22 height 8
type input "[PERSON_NAME]"
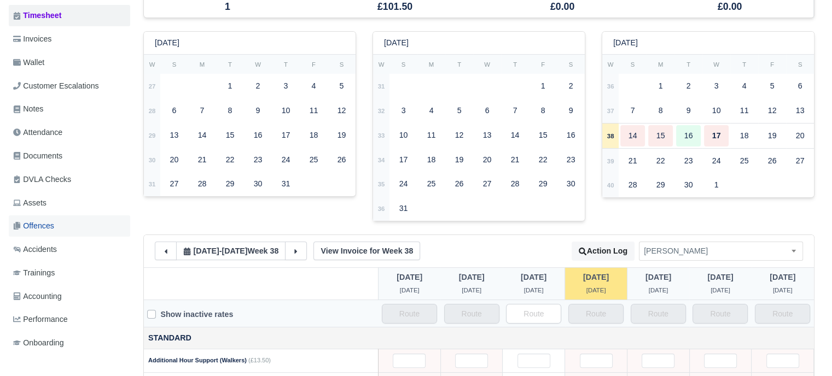
scroll to position [219, 0]
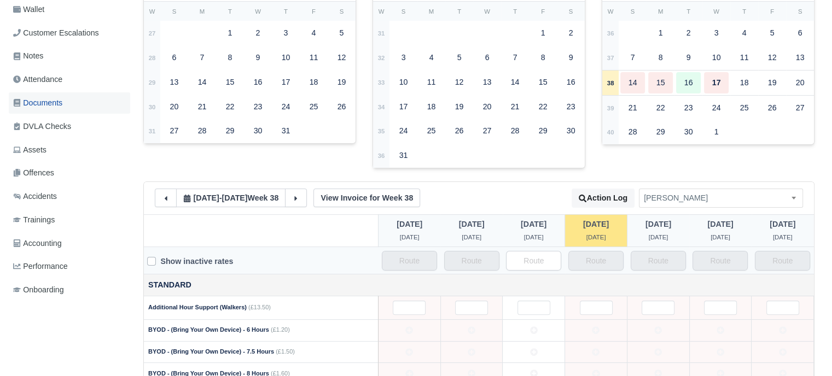
click at [67, 95] on link "Documents" at bounding box center [69, 102] width 121 height 21
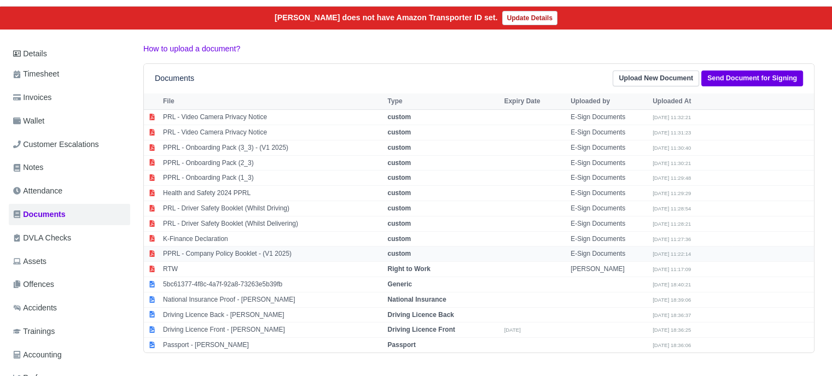
scroll to position [109, 0]
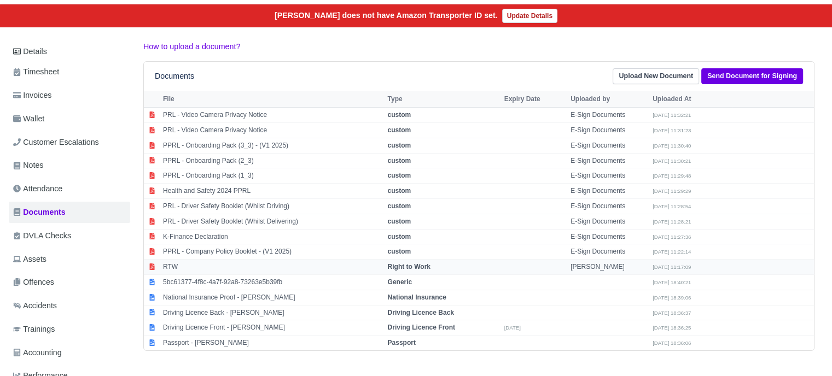
click at [409, 260] on td "Right to Work" at bounding box center [443, 267] width 116 height 15
select select "right-to-work"
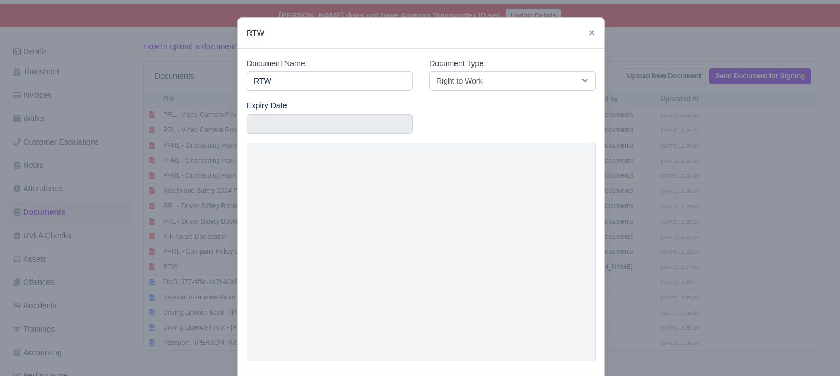
click at [695, 208] on div at bounding box center [420, 188] width 840 height 376
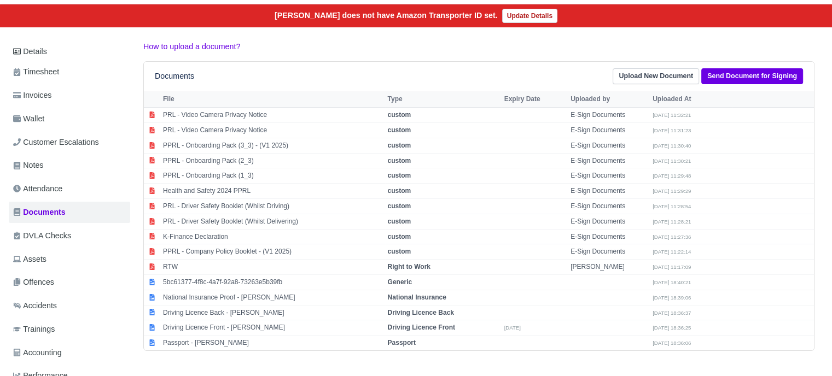
scroll to position [0, 0]
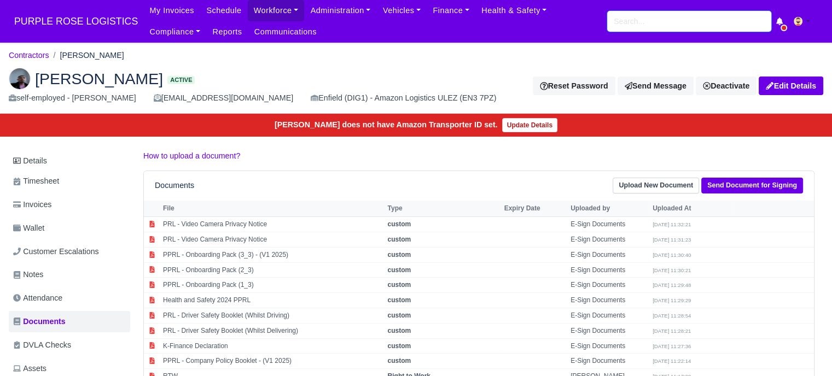
click at [683, 28] on input "search" at bounding box center [689, 21] width 164 height 21
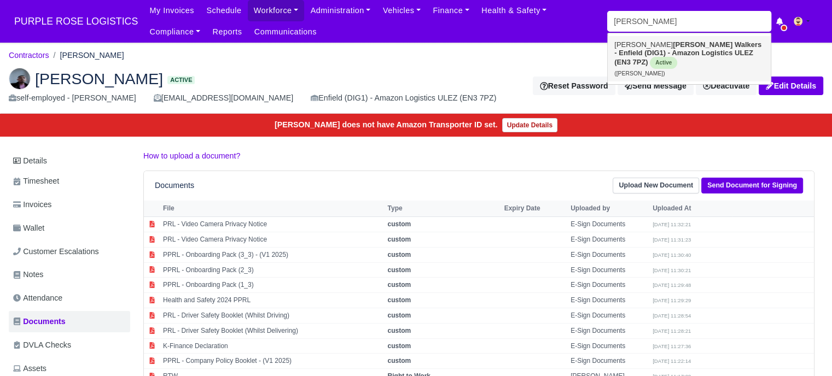
click at [669, 45] on link "[PERSON_NAME] Walkers - Enfield (DIG1) - Amazon Logistics ULEZ (EN3 7PZ) Active…" at bounding box center [689, 58] width 163 height 45
type input "[PERSON_NAME]"
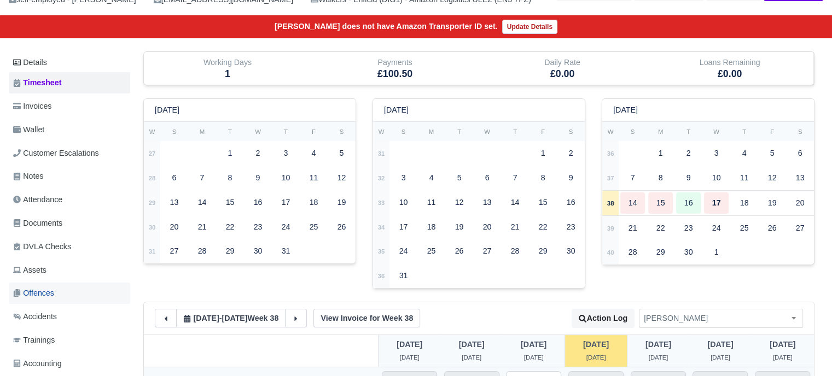
scroll to position [164, 0]
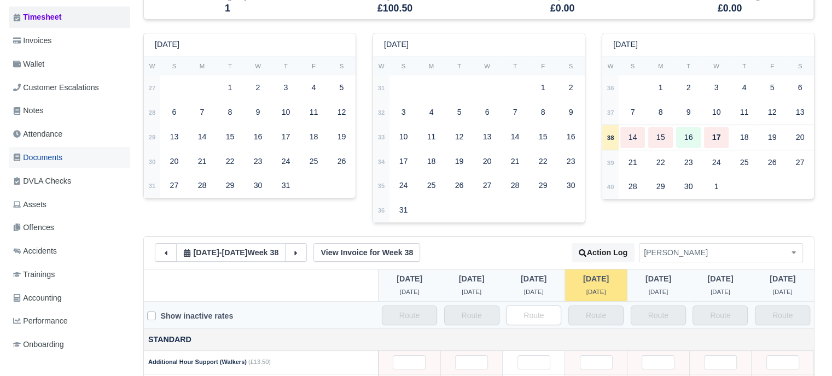
click at [45, 160] on span "Documents" at bounding box center [37, 157] width 49 height 13
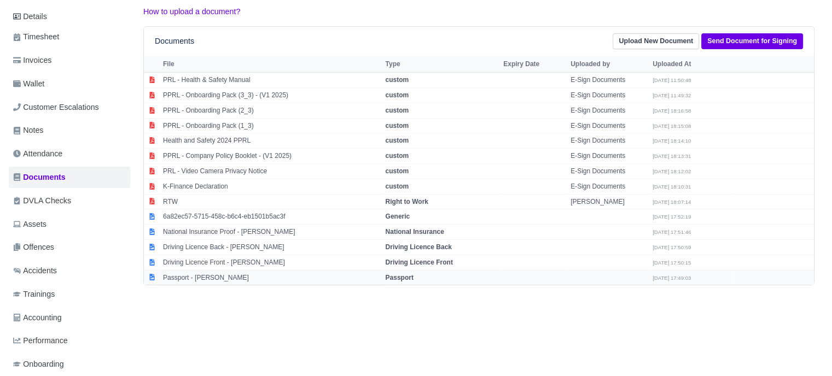
scroll to position [164, 0]
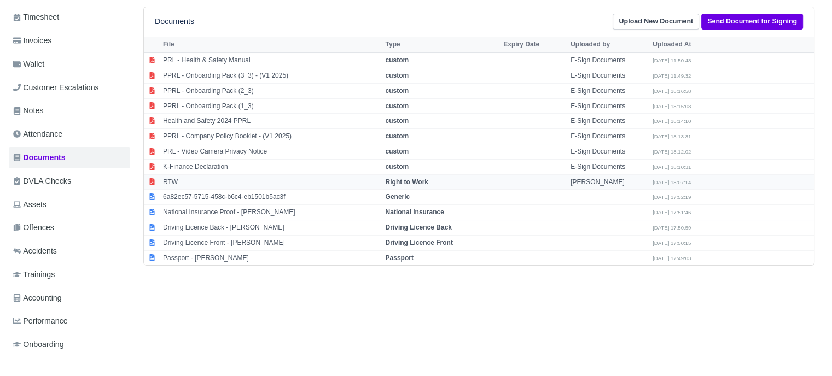
click at [410, 180] on strong "Right to Work" at bounding box center [406, 182] width 43 height 8
select select "right-to-work"
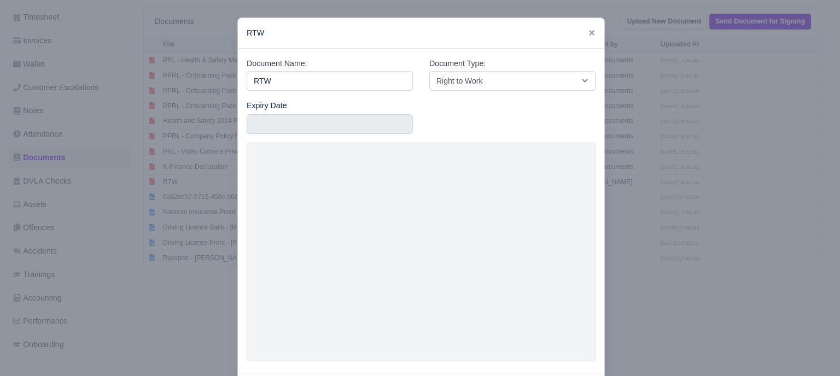
click at [667, 233] on div at bounding box center [420, 188] width 840 height 376
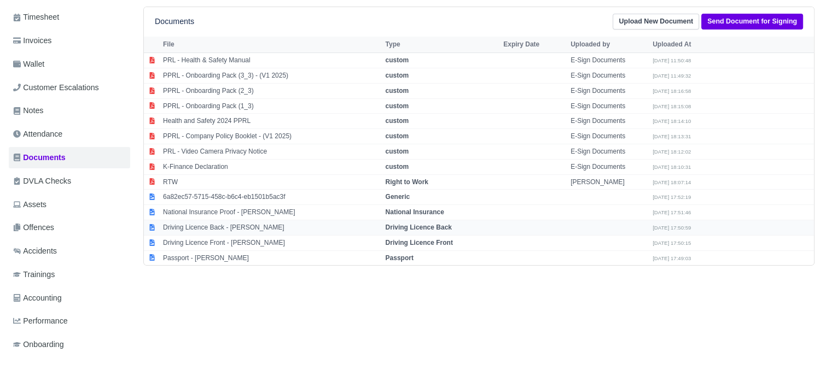
scroll to position [0, 0]
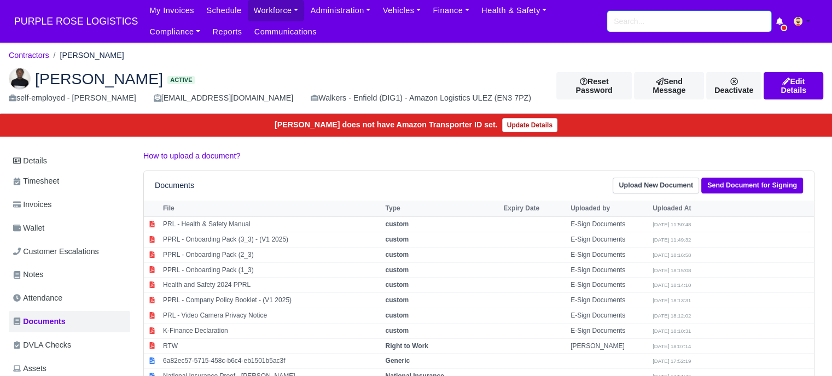
drag, startPoint x: 610, startPoint y: 23, endPoint x: 621, endPoint y: 25, distance: 10.6
click at [621, 25] on input "search" at bounding box center [689, 21] width 164 height 21
click at [641, 26] on input "search" at bounding box center [689, 21] width 164 height 21
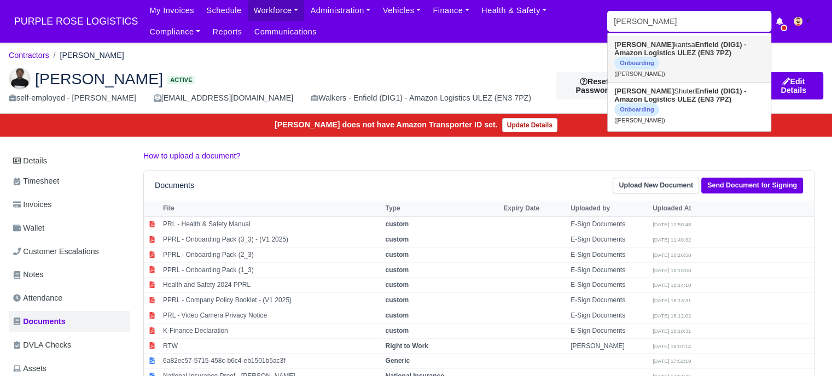
click at [672, 59] on link "Gavin kantsa Enfield (DIG1) - Amazon Logistics ULEZ (EN3 7PZ) Onboarding (Gavin…" at bounding box center [689, 59] width 163 height 46
type input "[PERSON_NAME]"
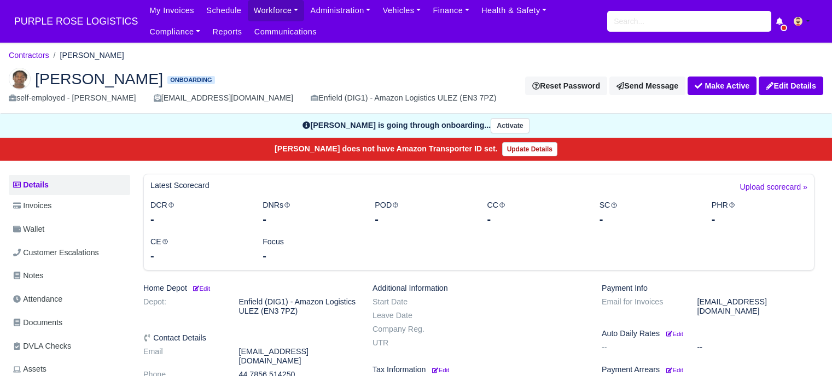
scroll to position [164, 0]
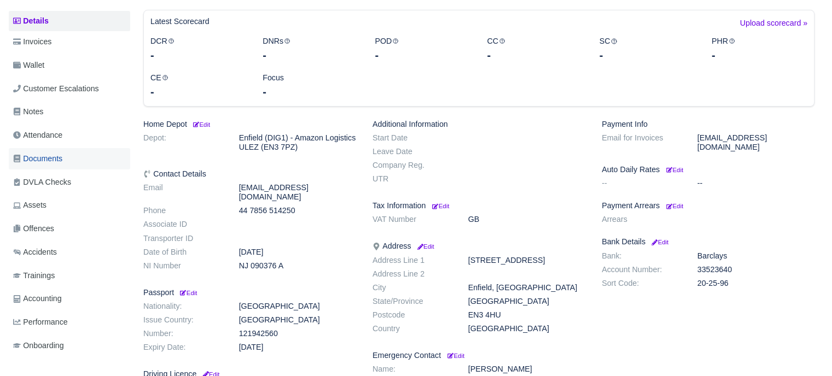
click at [49, 155] on span "Documents" at bounding box center [37, 159] width 49 height 13
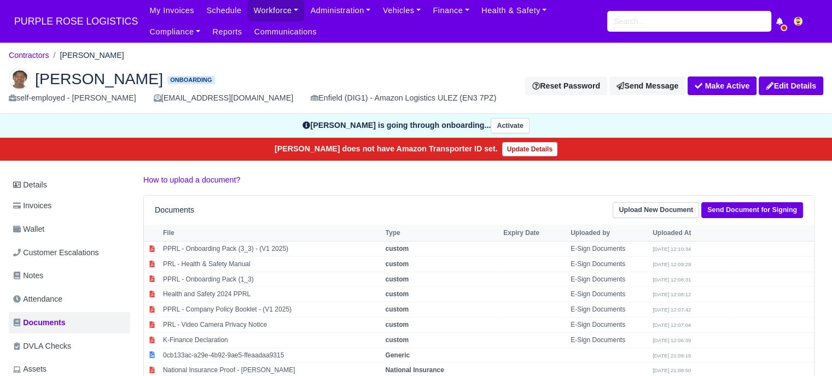
scroll to position [55, 0]
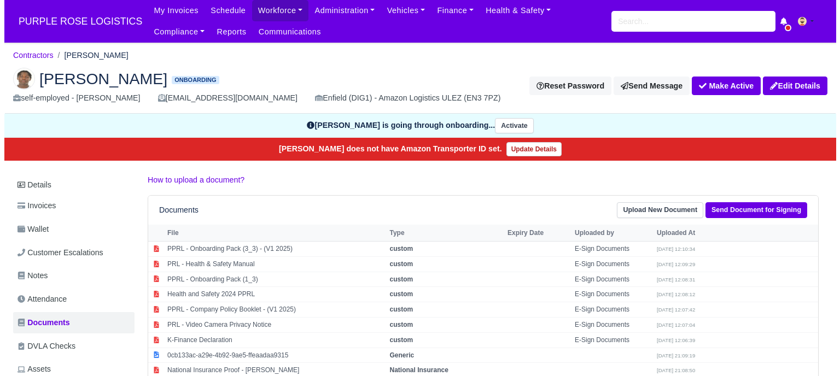
scroll to position [55, 0]
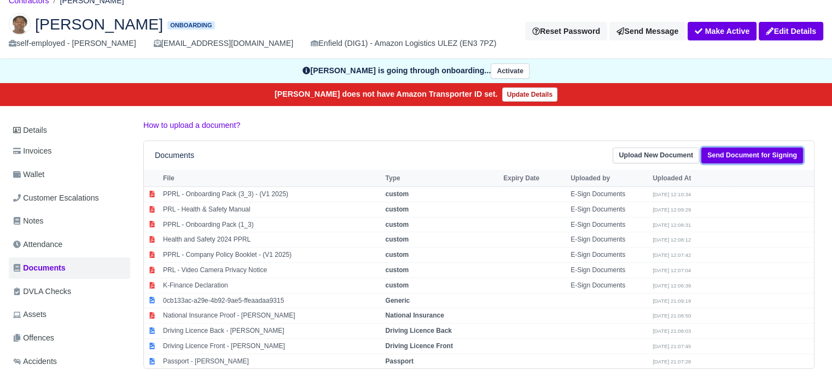
click at [722, 157] on link "Send Document for Signing" at bounding box center [752, 156] width 102 height 16
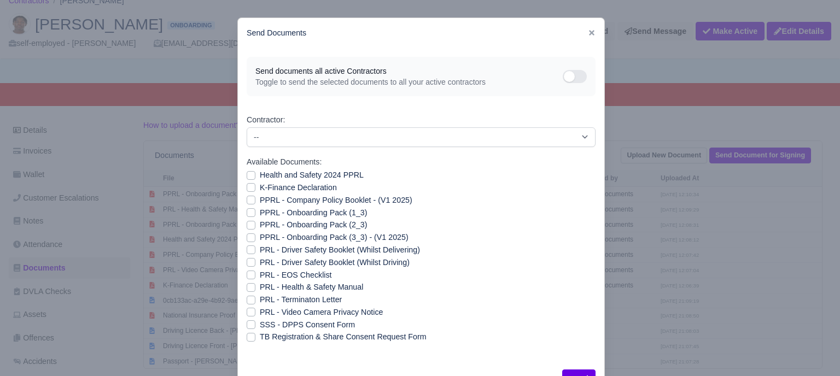
drag, startPoint x: 242, startPoint y: 227, endPoint x: 259, endPoint y: 225, distance: 17.0
click at [260, 227] on label "PPRL - Onboarding Pack (2_3)" at bounding box center [313, 225] width 107 height 13
click at [247, 227] on input "PPRL - Onboarding Pack (2_3)" at bounding box center [251, 223] width 9 height 9
checkbox input "true"
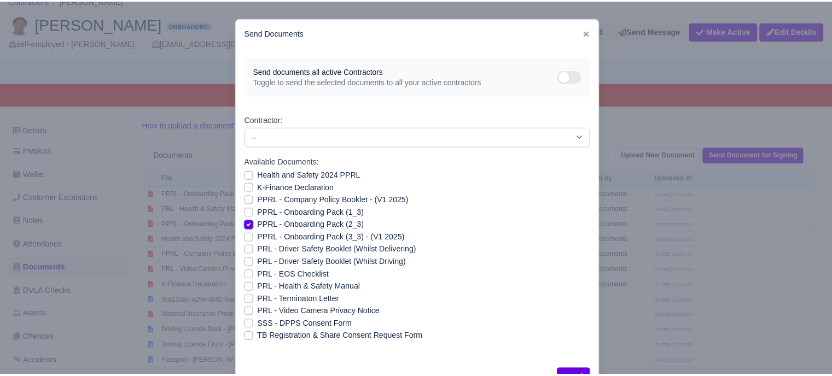
scroll to position [39, 0]
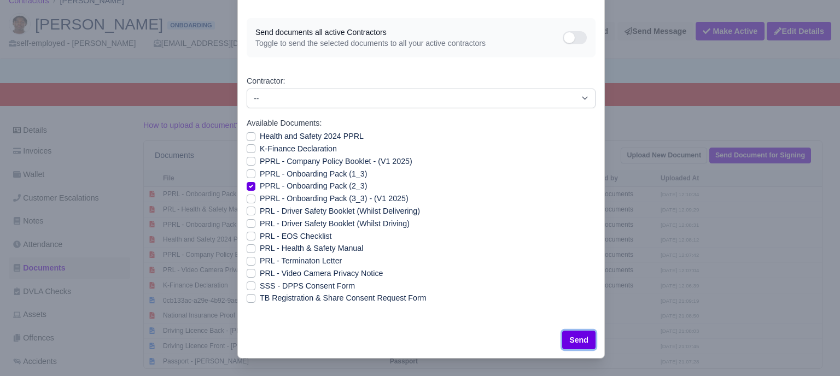
click at [585, 342] on button "Send" at bounding box center [578, 340] width 33 height 19
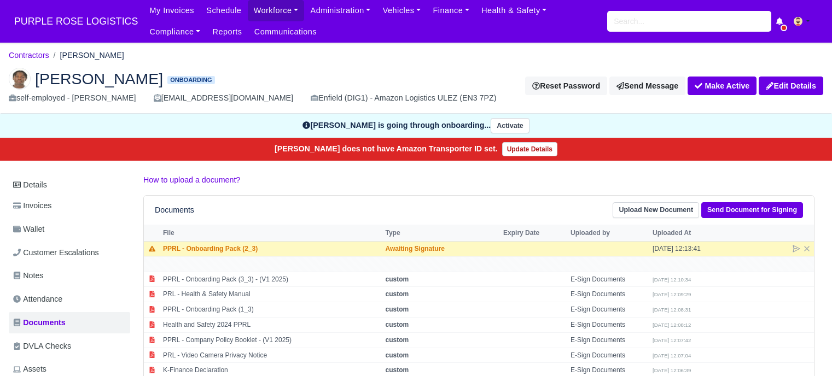
scroll to position [55, 0]
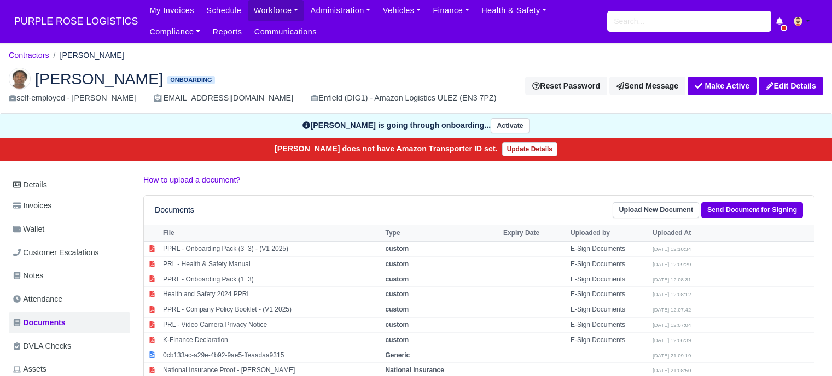
scroll to position [55, 0]
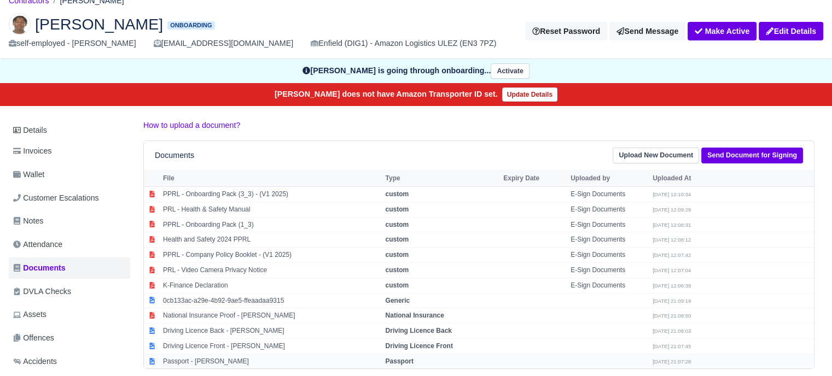
click at [403, 358] on strong "Passport" at bounding box center [399, 362] width 28 height 8
select select "passport"
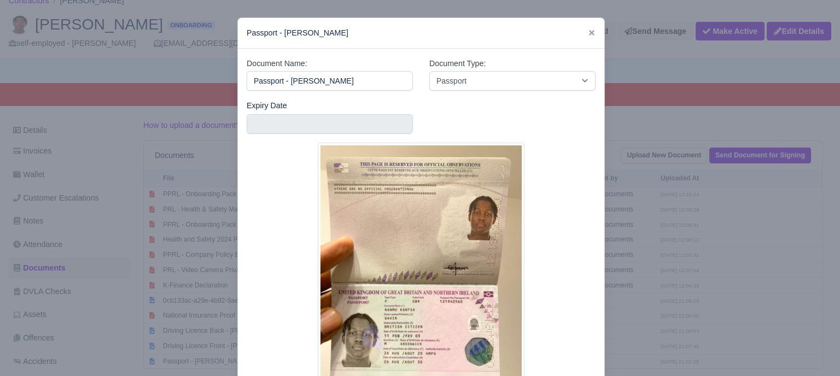
click at [650, 256] on div at bounding box center [420, 188] width 840 height 376
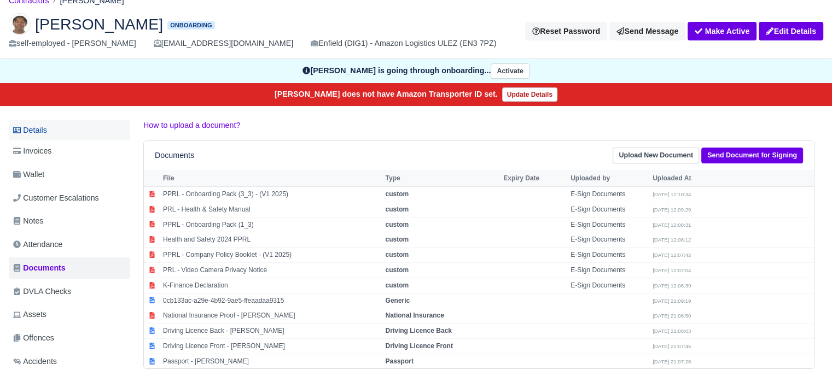
click at [43, 133] on link "Details" at bounding box center [69, 130] width 121 height 20
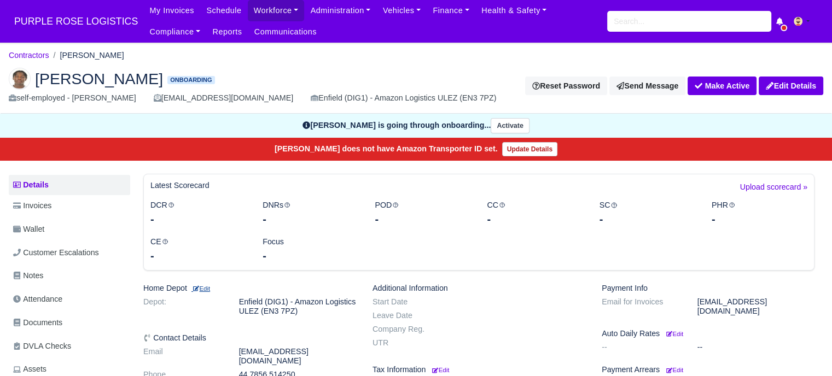
click at [203, 285] on small "Edit" at bounding box center [200, 288] width 19 height 7
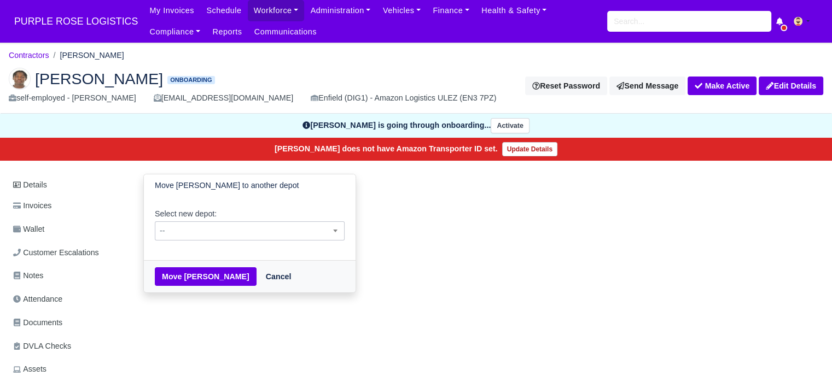
click at [265, 227] on span "--" at bounding box center [249, 231] width 189 height 14
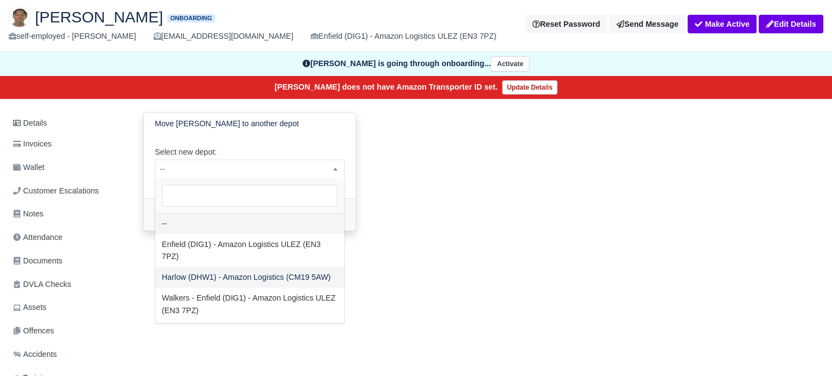
scroll to position [109, 0]
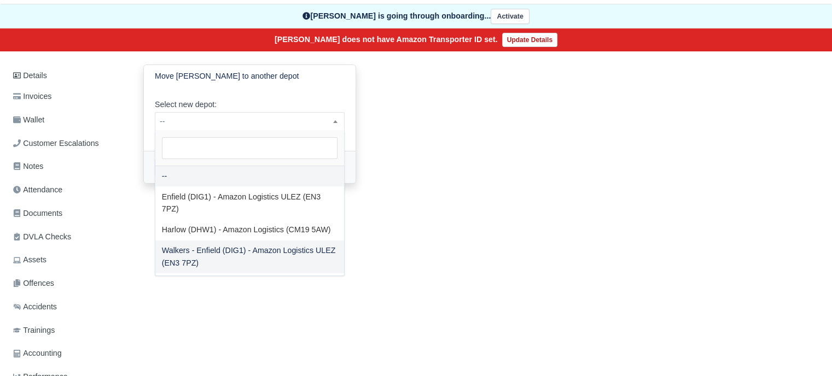
select select "5"
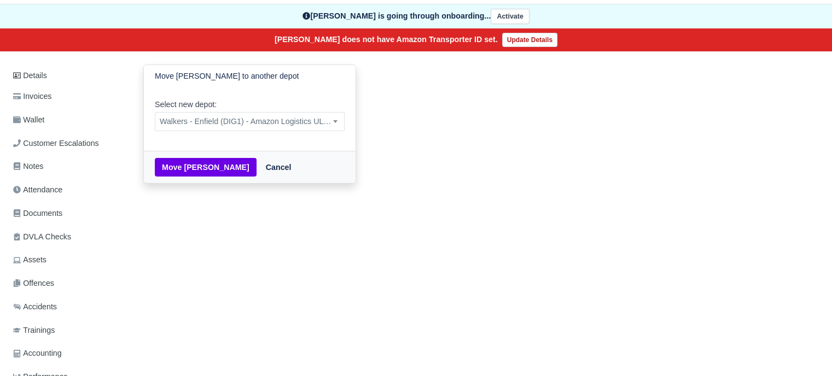
click at [191, 157] on div "Move Gavin kantsa Cancel" at bounding box center [250, 167] width 212 height 32
click at [191, 166] on button "Move Gavin kantsa" at bounding box center [206, 167] width 102 height 19
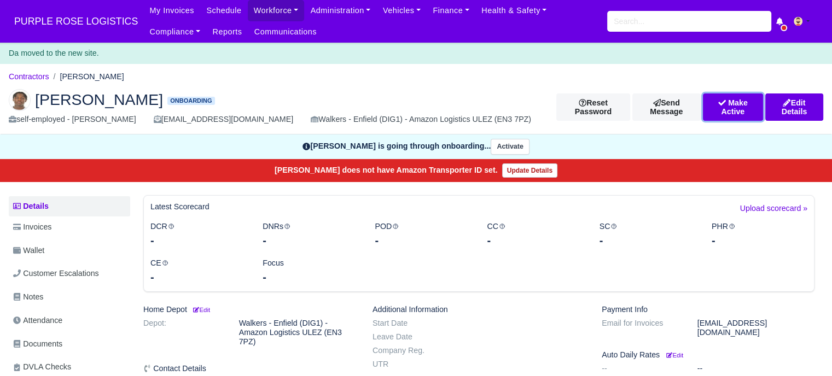
click at [731, 106] on button "Make Active" at bounding box center [733, 107] width 60 height 27
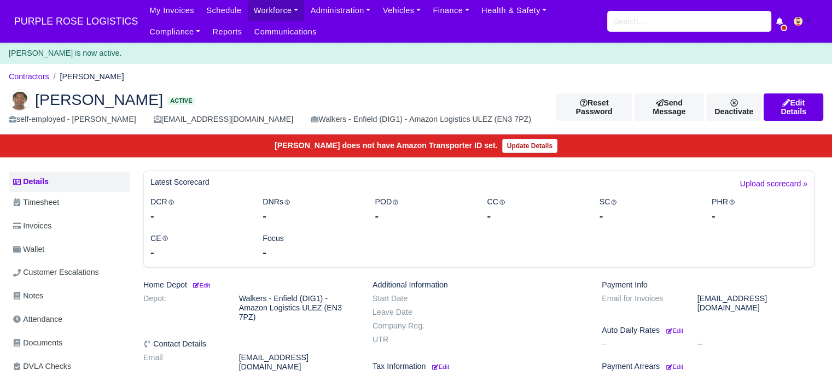
click at [70, 22] on span "PURPLE ROSE LOGISTICS" at bounding box center [76, 21] width 135 height 22
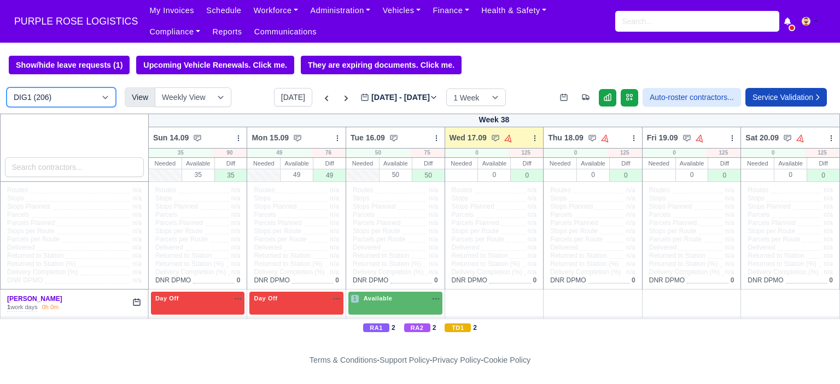
click at [91, 102] on select "DIG1 (206) DAK1 (1) GIMD (50)" at bounding box center [61, 98] width 109 height 20
select select "5"
click at [7, 89] on select "DIG1 (206) DAK1 (1) GIMD (50)" at bounding box center [61, 98] width 109 height 20
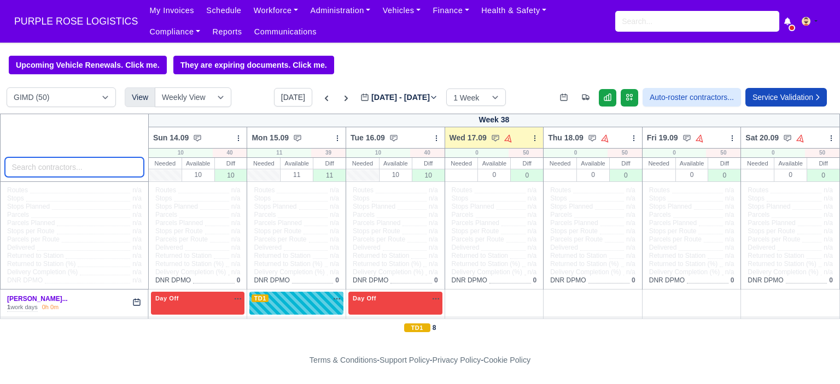
click at [68, 172] on input "search" at bounding box center [74, 168] width 139 height 20
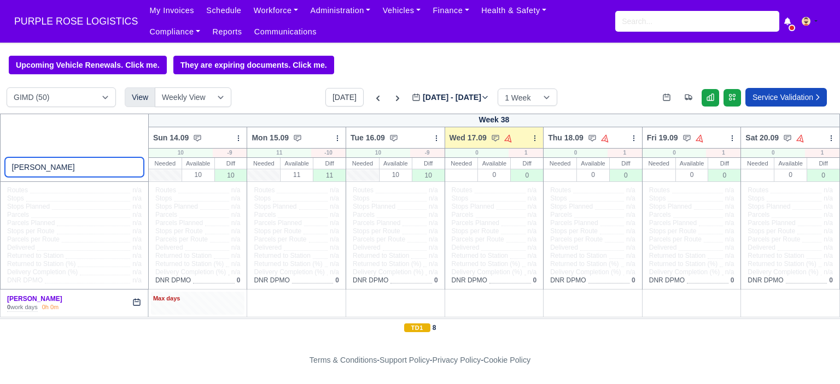
type input "[PERSON_NAME]"
click at [186, 306] on div "Max days" at bounding box center [198, 303] width 94 height 22
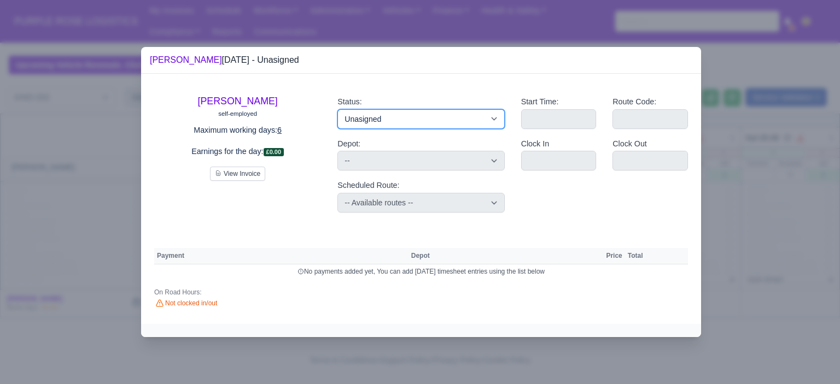
drag, startPoint x: 393, startPoint y: 127, endPoint x: 404, endPoint y: 128, distance: 10.4
click at [394, 126] on select "Available Day Off Stand By Holiday Other Depot In Office OSM Ridealong Nursery …" at bounding box center [420, 119] width 167 height 20
select select "Day Off"
click at [337, 109] on select "Available Day Off Stand By Holiday Other Depot In Office OSM Ridealong Nursery …" at bounding box center [420, 119] width 167 height 20
select select
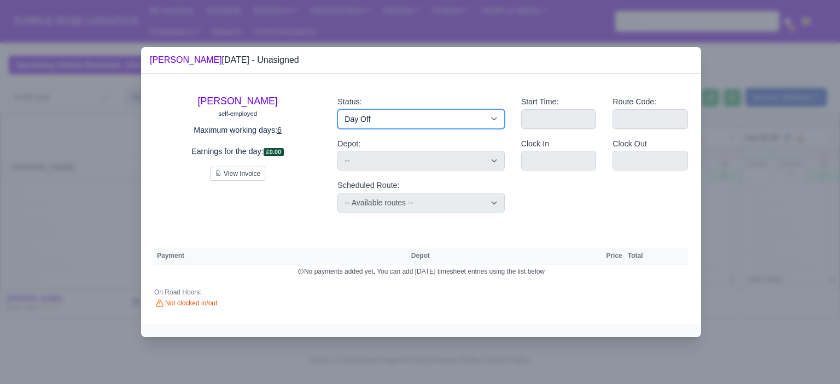
select select "na"
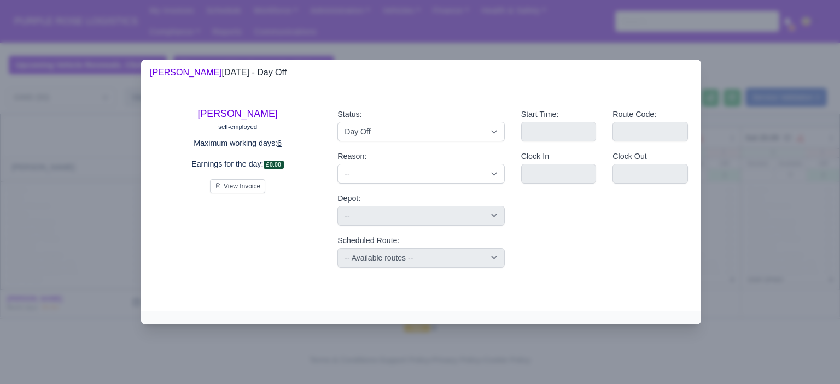
click at [745, 233] on div at bounding box center [420, 192] width 840 height 384
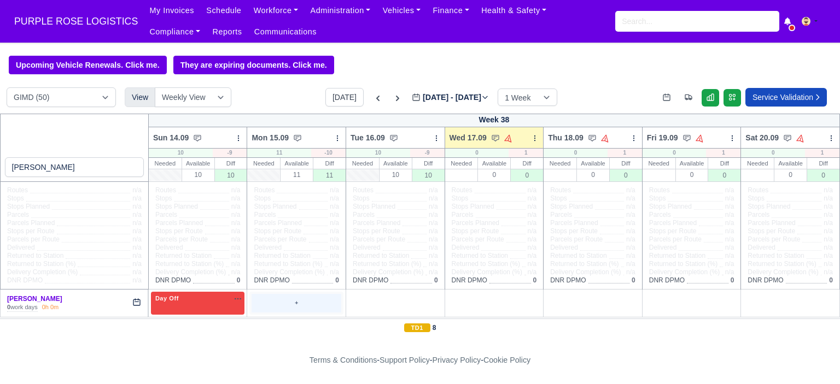
click at [285, 302] on div "+" at bounding box center [297, 303] width 90 height 18
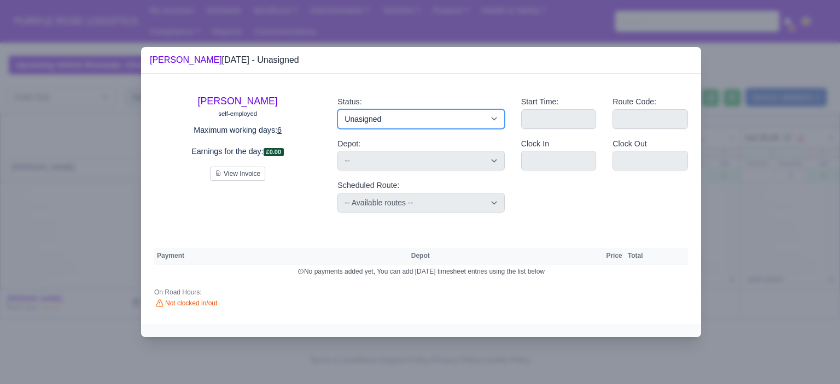
click at [422, 121] on select "Available Day Off Stand By Holiday Other Depot In Office OSM Ridealong Nursery …" at bounding box center [420, 119] width 167 height 20
select select "Day Off"
click at [337, 109] on select "Available Day Off Stand By Holiday Other Depot In Office OSM Ridealong Nursery …" at bounding box center [420, 119] width 167 height 20
select select
select select "na"
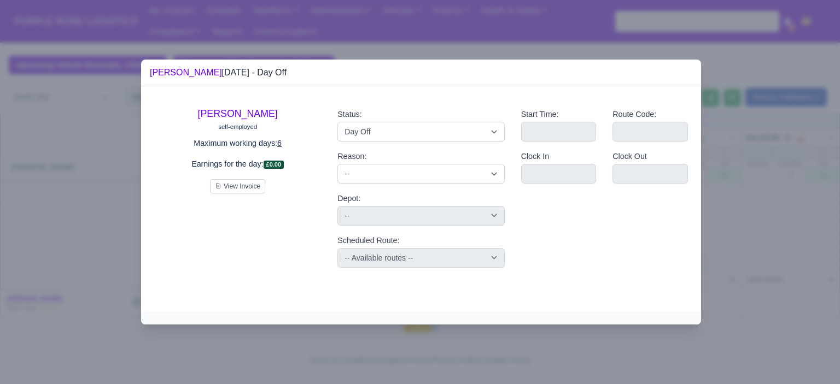
click at [768, 227] on div at bounding box center [420, 192] width 840 height 384
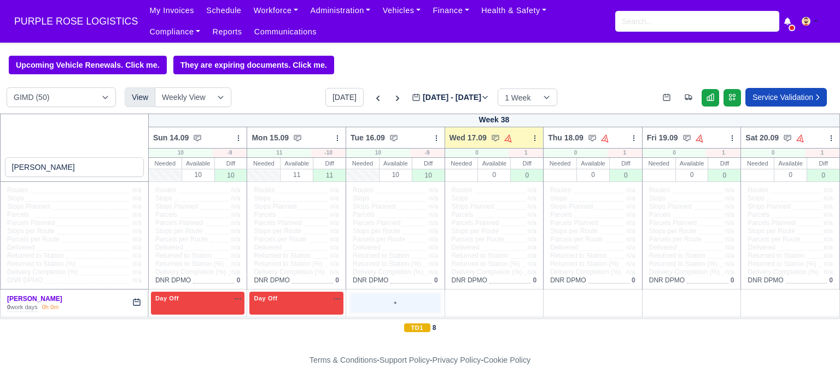
click at [400, 301] on div "+" at bounding box center [396, 303] width 90 height 18
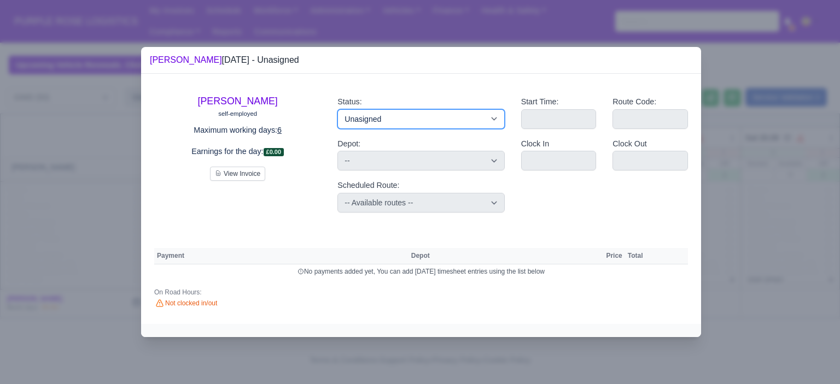
click at [394, 115] on select "Available Day Off Stand By Holiday Other Depot In Office OSM Ridealong Nursery …" at bounding box center [420, 119] width 167 height 20
select select "Training"
click at [337, 109] on select "Available Day Off Stand By Holiday Other Depot In Office OSM Ridealong Nursery …" at bounding box center [420, 119] width 167 height 20
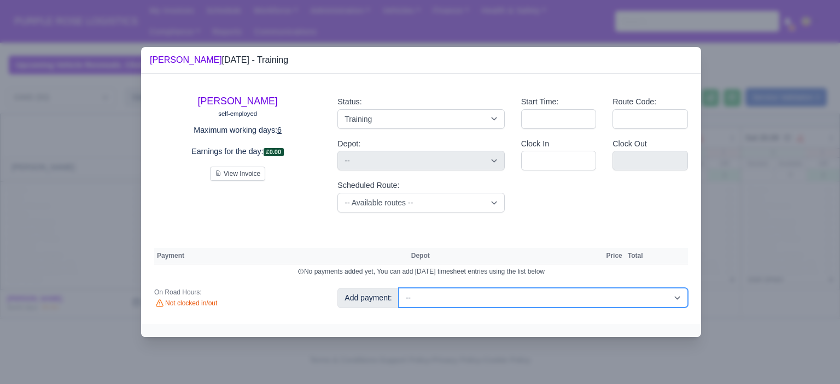
click at [571, 296] on select "-- Additional Hour Support (£14.50) Additional Hour Support (Walkers) (£13.50) …" at bounding box center [543, 298] width 289 height 20
click at [485, 299] on select "-- Additional Hour Support (£14.50) Additional Hour Support (Walkers) (£13.50) …" at bounding box center [543, 298] width 289 height 20
select select "104"
click at [399, 288] on select "-- Additional Hour Support (£14.50) Additional Hour Support (Walkers) (£13.50) …" at bounding box center [543, 298] width 289 height 20
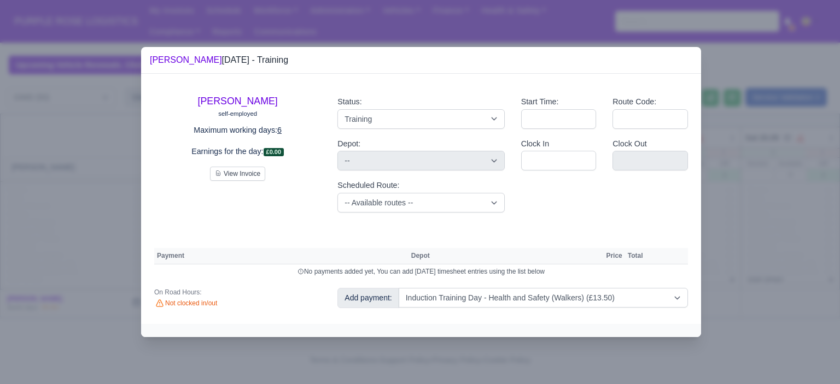
select select "5"
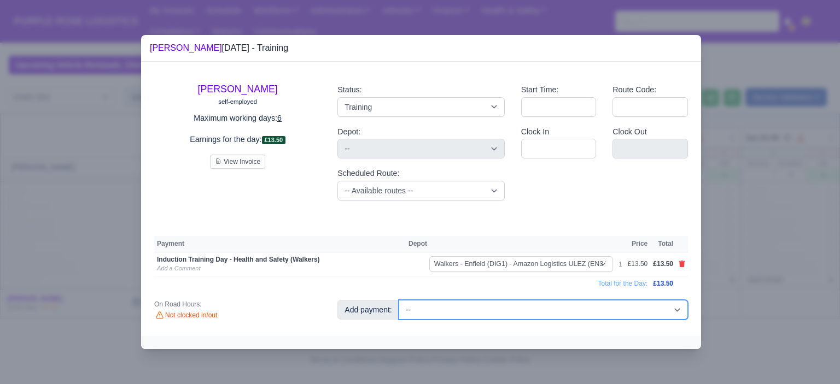
drag, startPoint x: 541, startPoint y: 306, endPoint x: 537, endPoint y: 300, distance: 7.8
click at [541, 306] on select "-- Additional Hour Support (£14.50) Additional Hour Support (Walkers) (£13.50) …" at bounding box center [543, 310] width 289 height 20
select select "85"
click at [399, 300] on select "-- Additional Hour Support (£14.50) Additional Hour Support (Walkers) (£13.50) …" at bounding box center [543, 310] width 289 height 20
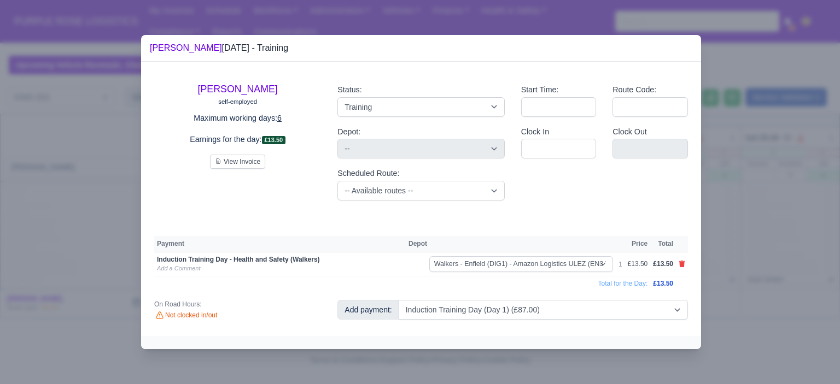
select select "5"
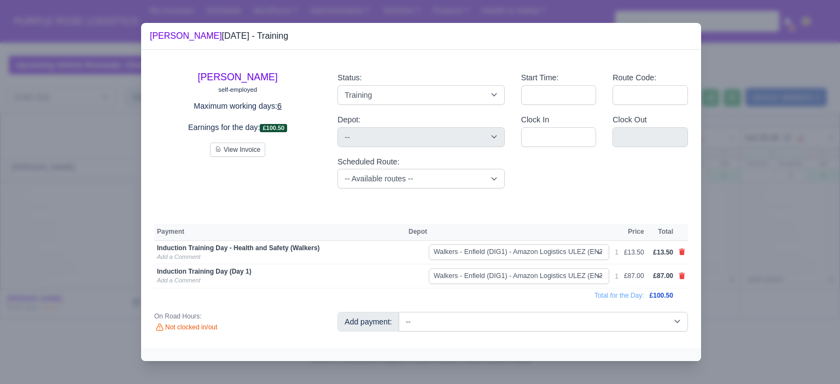
click at [833, 301] on div at bounding box center [420, 192] width 840 height 384
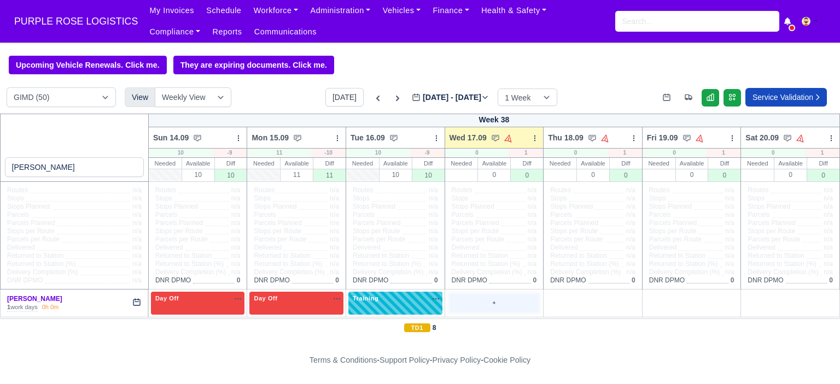
click at [492, 311] on div "+" at bounding box center [495, 303] width 90 height 18
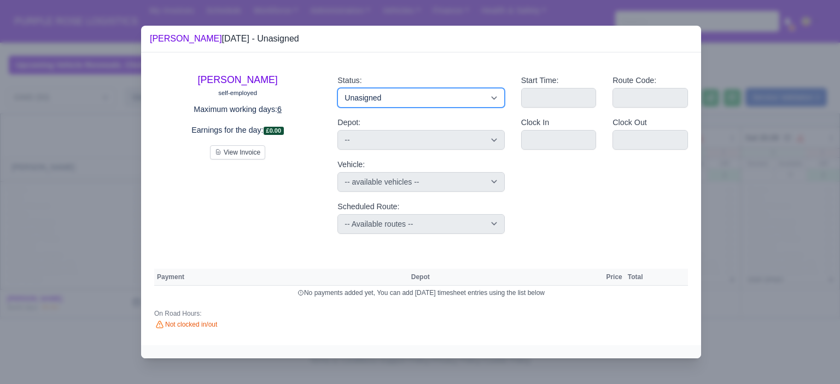
click at [445, 100] on select "Available Day Off Stand By Holiday Other Depot In Office OSM Ridealong Nursery …" at bounding box center [420, 98] width 167 height 20
select select "Day Off"
click at [337, 88] on select "Available Day Off Stand By Holiday Other Depot In Office OSM Ridealong Nursery …" at bounding box center [420, 98] width 167 height 20
select select "na"
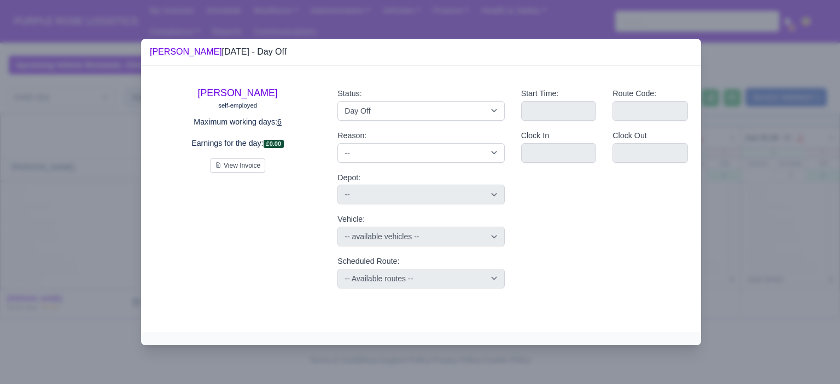
click at [792, 231] on div at bounding box center [420, 192] width 840 height 384
